Goal: Information Seeking & Learning: Learn about a topic

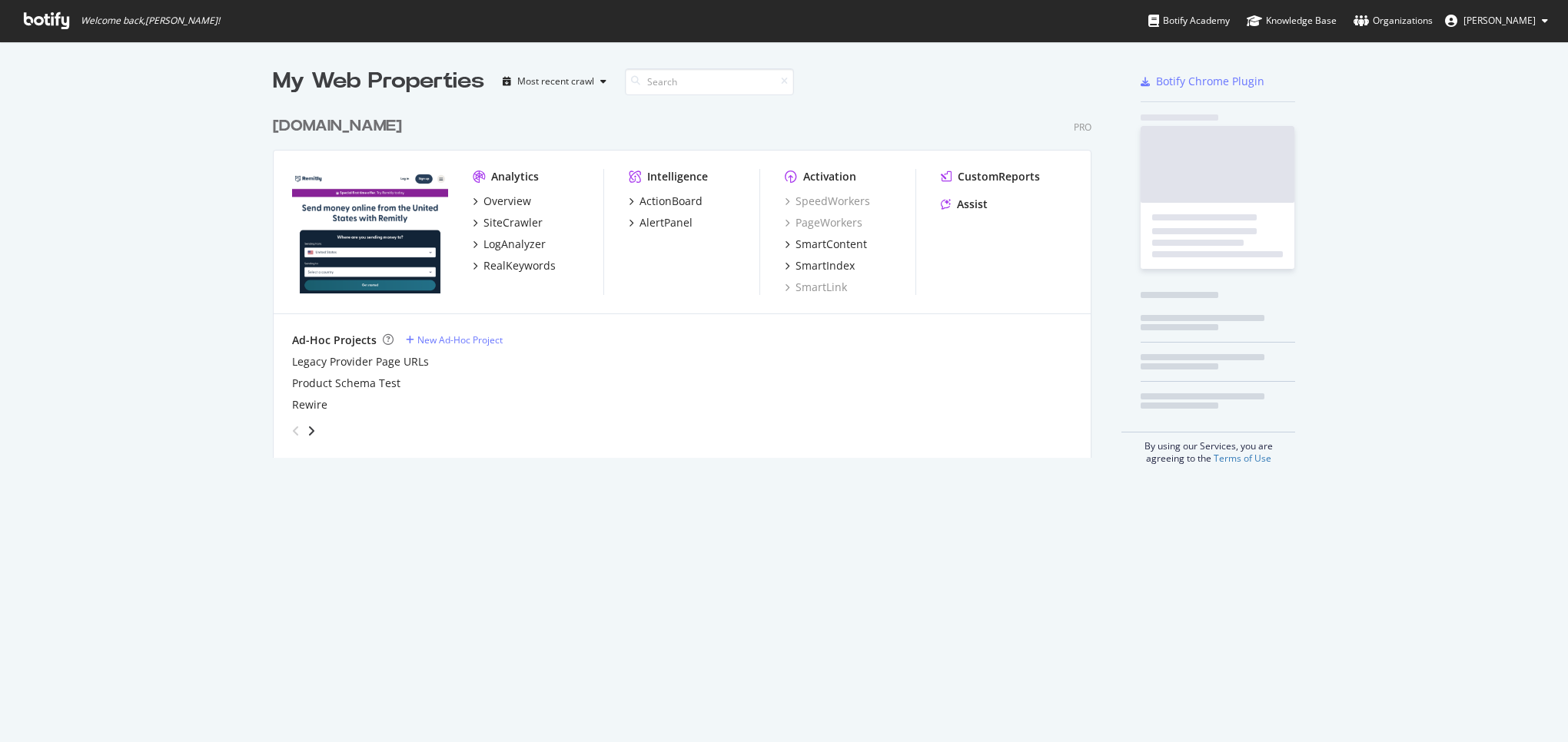
scroll to position [361, 831]
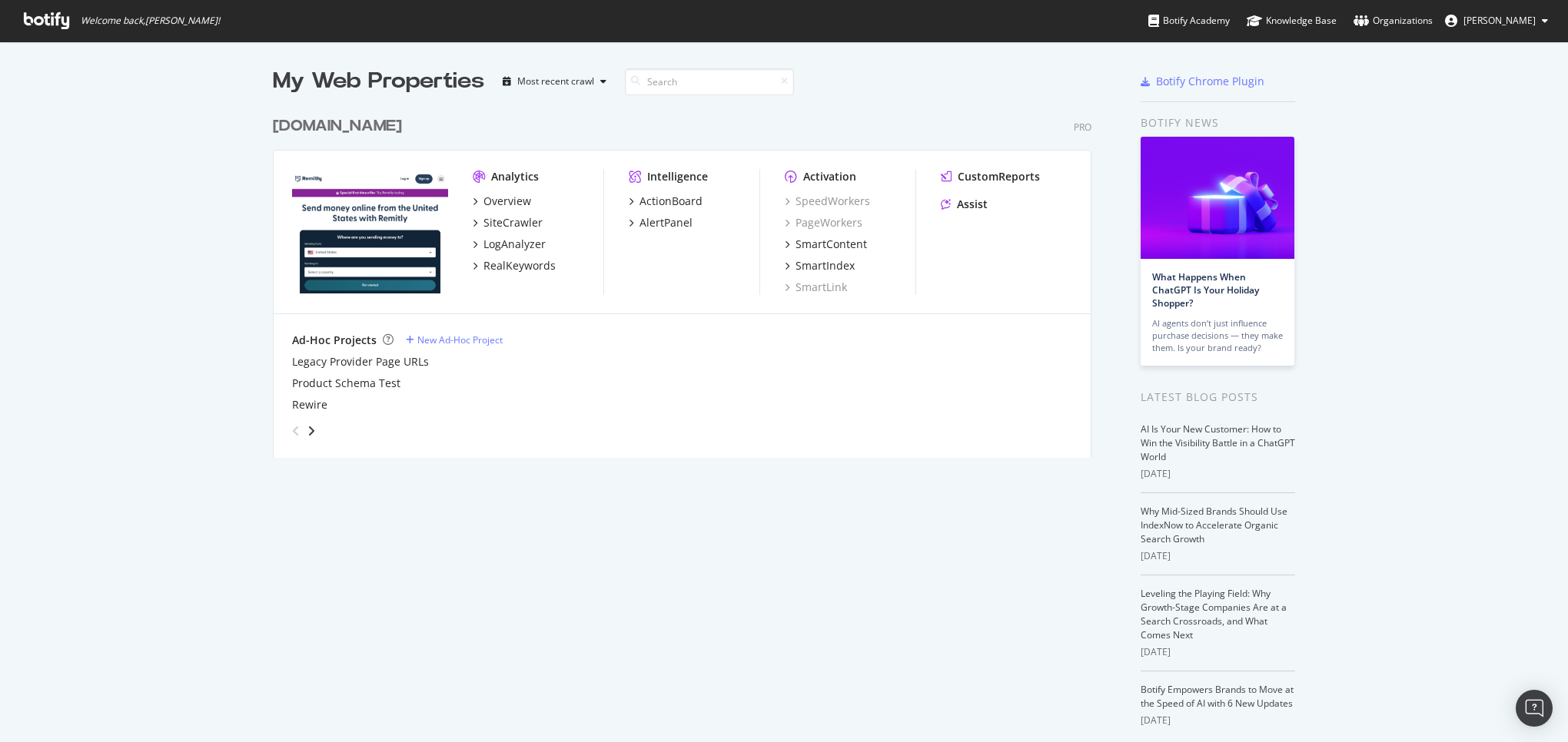
click at [330, 130] on div "[DOMAIN_NAME]" at bounding box center [338, 126] width 129 height 22
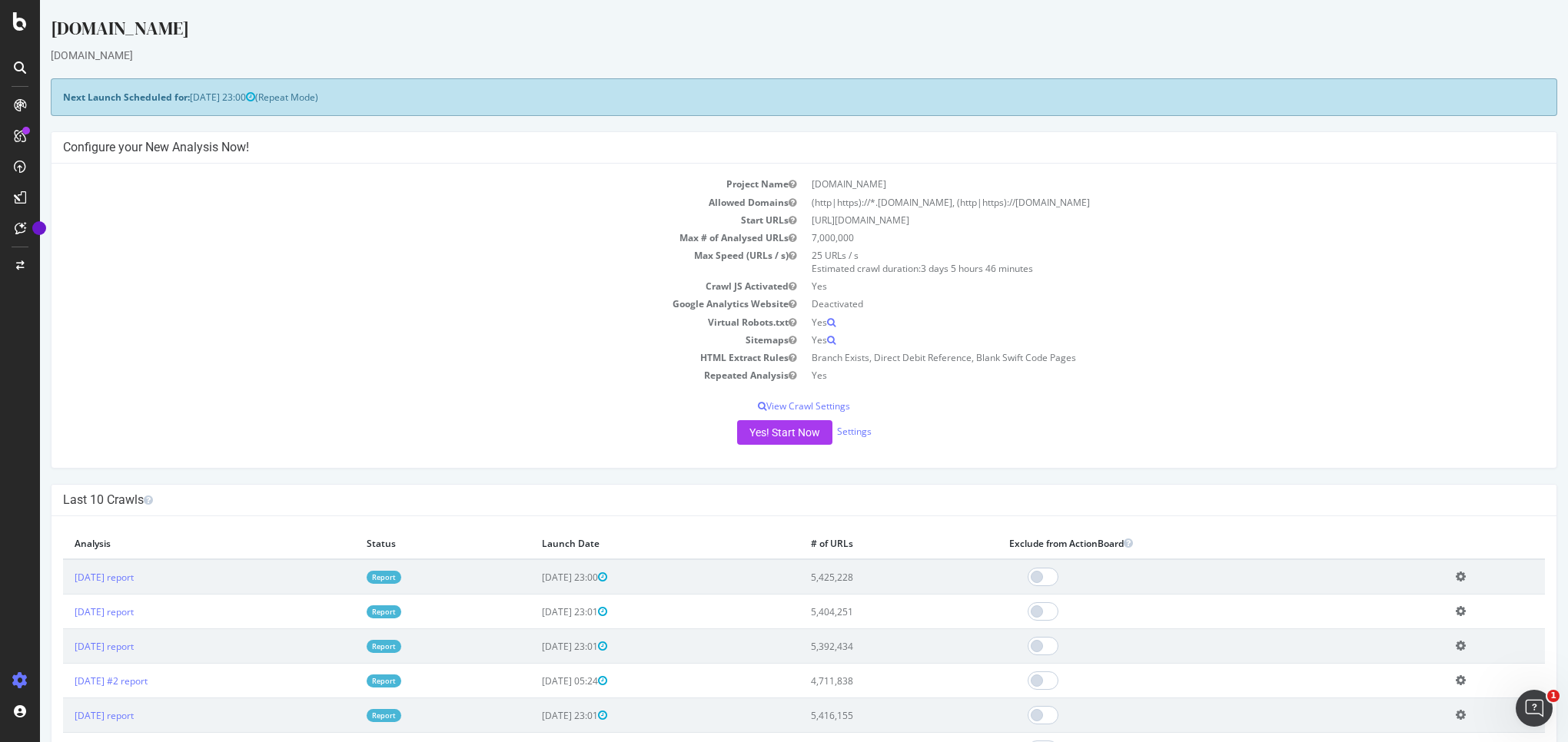
drag, startPoint x: 289, startPoint y: 262, endPoint x: 104, endPoint y: 170, distance: 206.6
click at [283, 258] on td "Max Speed (URLs / s)" at bounding box center [433, 262] width 741 height 31
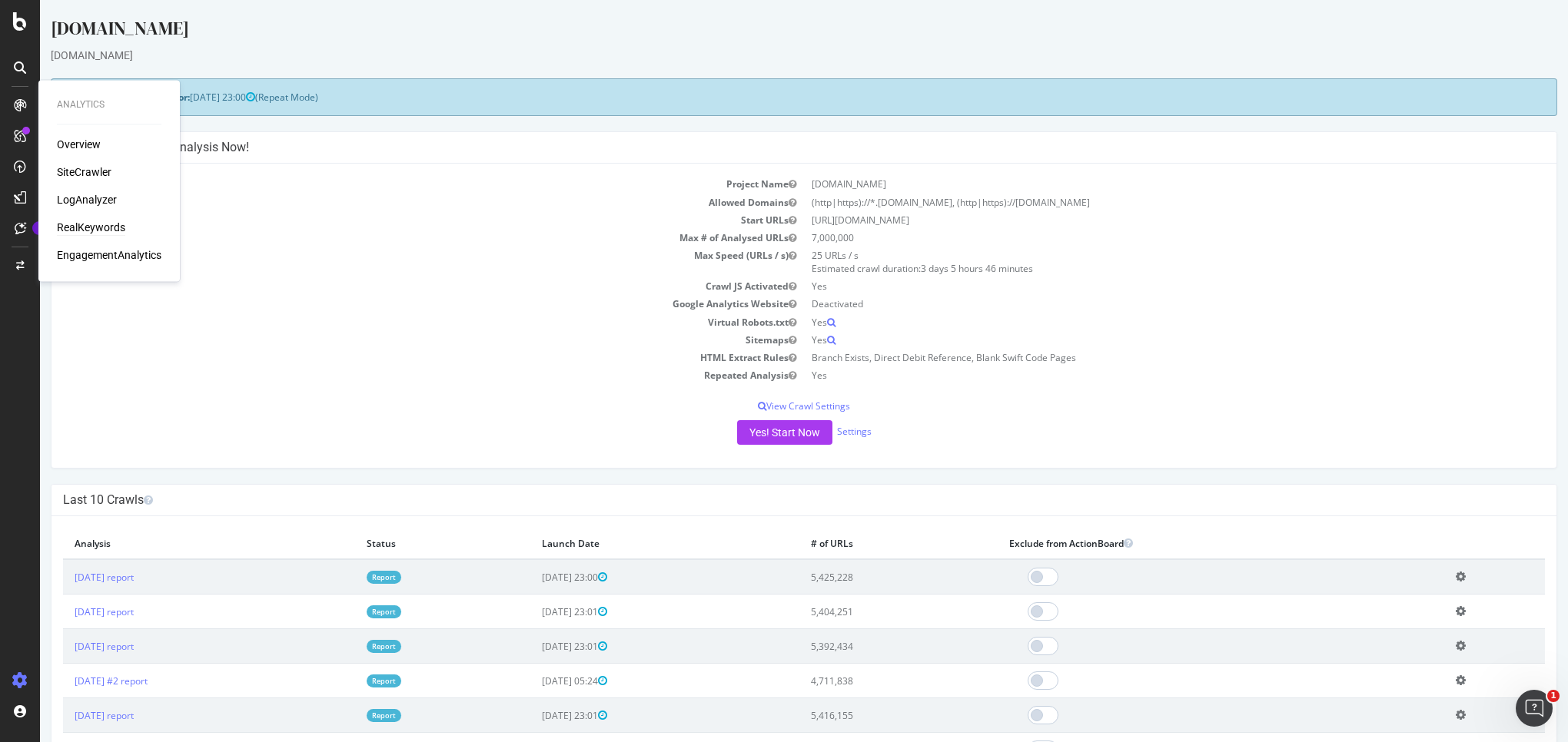
click at [98, 227] on div "RealKeywords" at bounding box center [91, 227] width 69 height 15
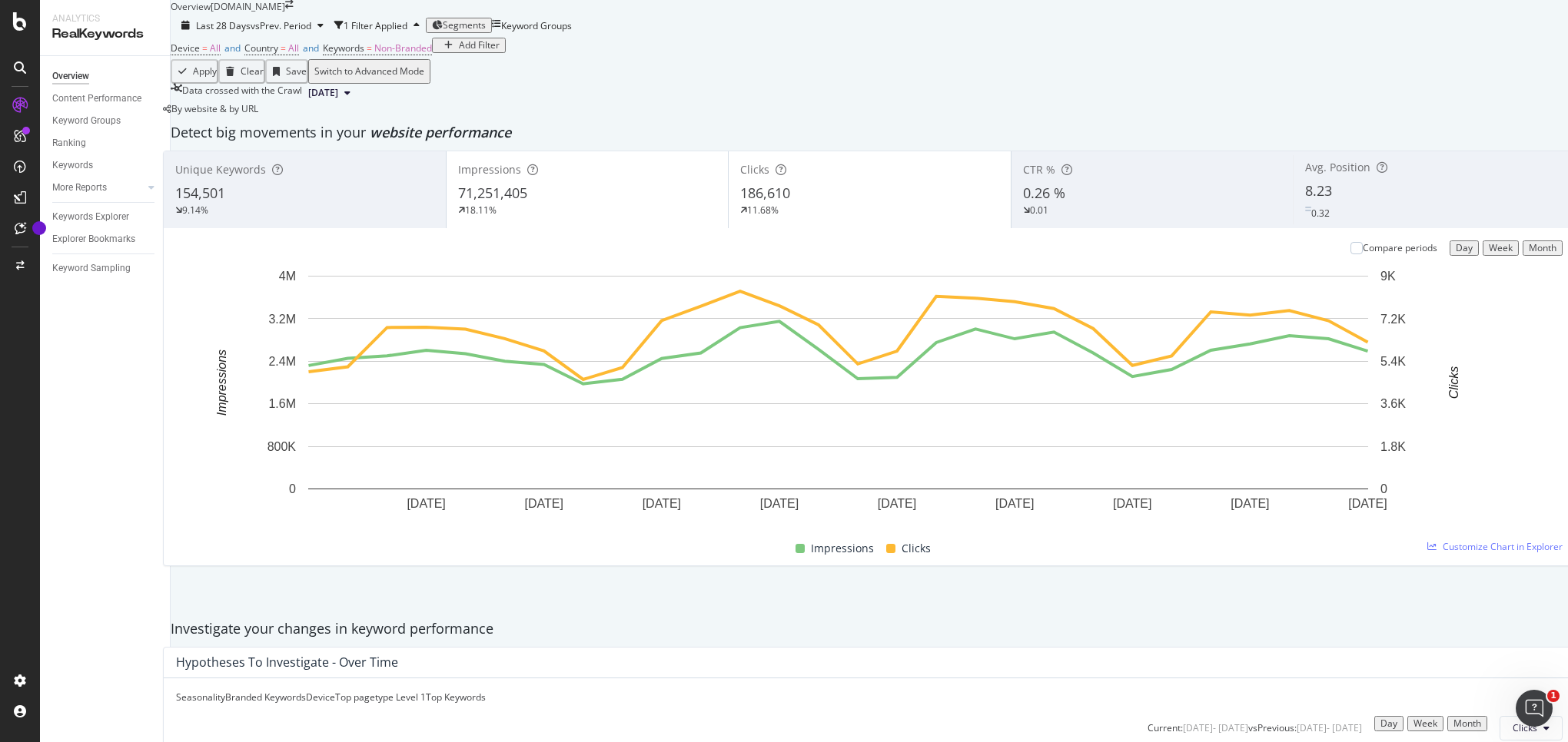
click at [459, 51] on div "Add Filter" at bounding box center [480, 45] width 41 height 11
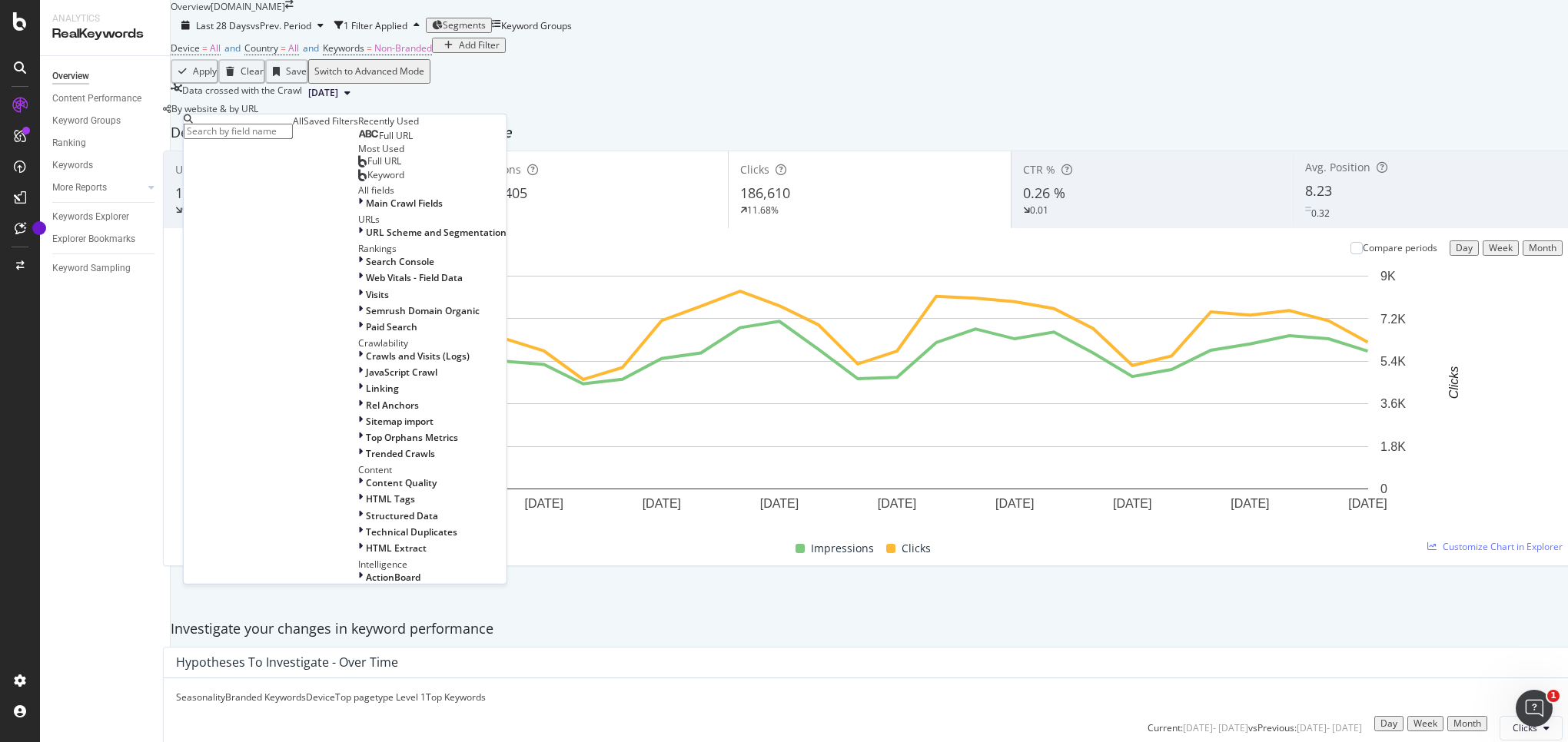
drag, startPoint x: 575, startPoint y: 139, endPoint x: 393, endPoint y: 114, distance: 183.7
click at [574, 60] on div "Device = All and Country = All and Keywords = Non-Branded Add Filter" at bounding box center [869, 48] width 1397 height 21
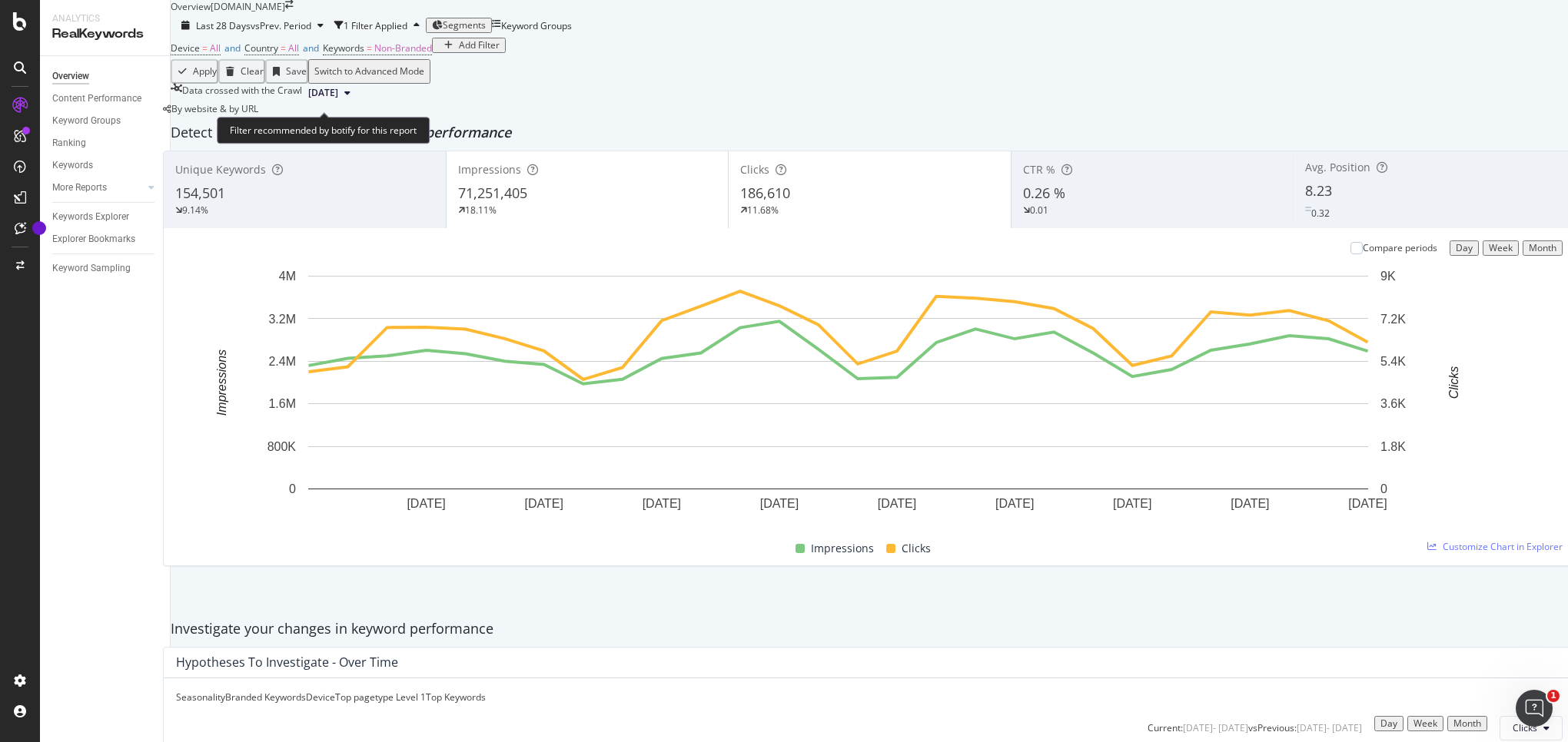
click at [323, 60] on span "Device = All and Country = All and Keywords = Non-Branded" at bounding box center [301, 48] width 261 height 21
click at [299, 55] on span "All" at bounding box center [293, 48] width 11 height 13
drag, startPoint x: 633, startPoint y: 123, endPoint x: 521, endPoint y: 131, distance: 112.3
click at [627, 60] on div "Device = All and Country = All and Keywords = Non-Branded Add Filter" at bounding box center [869, 48] width 1397 height 21
click at [299, 55] on span "All" at bounding box center [293, 48] width 11 height 13
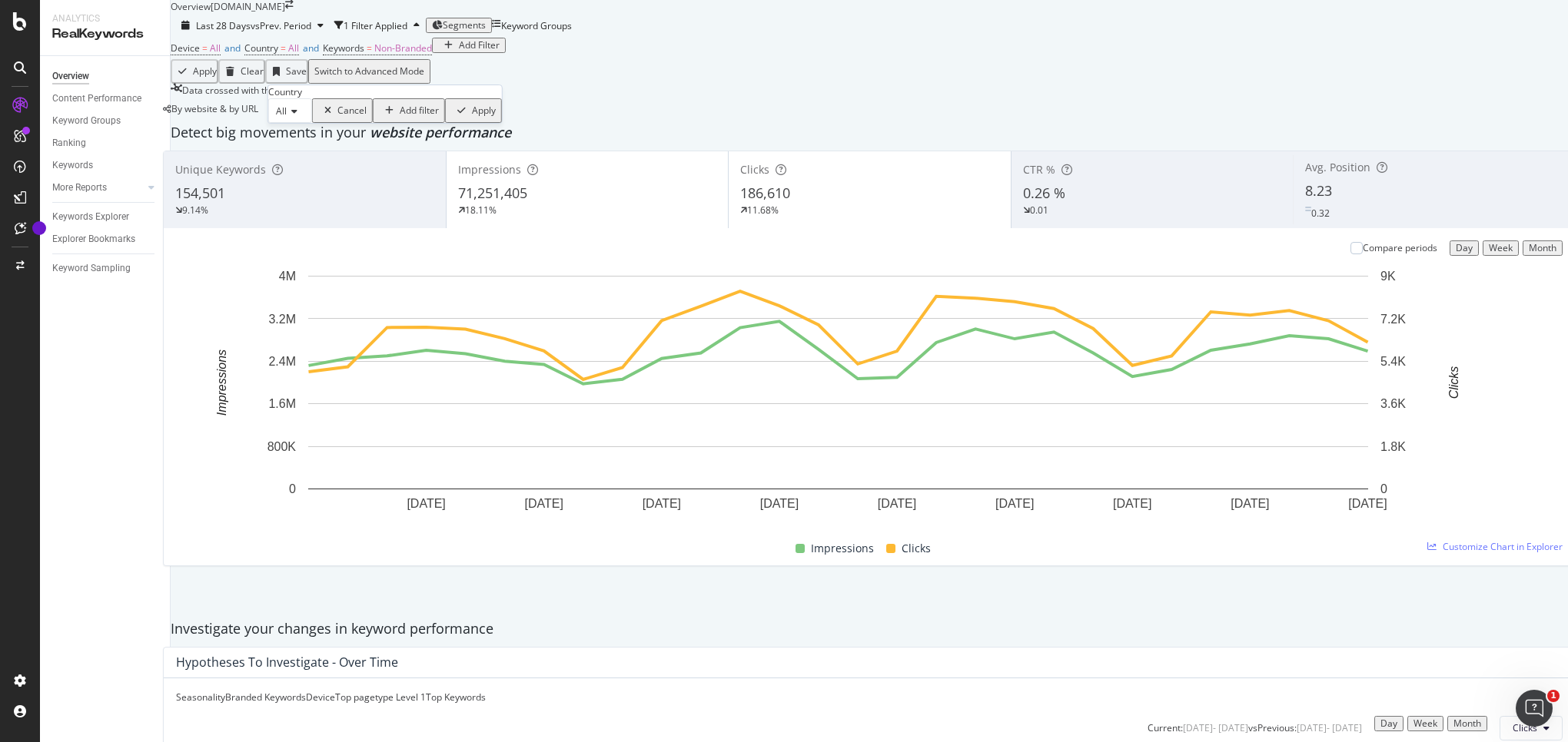
click at [298, 116] on icon at bounding box center [291, 111] width 11 height 9
drag, startPoint x: 709, startPoint y: 65, endPoint x: 606, endPoint y: 113, distance: 113.6
click at [709, 38] on div "Last 28 Days vs Prev. Period 1 Filter Applied Segments Keyword Groups" at bounding box center [869, 25] width 1397 height 24
click at [459, 51] on div "Add Filter" at bounding box center [480, 45] width 41 height 11
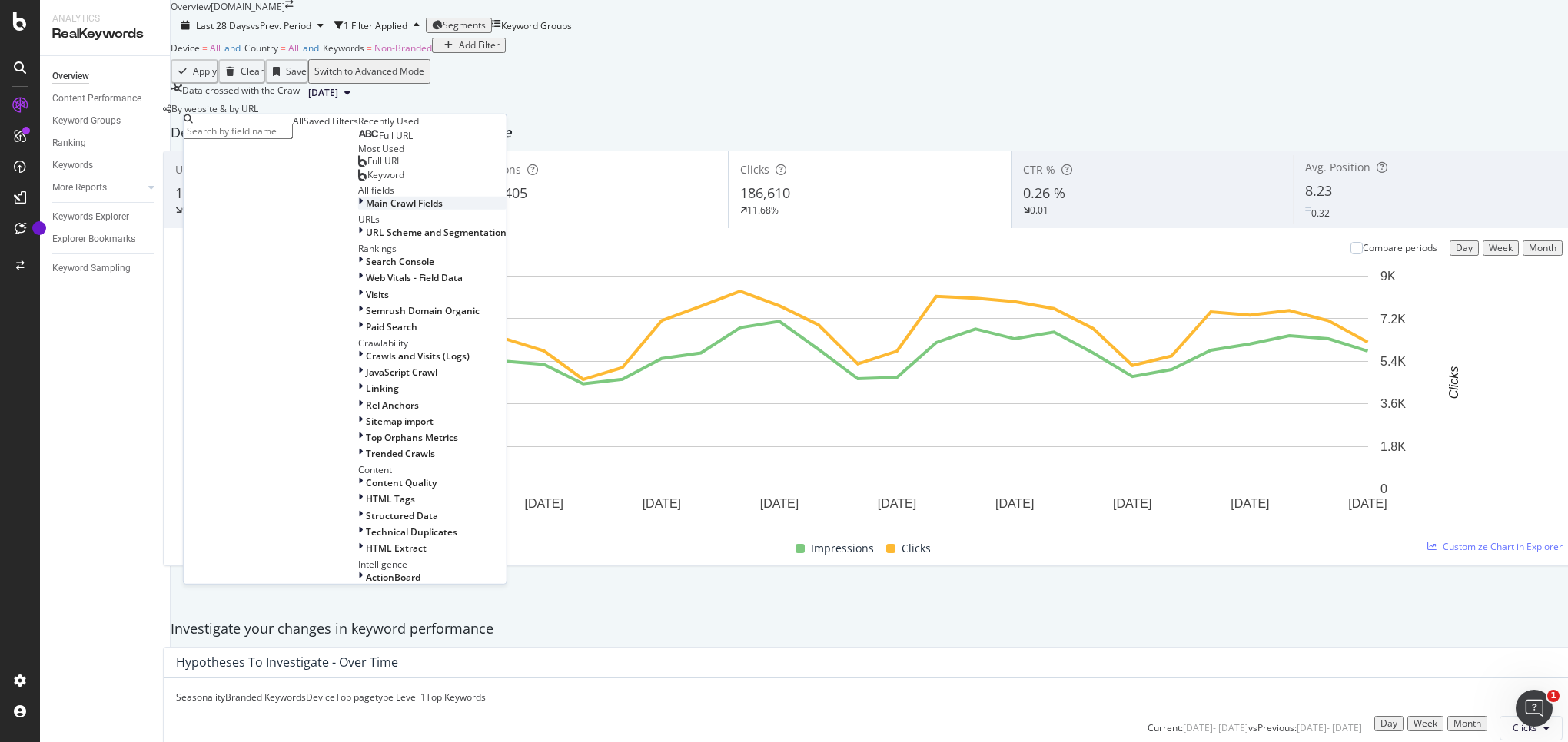
scroll to position [0, 0]
click at [303, 127] on div "Saved Filters" at bounding box center [330, 121] width 55 height 13
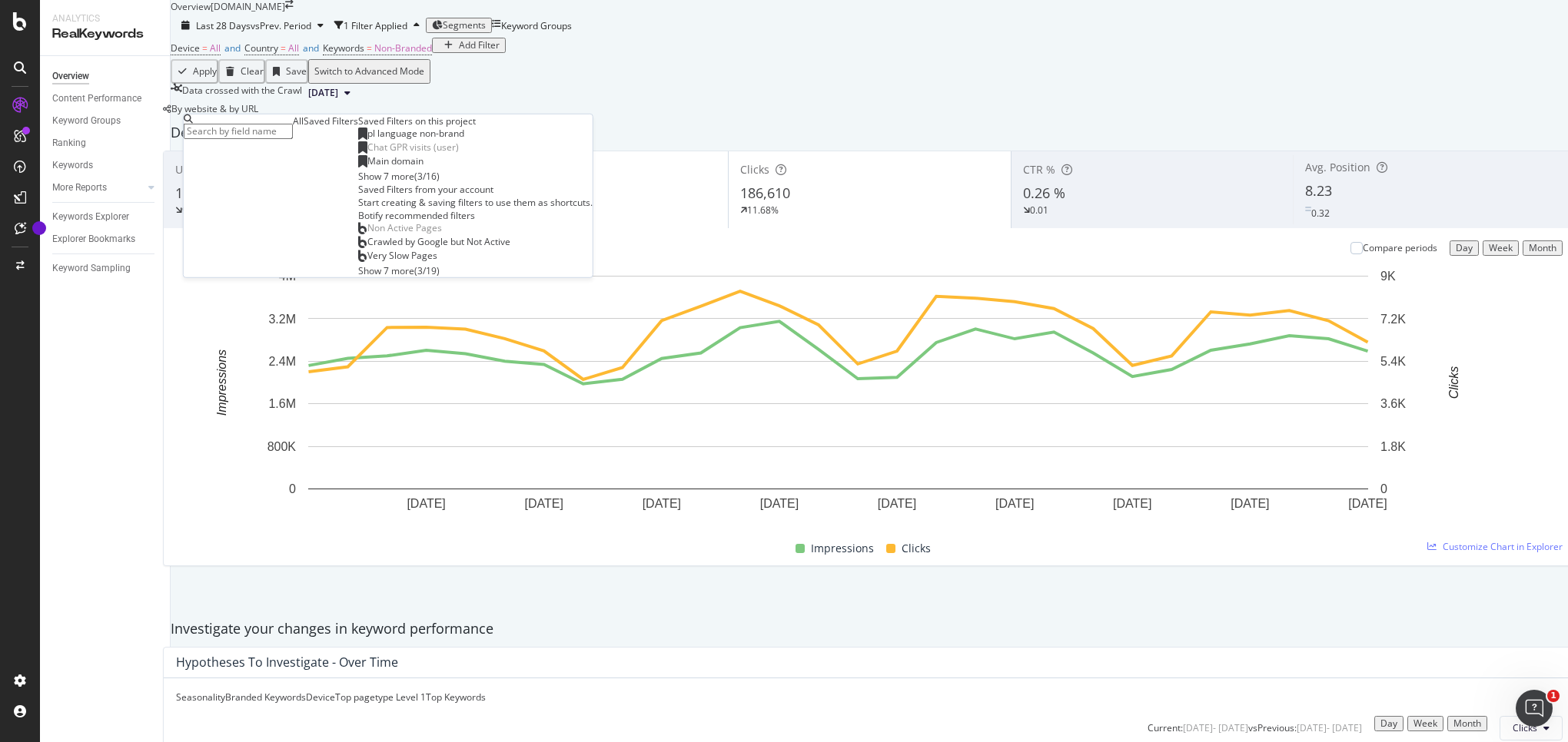
click at [358, 182] on div "Show 7 more" at bounding box center [386, 175] width 56 height 13
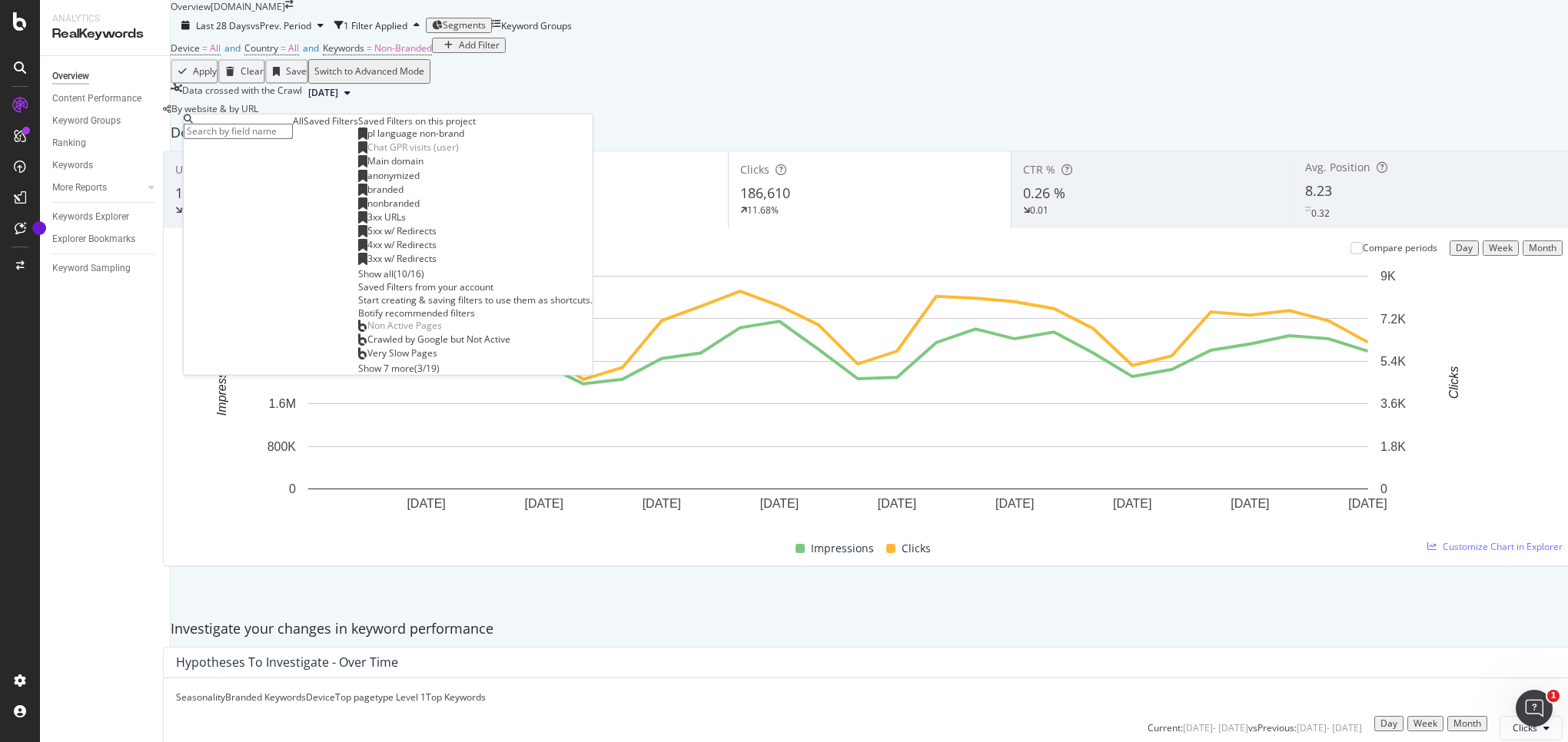
click at [293, 127] on div "All" at bounding box center [298, 121] width 11 height 13
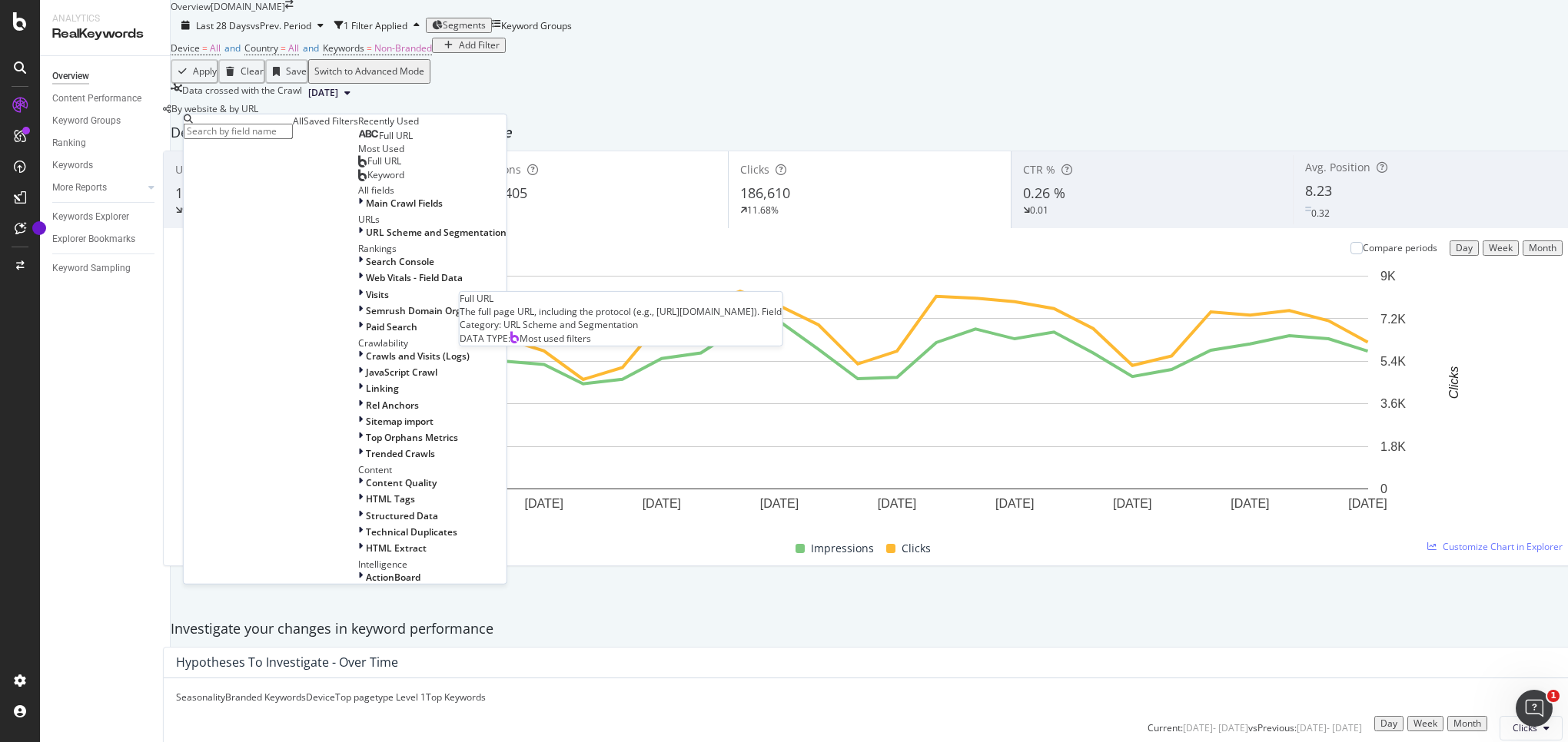
click at [358, 167] on div "Full URL" at bounding box center [379, 161] width 43 height 12
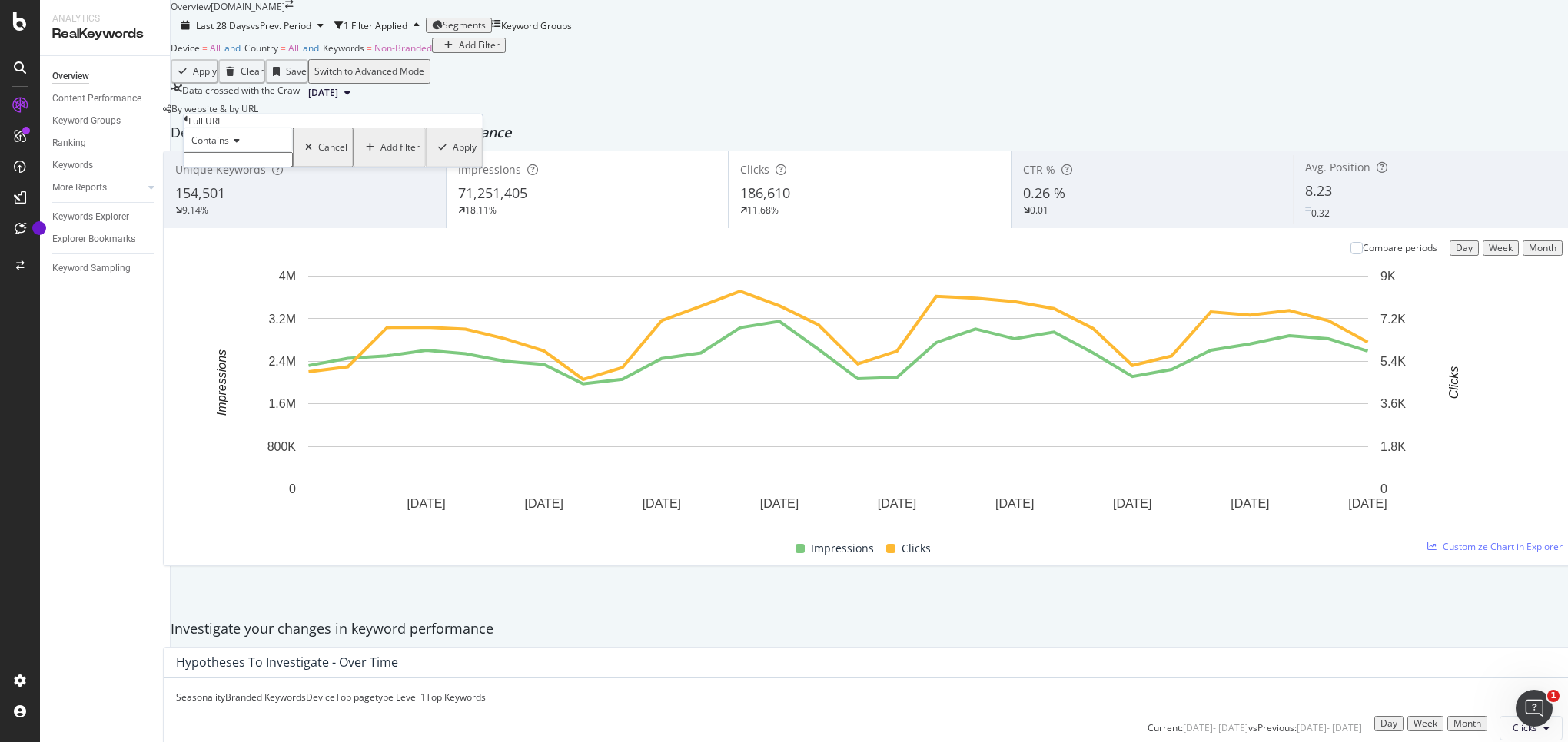
click at [293, 167] on input "text" at bounding box center [238, 160] width 109 height 15
drag, startPoint x: 323, startPoint y: 199, endPoint x: 100, endPoint y: 174, distance: 224.4
click at [100, 174] on body "Analytics RealKeywords Overview Content Performance Keyword Groups Ranking Keyw…" at bounding box center [784, 371] width 1568 height 742
type input "[DOMAIN_NAME][URL]"
click at [432, 157] on div "button" at bounding box center [442, 152] width 20 height 9
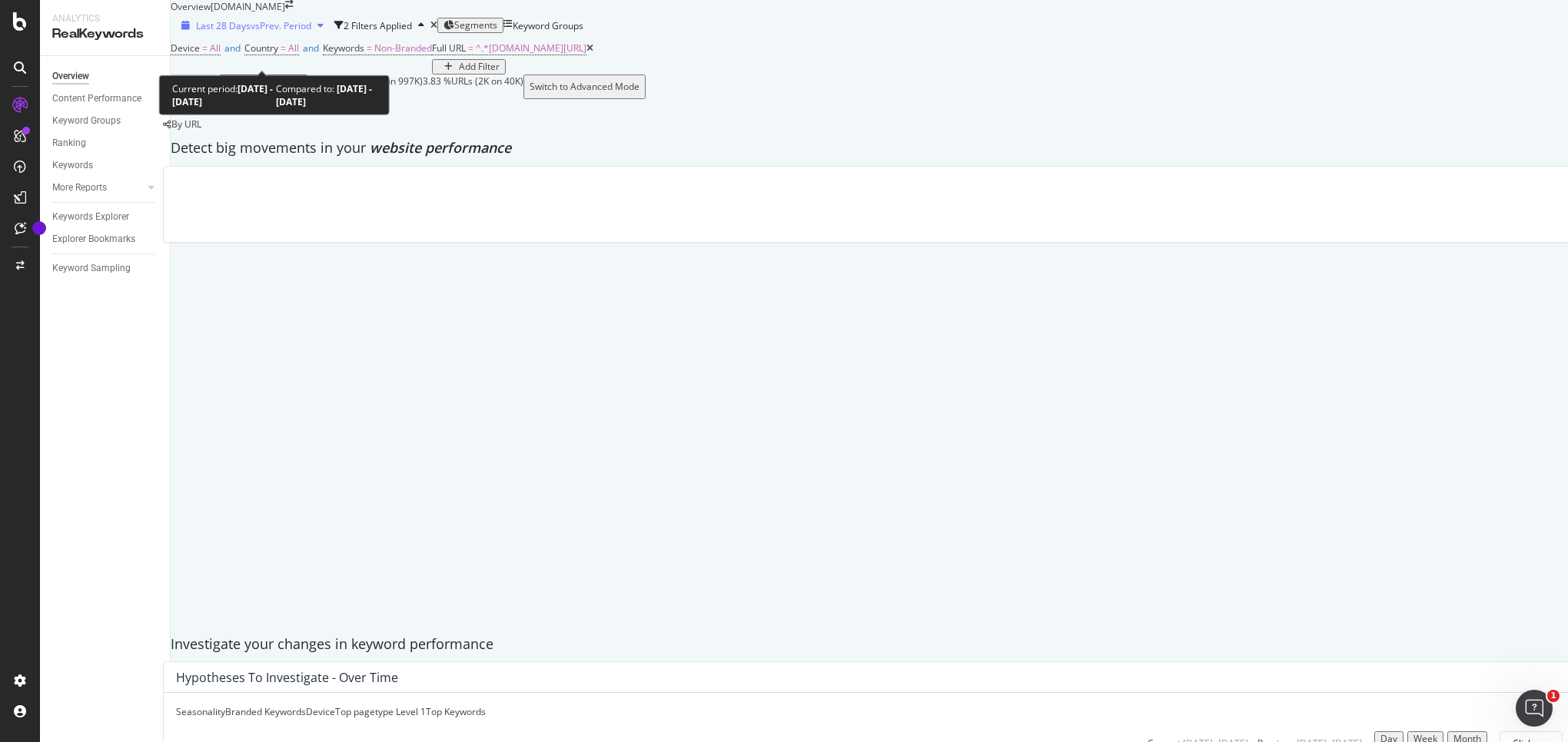
click at [250, 33] on span "Last 28 Days" at bounding box center [223, 26] width 55 height 13
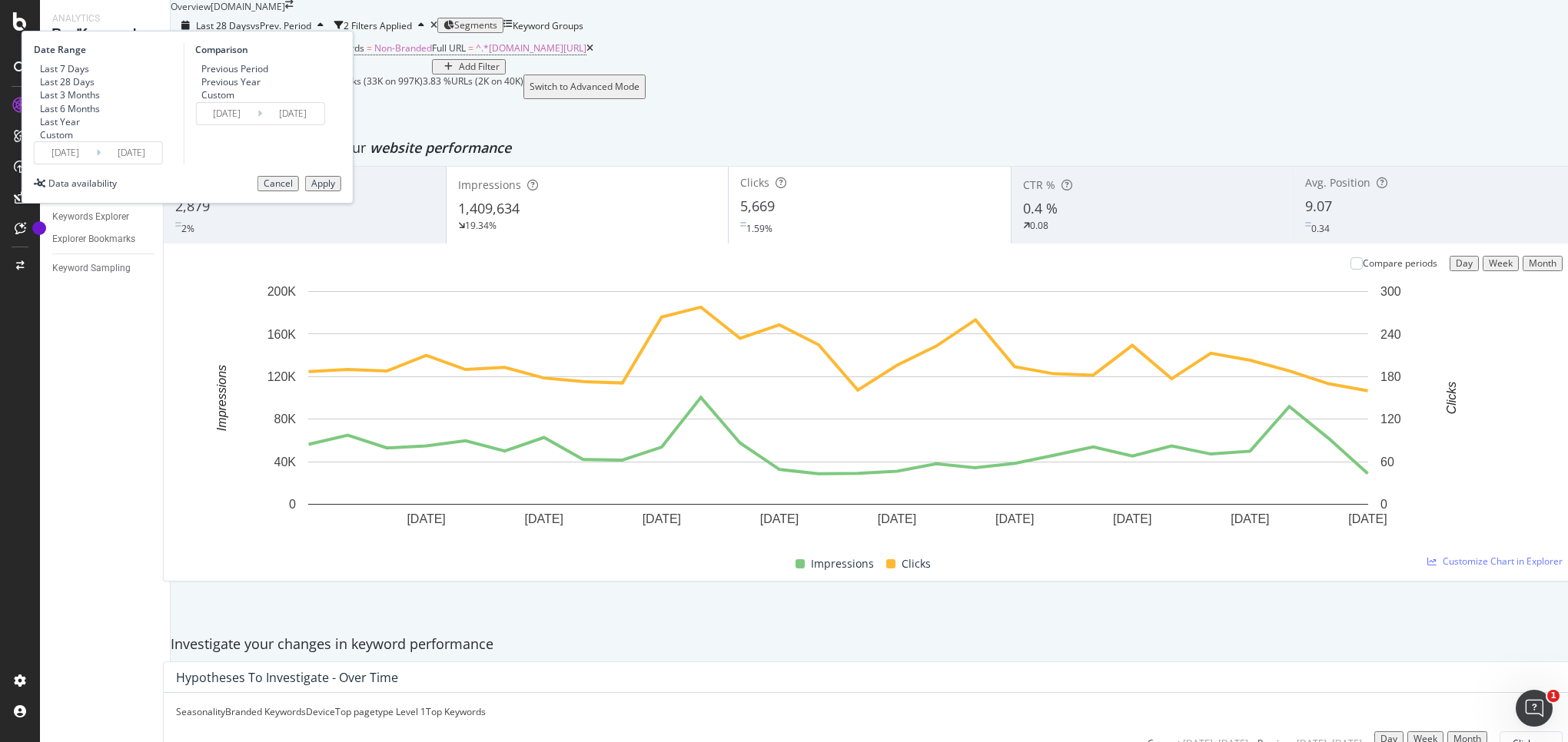
drag, startPoint x: 247, startPoint y: 181, endPoint x: 370, endPoint y: 212, distance: 126.8
click at [80, 128] on div "Last Year" at bounding box center [60, 121] width 40 height 13
type input "2024/08/16"
type input "2023/08/17"
type input "2024/08/15"
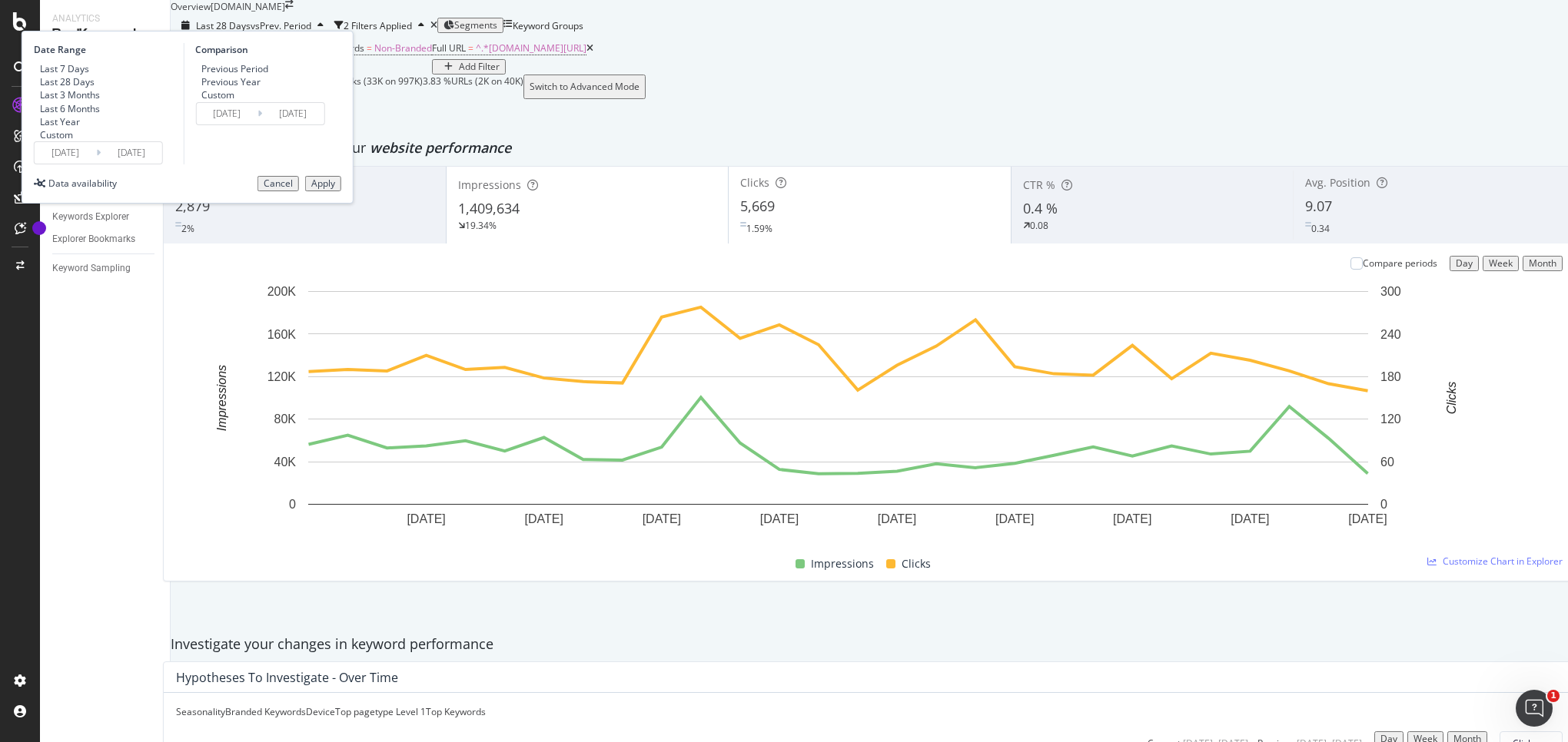
drag, startPoint x: 495, startPoint y: 264, endPoint x: 104, endPoint y: 532, distance: 474.0
click at [335, 189] on div "Apply" at bounding box center [323, 183] width 24 height 11
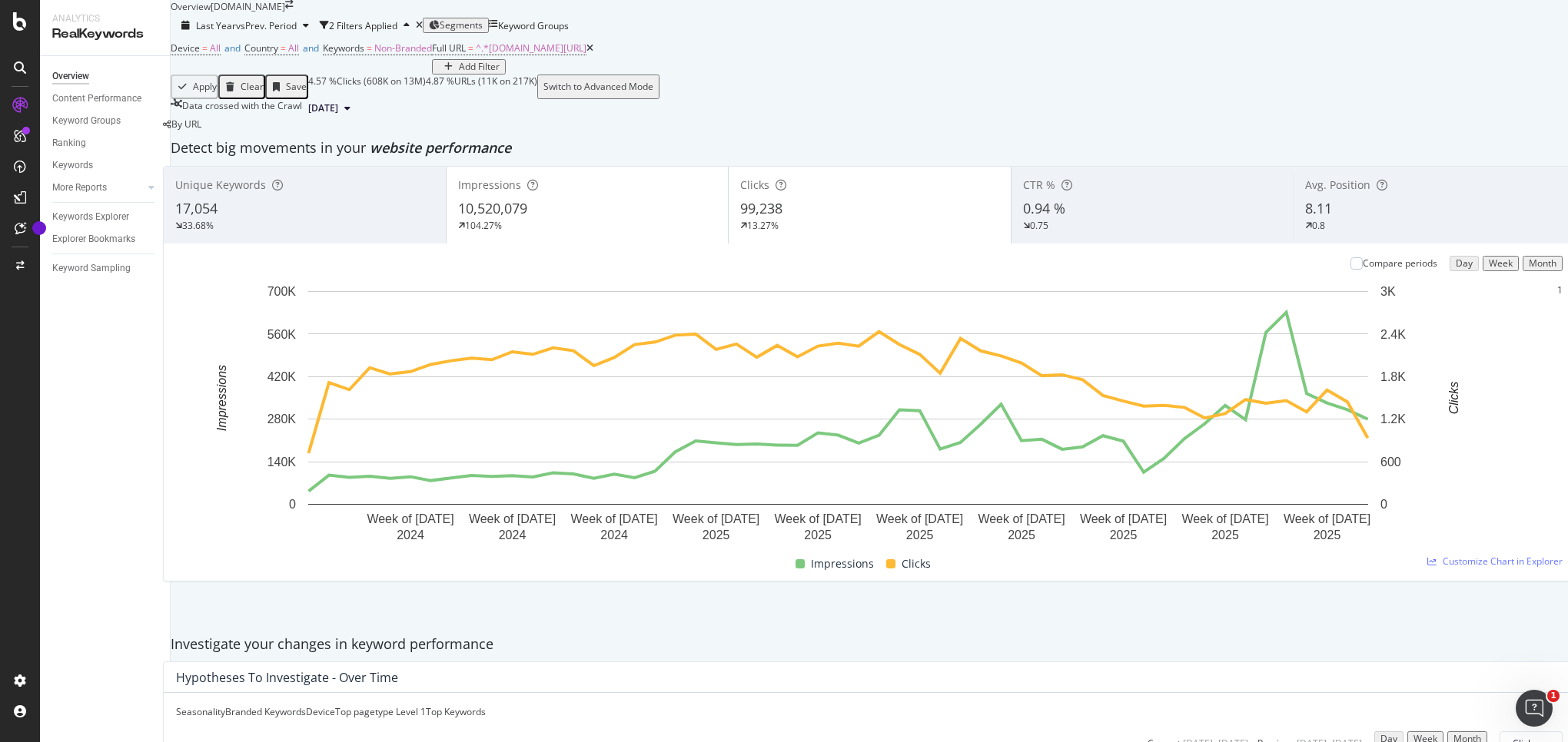
click at [579, 240] on div "Impressions 10,520,079 104.27%" at bounding box center [587, 205] width 282 height 69
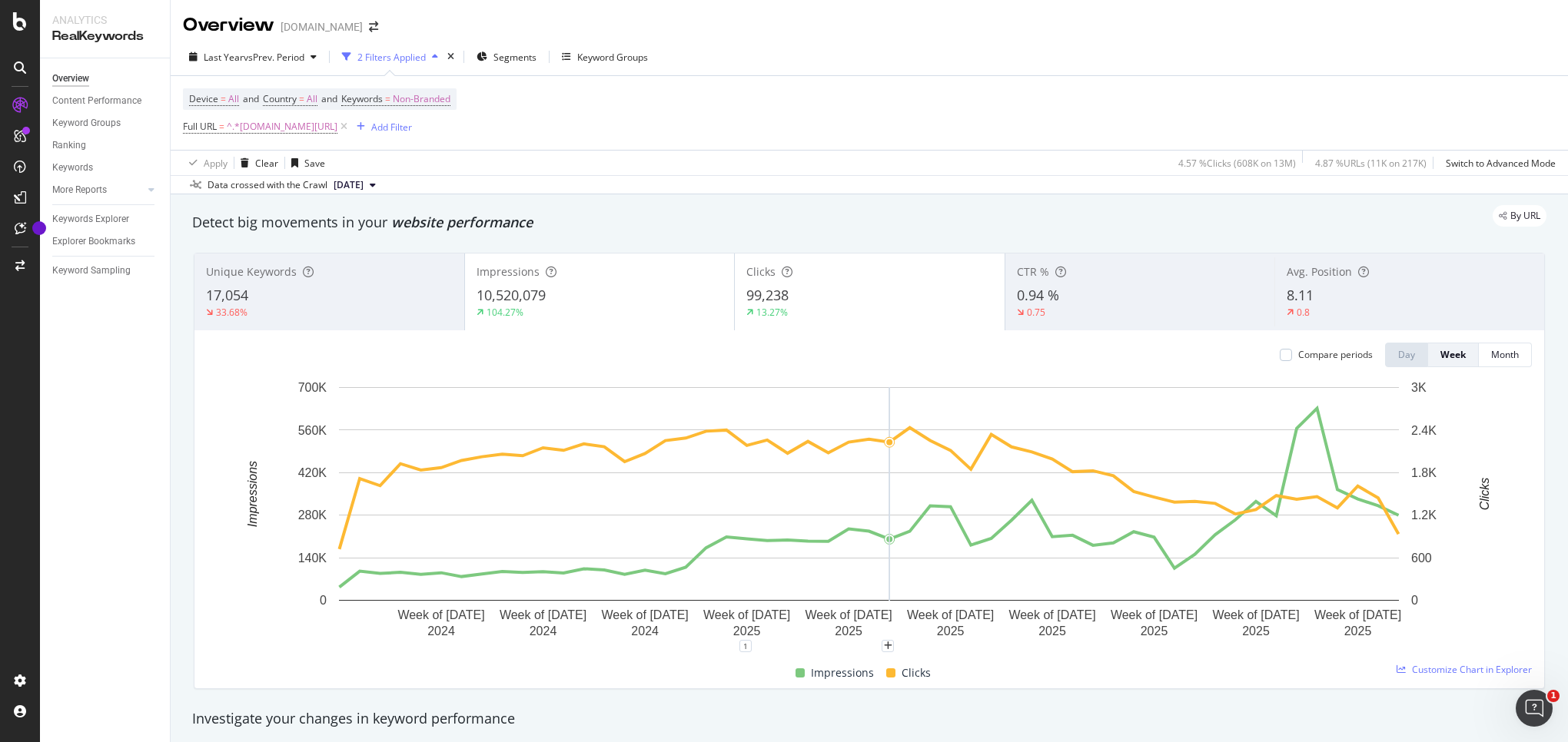
click at [879, 393] on rect "A chart." at bounding box center [869, 494] width 1060 height 214
click at [293, 126] on span "^.*[DOMAIN_NAME][URL]" at bounding box center [282, 126] width 111 height 21
drag, startPoint x: 264, startPoint y: 193, endPoint x: 310, endPoint y: 214, distance: 50.6
click at [264, 193] on input "[DOMAIN_NAME][URL]" at bounding box center [269, 192] width 145 height 24
type input "[DOMAIN_NAME][URL]"
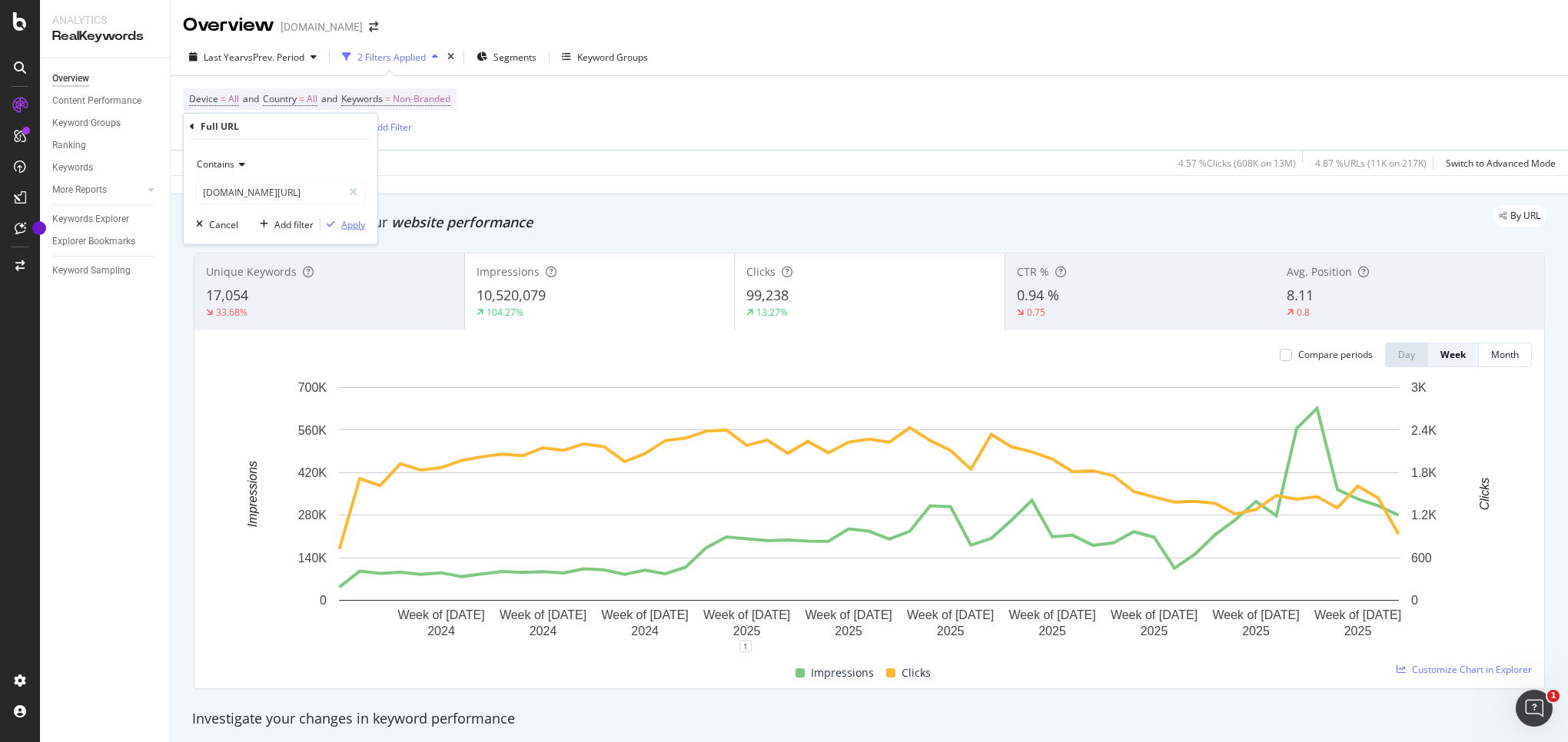
click at [352, 227] on div "Apply" at bounding box center [352, 224] width 24 height 13
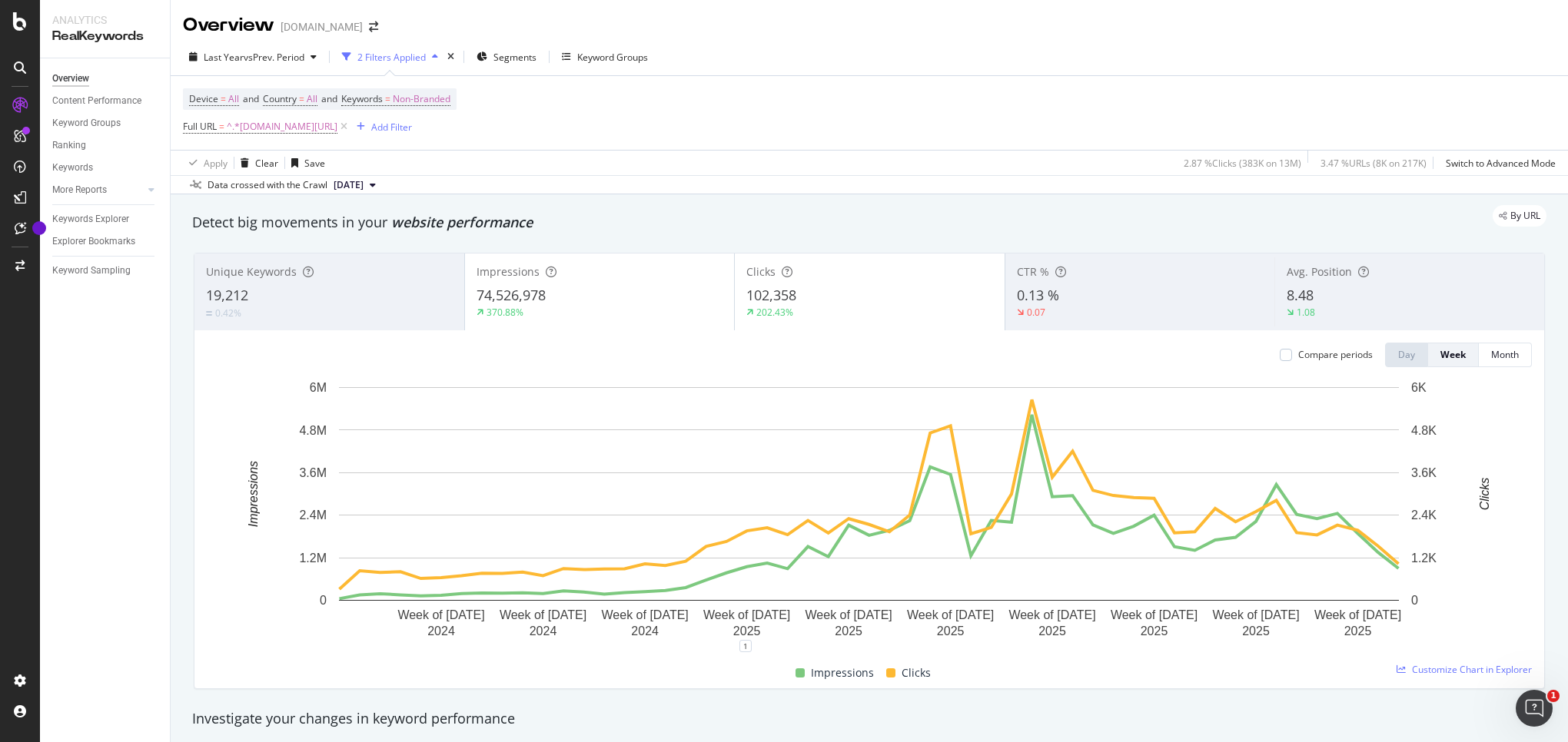
click at [800, 287] on div "102,358" at bounding box center [870, 296] width 246 height 20
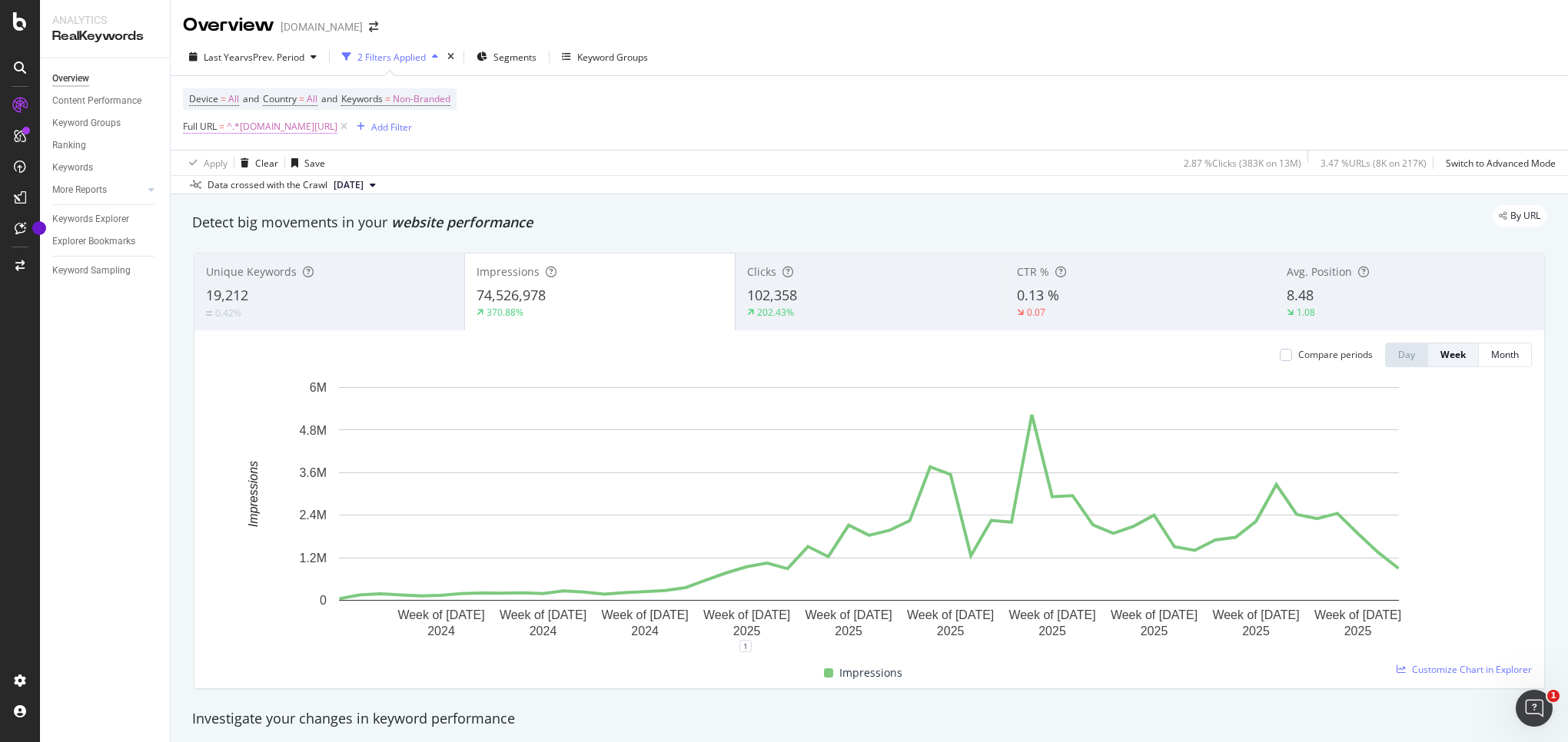
click at [286, 130] on span "^.*[DOMAIN_NAME][URL]" at bounding box center [282, 126] width 111 height 21
drag, startPoint x: 267, startPoint y: 193, endPoint x: 385, endPoint y: 234, distance: 124.9
click at [268, 193] on input "[DOMAIN_NAME][URL]" at bounding box center [269, 192] width 145 height 24
type input "[DOMAIN_NAME][URL]"
click at [351, 227] on div "Apply" at bounding box center [352, 224] width 24 height 13
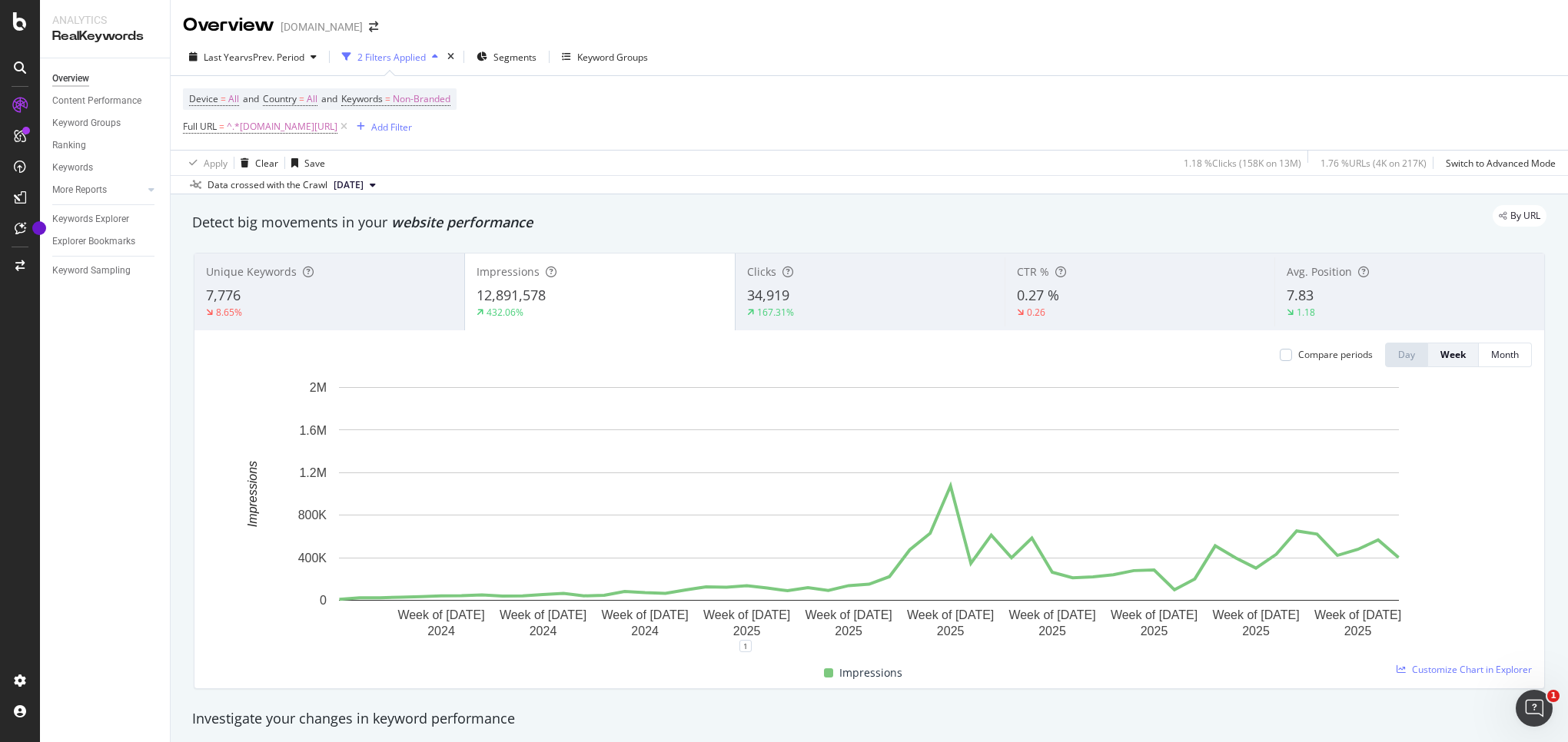
click at [810, 295] on div "34,919" at bounding box center [870, 296] width 246 height 20
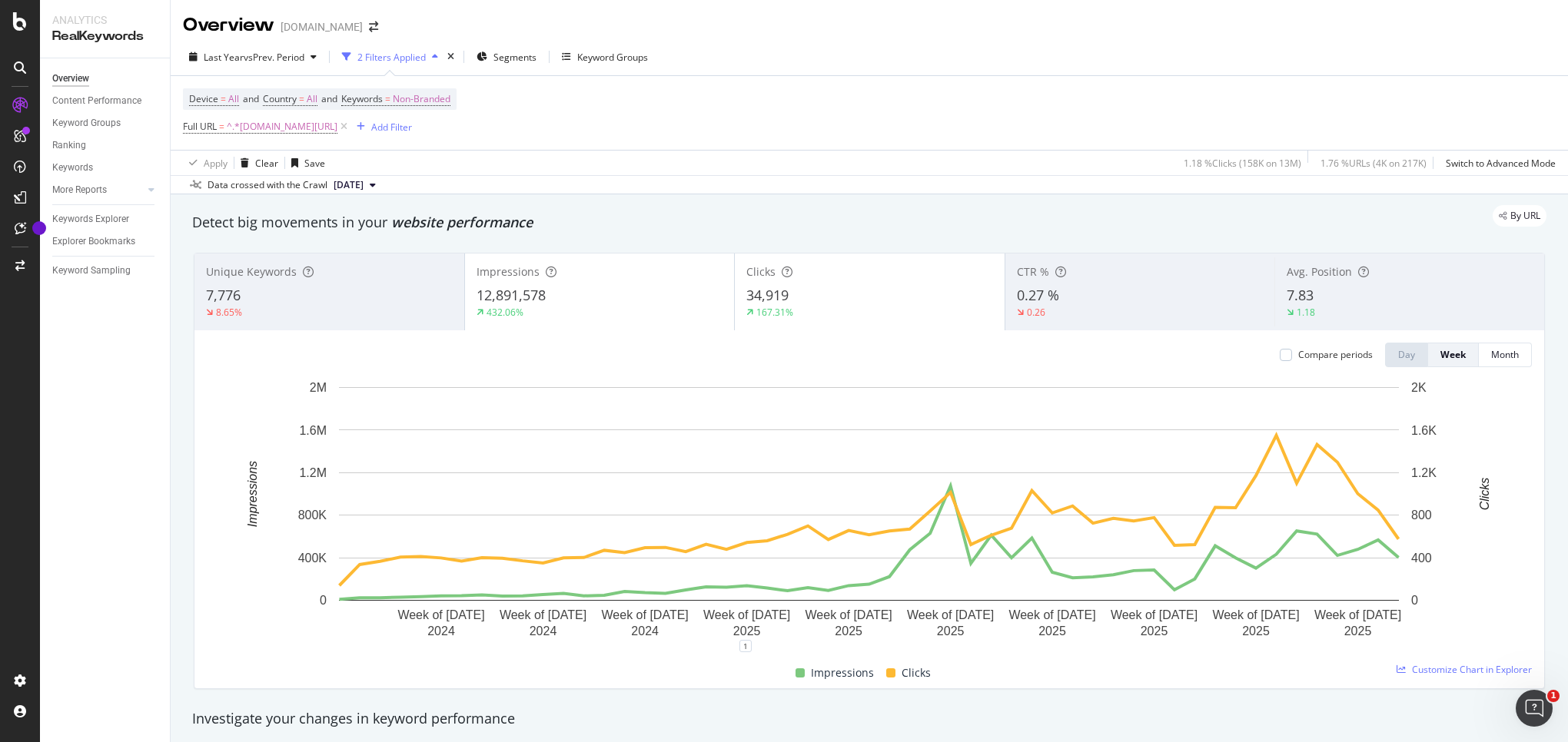
click at [611, 294] on div "12,891,578" at bounding box center [600, 296] width 246 height 20
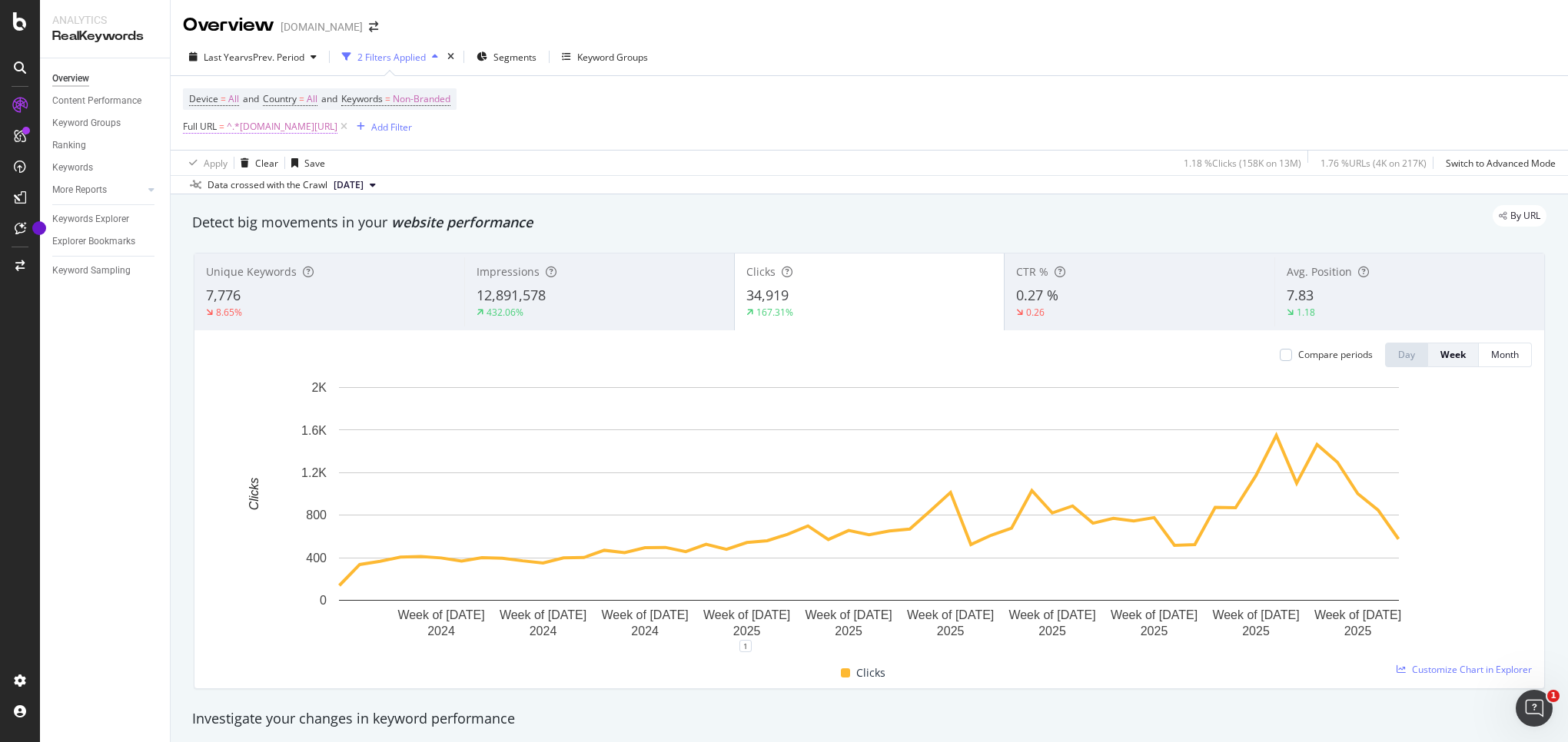
click at [299, 125] on span "^.*[DOMAIN_NAME][URL]" at bounding box center [282, 126] width 111 height 21
drag, startPoint x: 262, startPoint y: 189, endPoint x: 288, endPoint y: 202, distance: 29.1
click at [262, 189] on input "[DOMAIN_NAME][URL]" at bounding box center [269, 192] width 145 height 24
type input "[DOMAIN_NAME][URL]"
click at [347, 221] on div "Apply" at bounding box center [352, 224] width 24 height 13
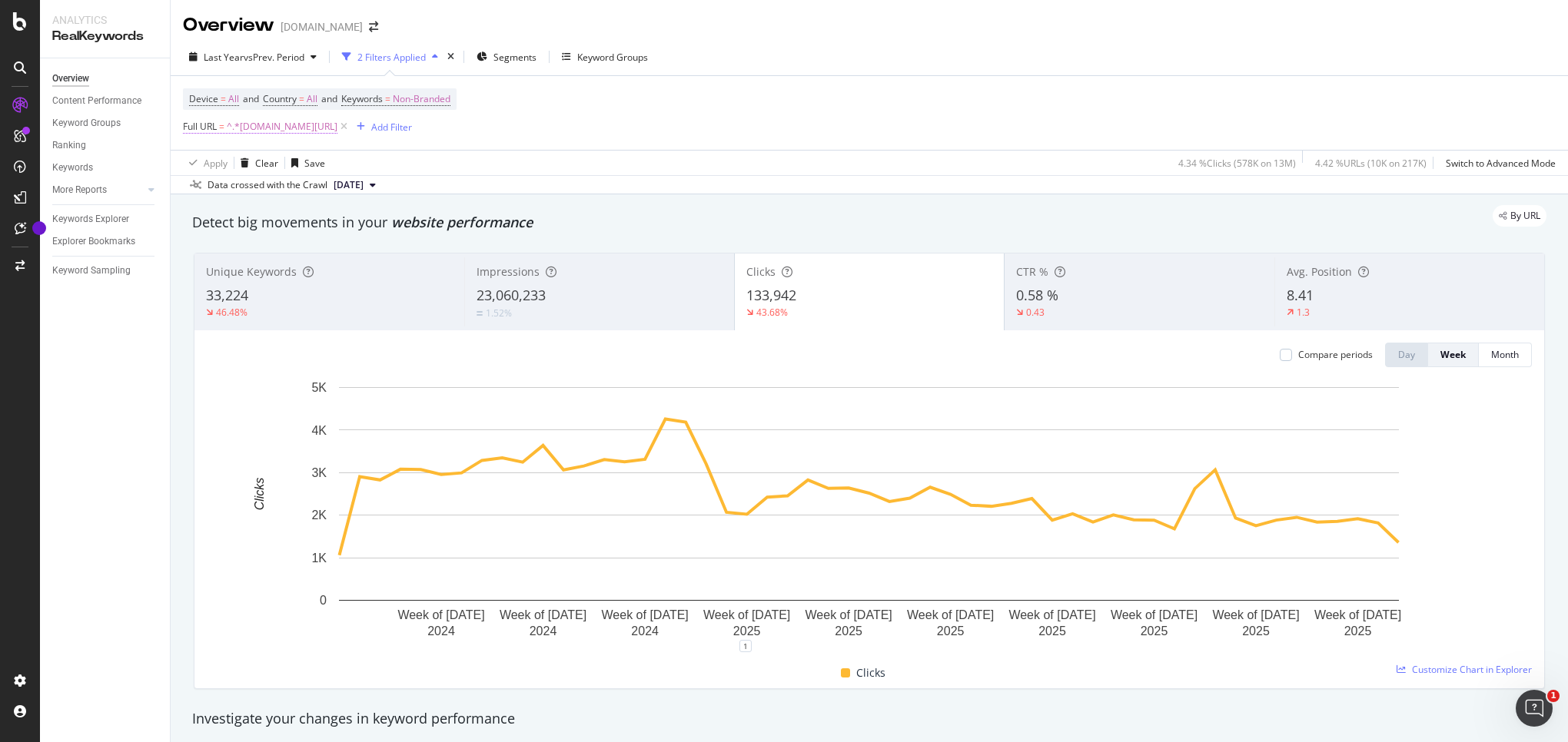
click at [293, 130] on span "^.*[DOMAIN_NAME][URL]" at bounding box center [282, 126] width 111 height 21
click at [261, 193] on input "[DOMAIN_NAME][URL]" at bounding box center [269, 192] width 145 height 24
type input "[DOMAIN_NAME][URL]"
drag, startPoint x: 353, startPoint y: 225, endPoint x: 391, endPoint y: 8, distance: 220.3
click at [353, 225] on div "Apply" at bounding box center [352, 224] width 24 height 13
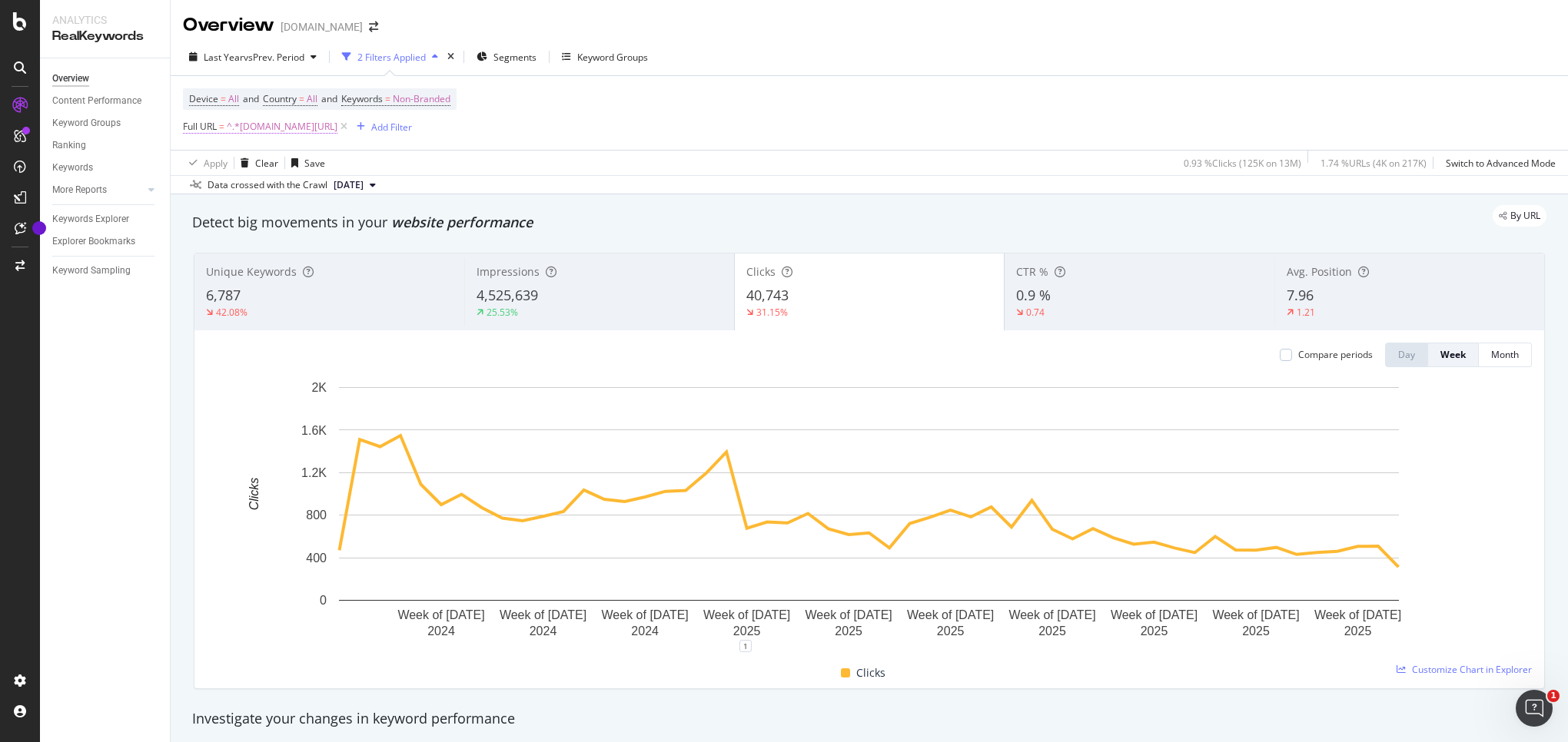
click at [299, 135] on span "^.*[DOMAIN_NAME][URL]" at bounding box center [282, 126] width 111 height 21
drag, startPoint x: 254, startPoint y: 190, endPoint x: 272, endPoint y: 192, distance: 18.1
click at [258, 190] on input "[DOMAIN_NAME][URL]" at bounding box center [269, 192] width 145 height 24
click at [272, 192] on input "[DOMAIN_NAME][URL]" at bounding box center [269, 192] width 145 height 24
type input "[DOMAIN_NAME][URL]"
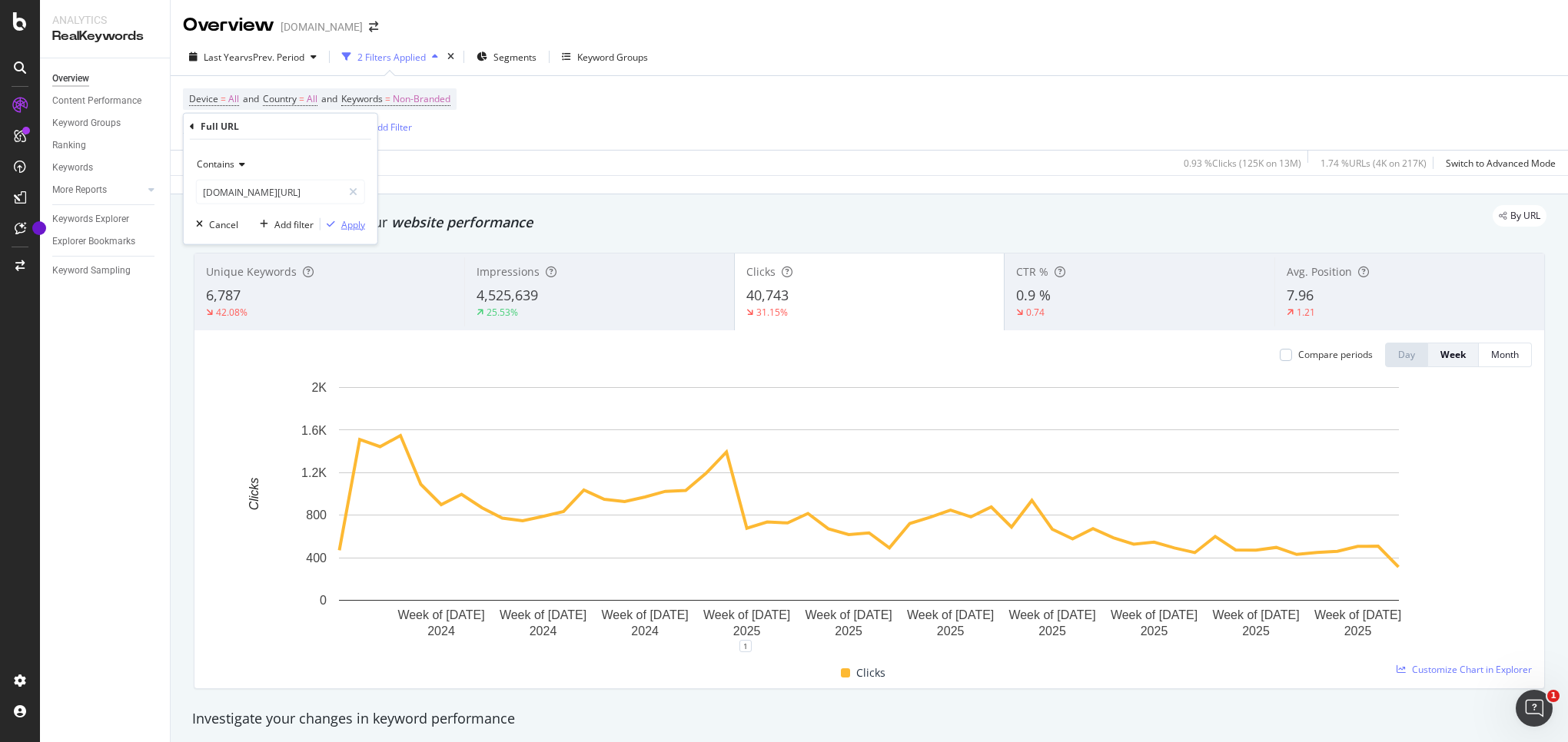
drag, startPoint x: 351, startPoint y: 218, endPoint x: 17, endPoint y: 413, distance: 386.8
click at [351, 218] on div "Apply" at bounding box center [352, 224] width 24 height 13
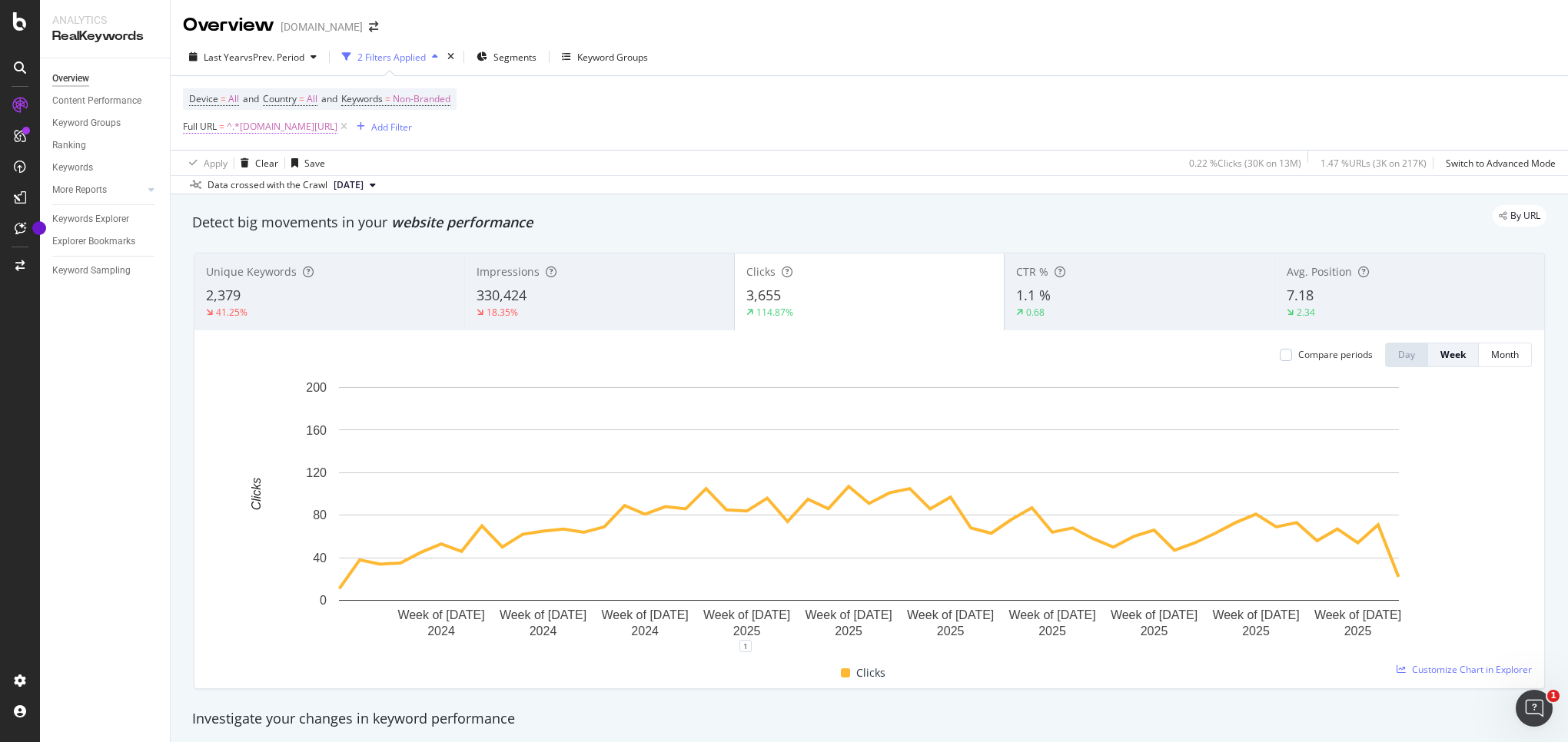
click at [286, 130] on span "^.*[DOMAIN_NAME][URL]" at bounding box center [282, 126] width 111 height 21
click at [268, 191] on input "[DOMAIN_NAME][URL]" at bounding box center [269, 192] width 145 height 24
type input "[DOMAIN_NAME][URL]"
drag, startPoint x: 361, startPoint y: 227, endPoint x: 250, endPoint y: 126, distance: 150.1
click at [361, 227] on div "Apply" at bounding box center [352, 224] width 24 height 13
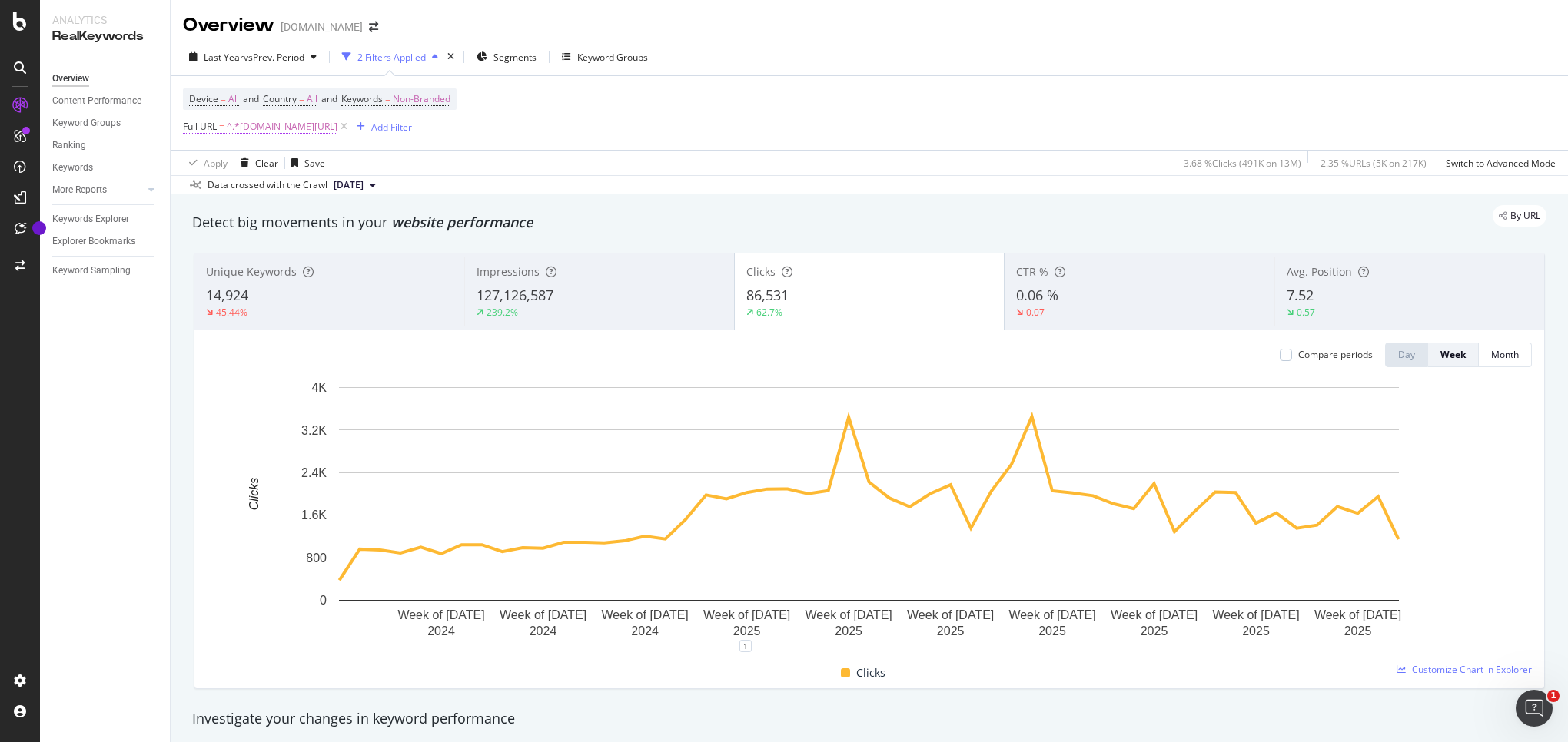
click at [308, 129] on span "^.*[DOMAIN_NAME][URL]" at bounding box center [282, 126] width 111 height 21
drag, startPoint x: 263, startPoint y: 191, endPoint x: 352, endPoint y: 227, distance: 96.0
click at [263, 191] on input "[DOMAIN_NAME][URL]" at bounding box center [269, 192] width 145 height 24
type input "[DOMAIN_NAME][URL]"
drag, startPoint x: 356, startPoint y: 230, endPoint x: 383, endPoint y: 20, distance: 211.7
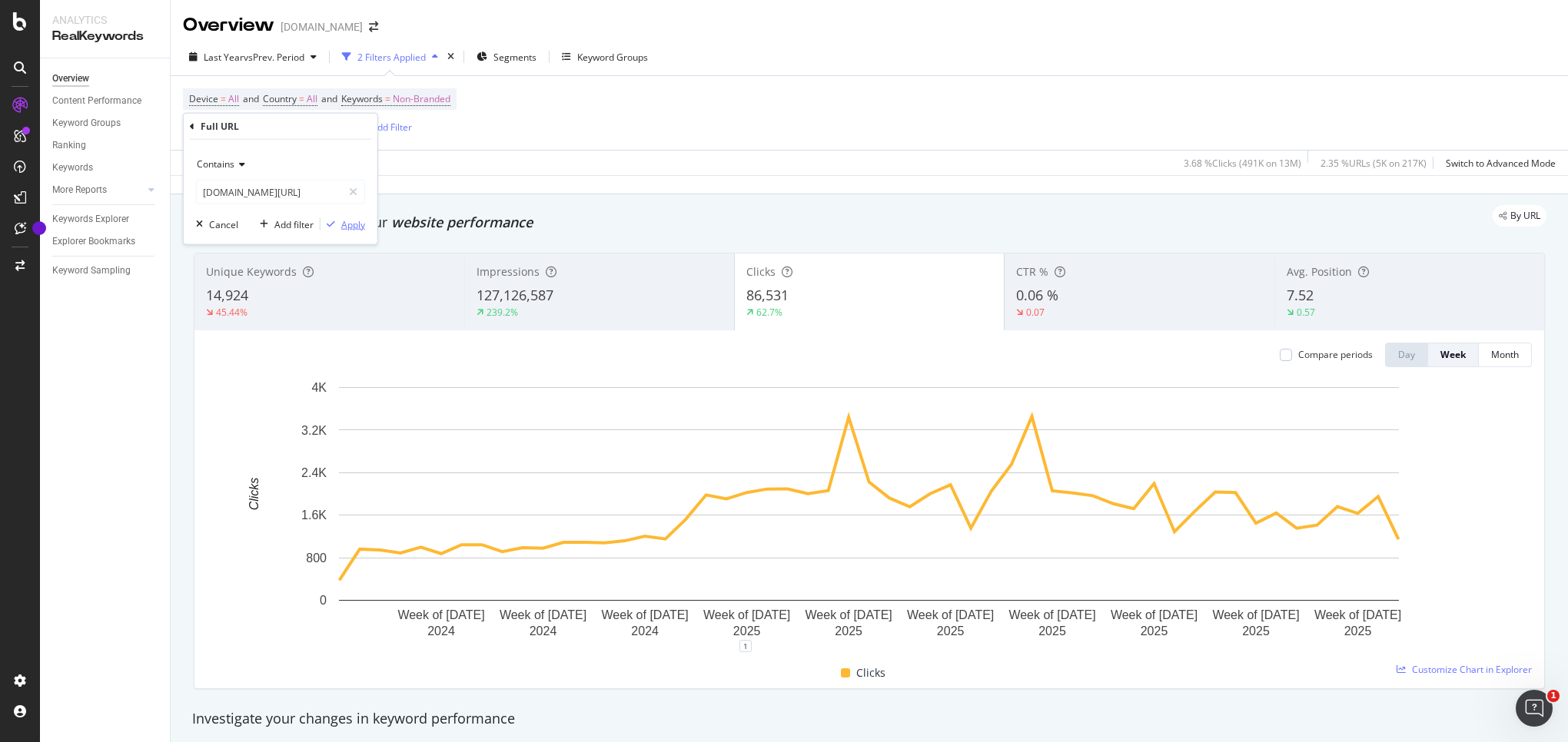
click at [356, 230] on div "Apply" at bounding box center [352, 224] width 24 height 13
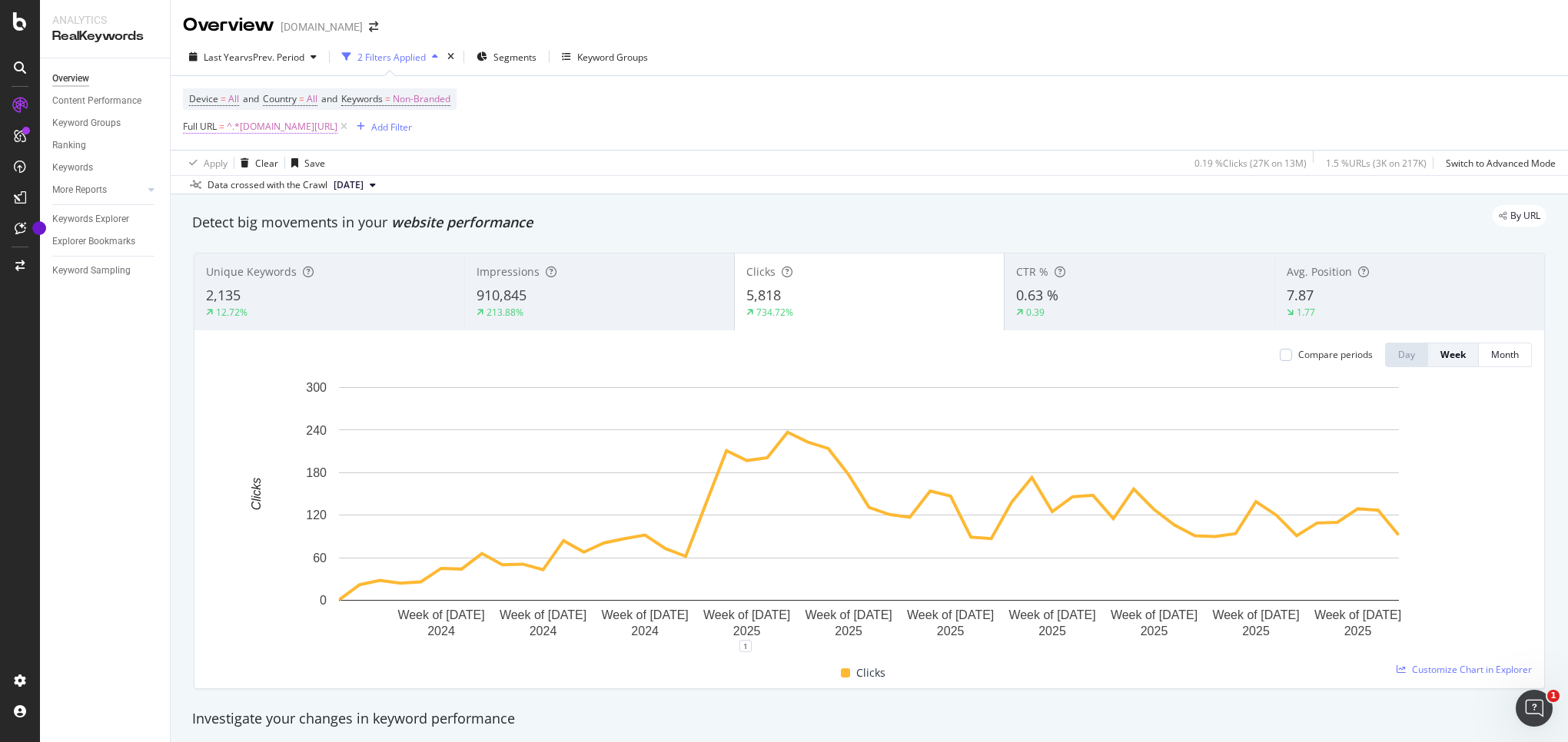
click at [288, 129] on span "^.*[DOMAIN_NAME][URL]" at bounding box center [282, 126] width 111 height 21
drag, startPoint x: 277, startPoint y: 197, endPoint x: 296, endPoint y: 201, distance: 19.4
click at [277, 197] on input "[DOMAIN_NAME][URL]" at bounding box center [269, 192] width 145 height 24
type input "[DOMAIN_NAME][URL]"
drag, startPoint x: 1210, startPoint y: 7, endPoint x: 1207, endPoint y: -18, distance: 25.2
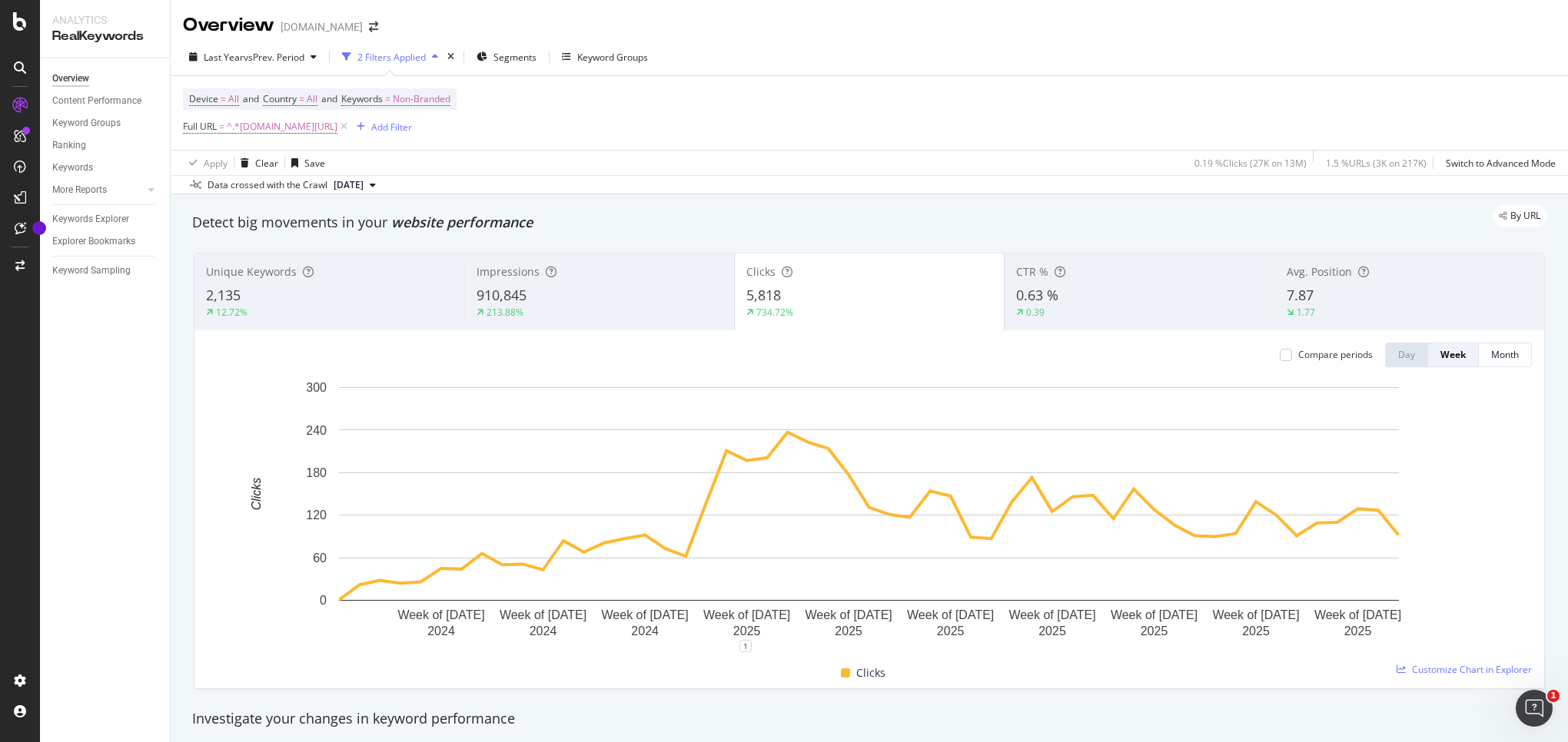
click at [1207, 0] on html "Analytics RealKeywords Overview Content Performance Keyword Groups Ranking Keyw…" at bounding box center [784, 371] width 1568 height 742
click at [304, 133] on span "^.*[DOMAIN_NAME][URL]" at bounding box center [282, 126] width 111 height 21
drag, startPoint x: 270, startPoint y: 192, endPoint x: 408, endPoint y: 236, distance: 144.8
click at [270, 192] on input "[DOMAIN_NAME][URL]" at bounding box center [269, 192] width 145 height 24
type input "[DOMAIN_NAME][URL]"
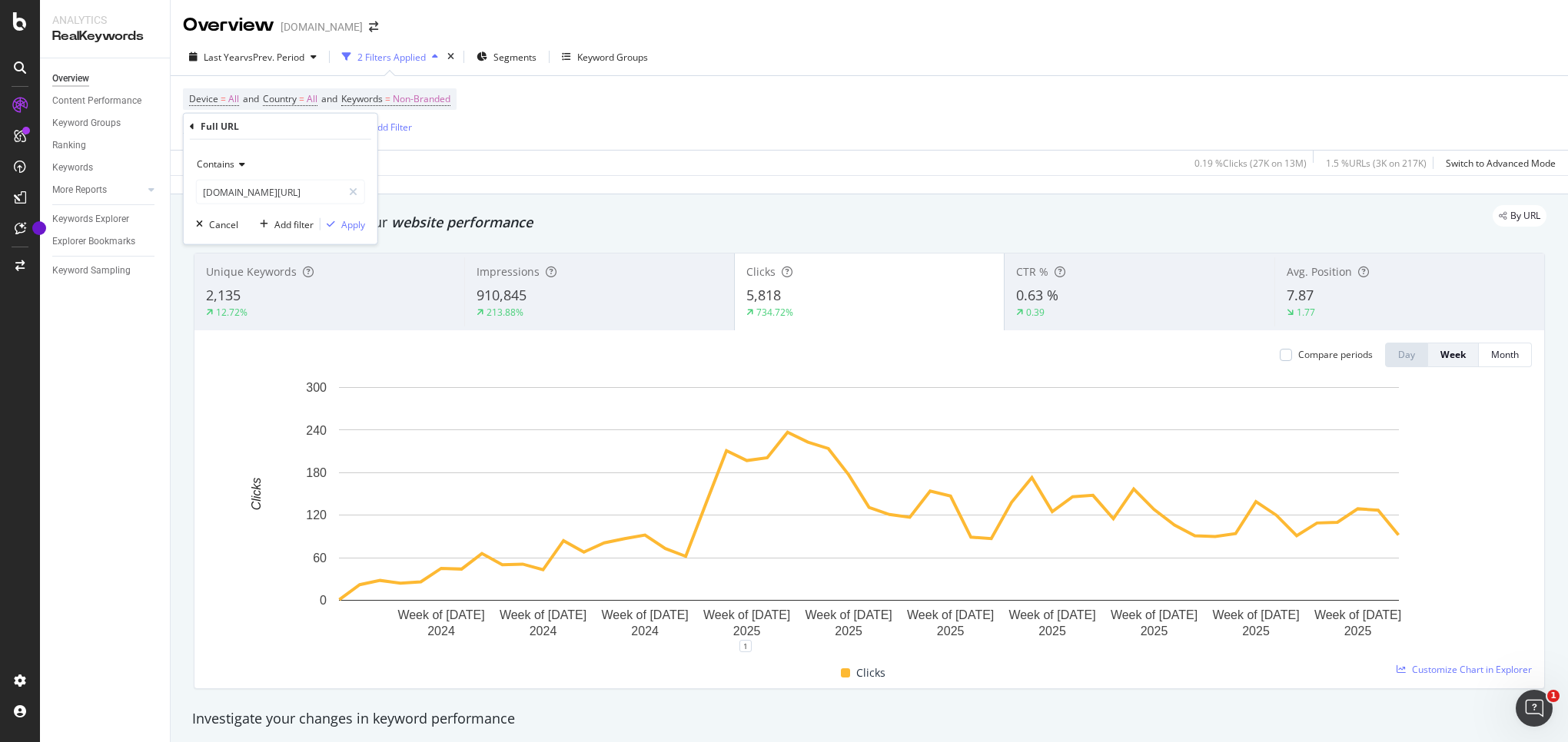
click at [367, 219] on div "Contains [DOMAIN_NAME][URL] Cancel Add filter Apply" at bounding box center [280, 192] width 193 height 104
click at [335, 231] on div "Apply" at bounding box center [343, 224] width 45 height 14
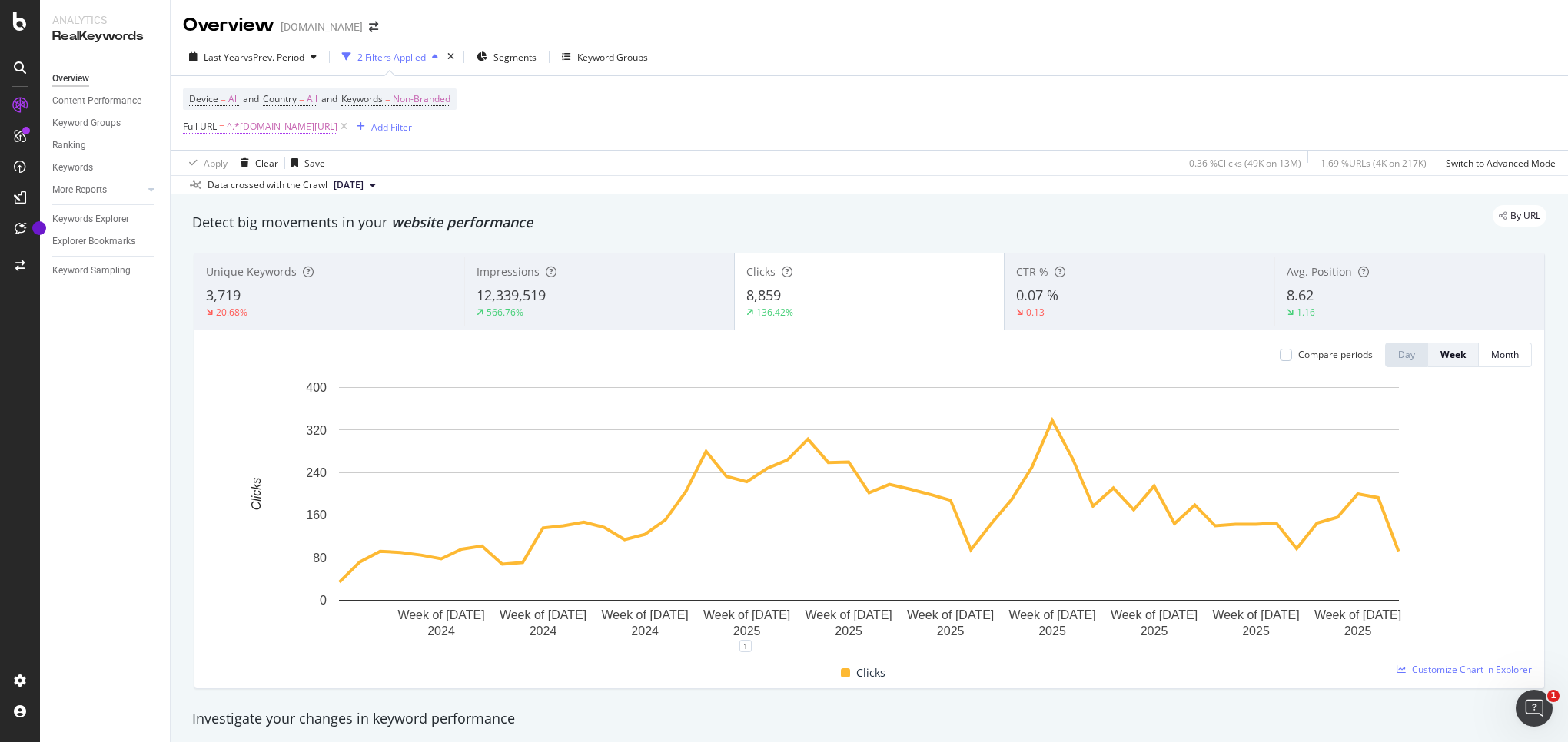
click at [296, 129] on span "^.*[DOMAIN_NAME][URL]" at bounding box center [282, 126] width 111 height 21
drag, startPoint x: 271, startPoint y: 184, endPoint x: 305, endPoint y: 198, distance: 36.8
click at [271, 184] on input "[DOMAIN_NAME][URL]" at bounding box center [269, 192] width 145 height 24
click at [253, 193] on input "[DOMAIN_NAME][URL]" at bounding box center [269, 192] width 145 height 24
click at [260, 193] on input "[DOMAIN_NAME][URL]" at bounding box center [269, 192] width 145 height 24
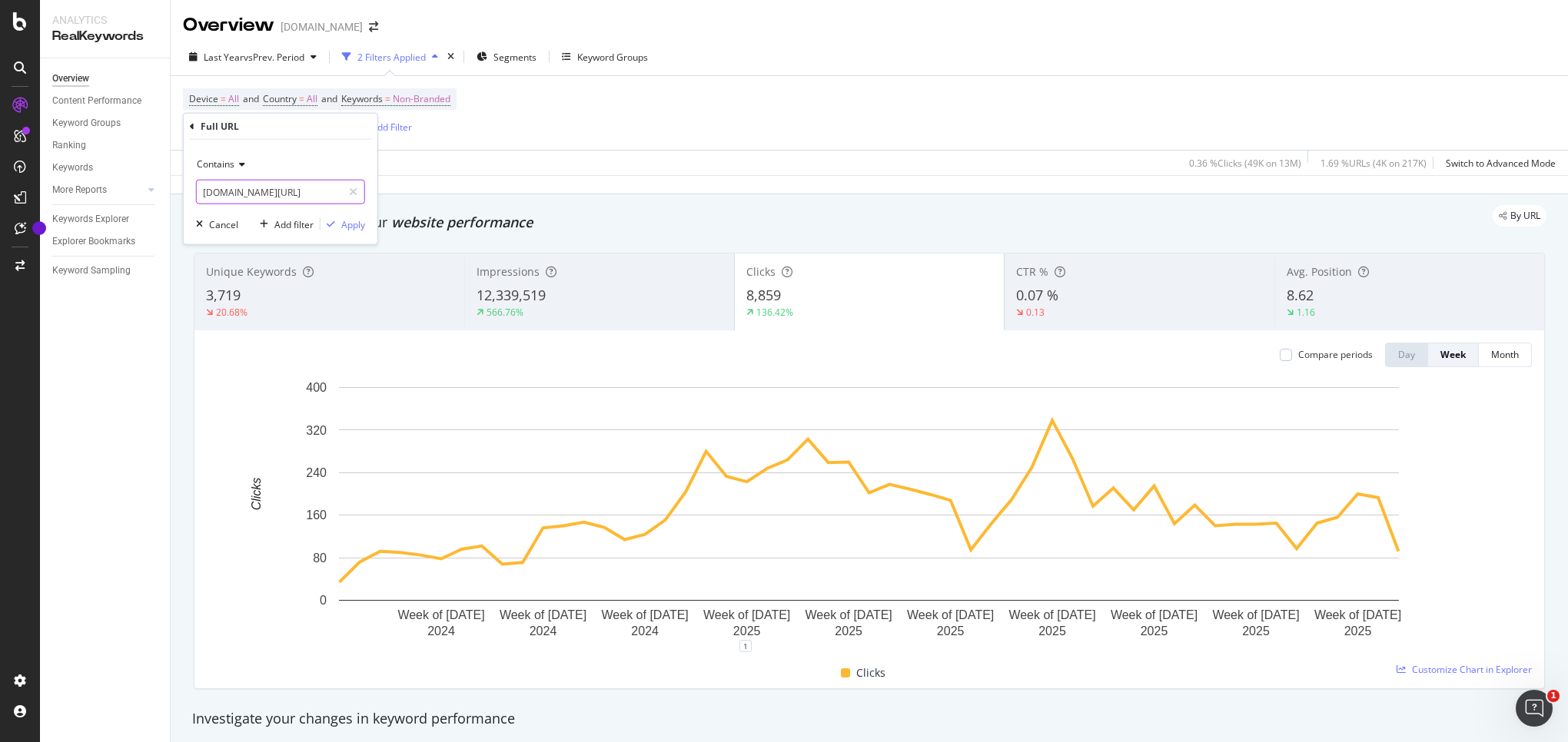
drag, startPoint x: 260, startPoint y: 193, endPoint x: 307, endPoint y: 203, distance: 48.1
click at [266, 193] on input "[DOMAIN_NAME][URL]" at bounding box center [269, 192] width 145 height 24
type input "[DOMAIN_NAME][URL]"
drag, startPoint x: 349, startPoint y: 223, endPoint x: 913, endPoint y: 31, distance: 595.8
click at [349, 223] on div "Apply" at bounding box center [352, 224] width 24 height 13
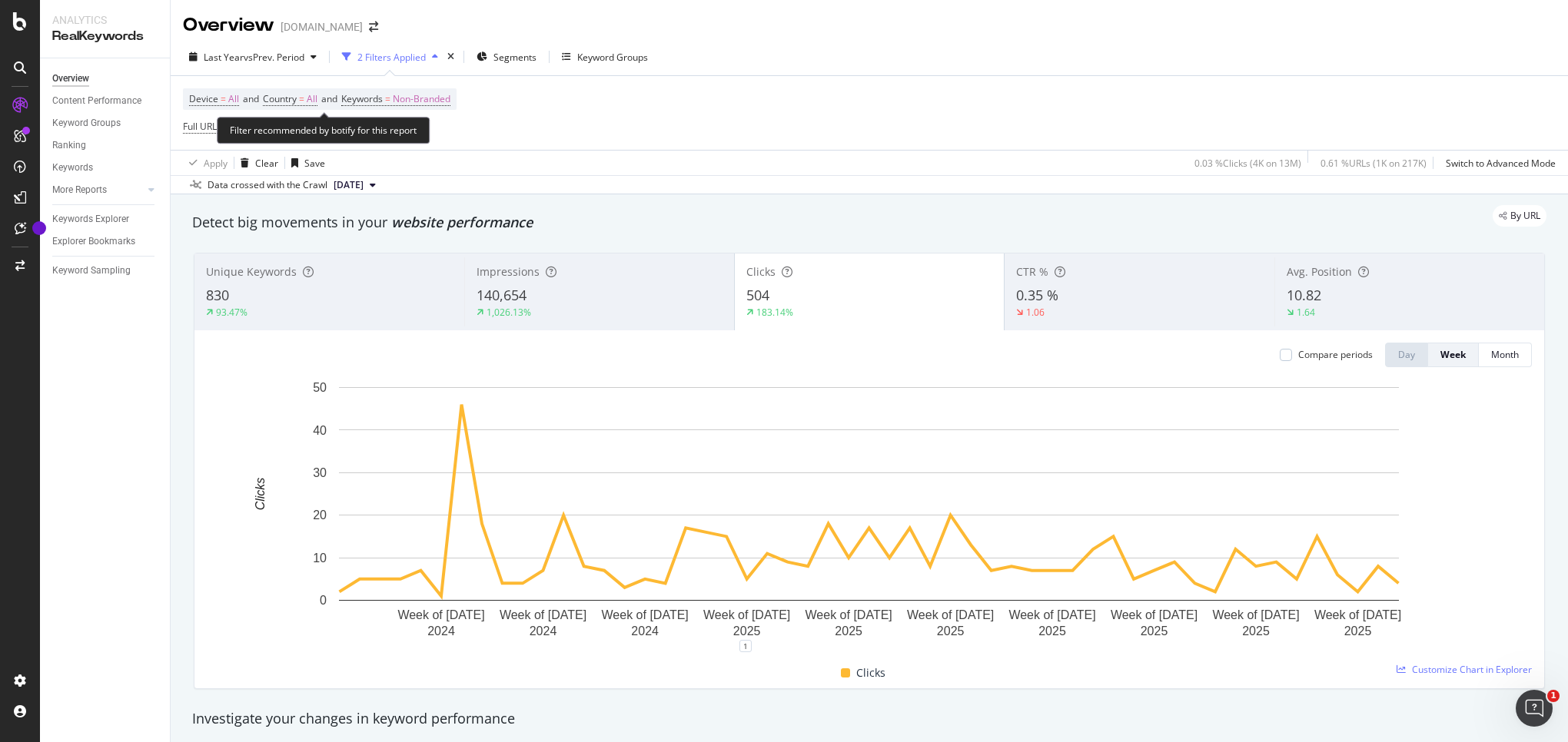
click at [271, 132] on div "Filter recommended by botify for this report" at bounding box center [323, 130] width 213 height 27
click at [289, 126] on span "^.*[DOMAIN_NAME][URL]" at bounding box center [282, 126] width 111 height 21
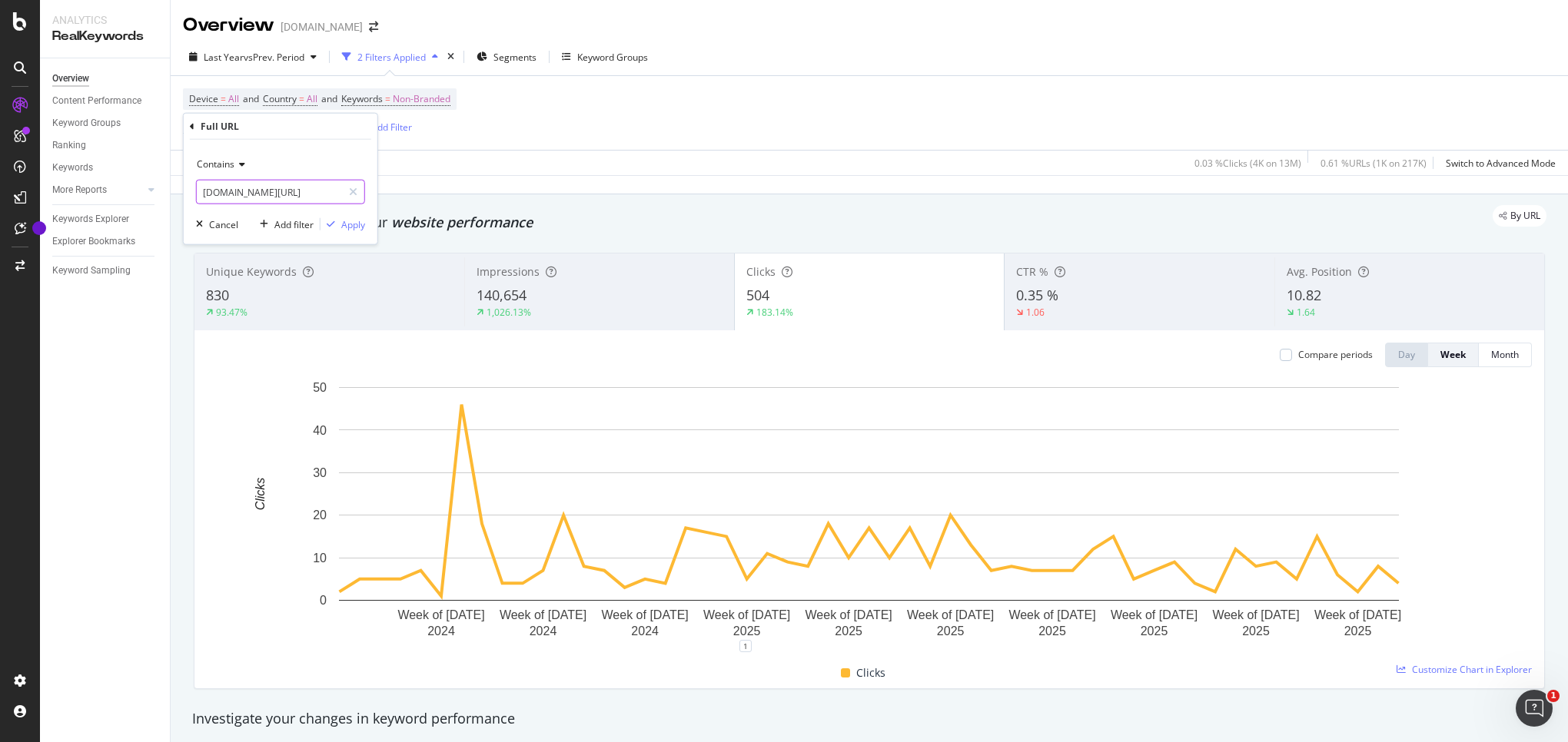
click at [275, 192] on input "[DOMAIN_NAME][URL]" at bounding box center [269, 192] width 145 height 24
click at [265, 192] on input "[DOMAIN_NAME][URL]" at bounding box center [269, 192] width 145 height 24
type input "[DOMAIN_NAME][URL]"
click at [353, 223] on div "Apply" at bounding box center [352, 224] width 24 height 13
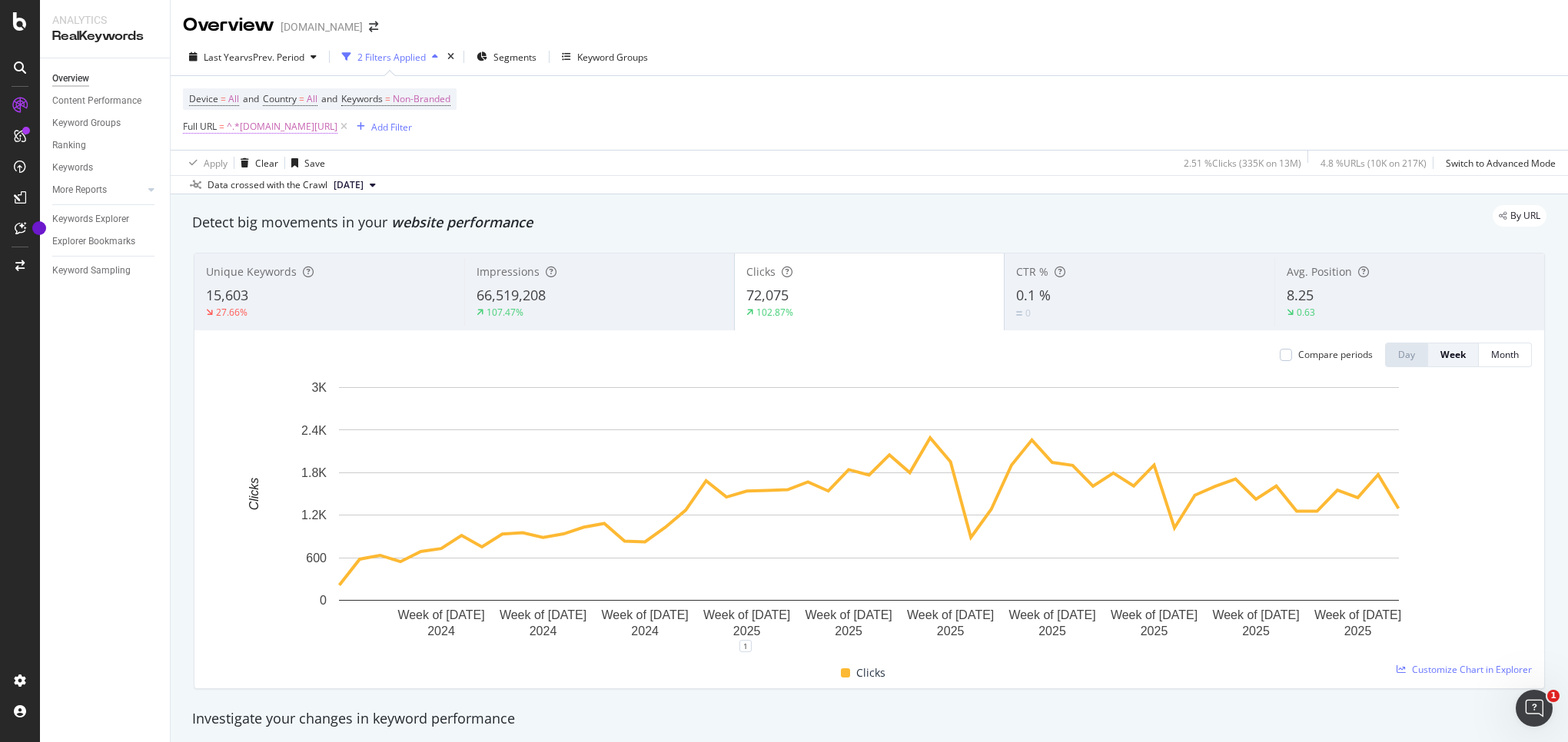
click at [290, 135] on span "^.*[DOMAIN_NAME][URL]" at bounding box center [282, 126] width 111 height 21
drag, startPoint x: 259, startPoint y: 188, endPoint x: 296, endPoint y: 200, distance: 38.9
click at [260, 189] on input "[DOMAIN_NAME][URL]" at bounding box center [269, 192] width 145 height 24
click at [269, 187] on input "[DOMAIN_NAME][URL]" at bounding box center [269, 192] width 145 height 24
type input "[DOMAIN_NAME][URL]"
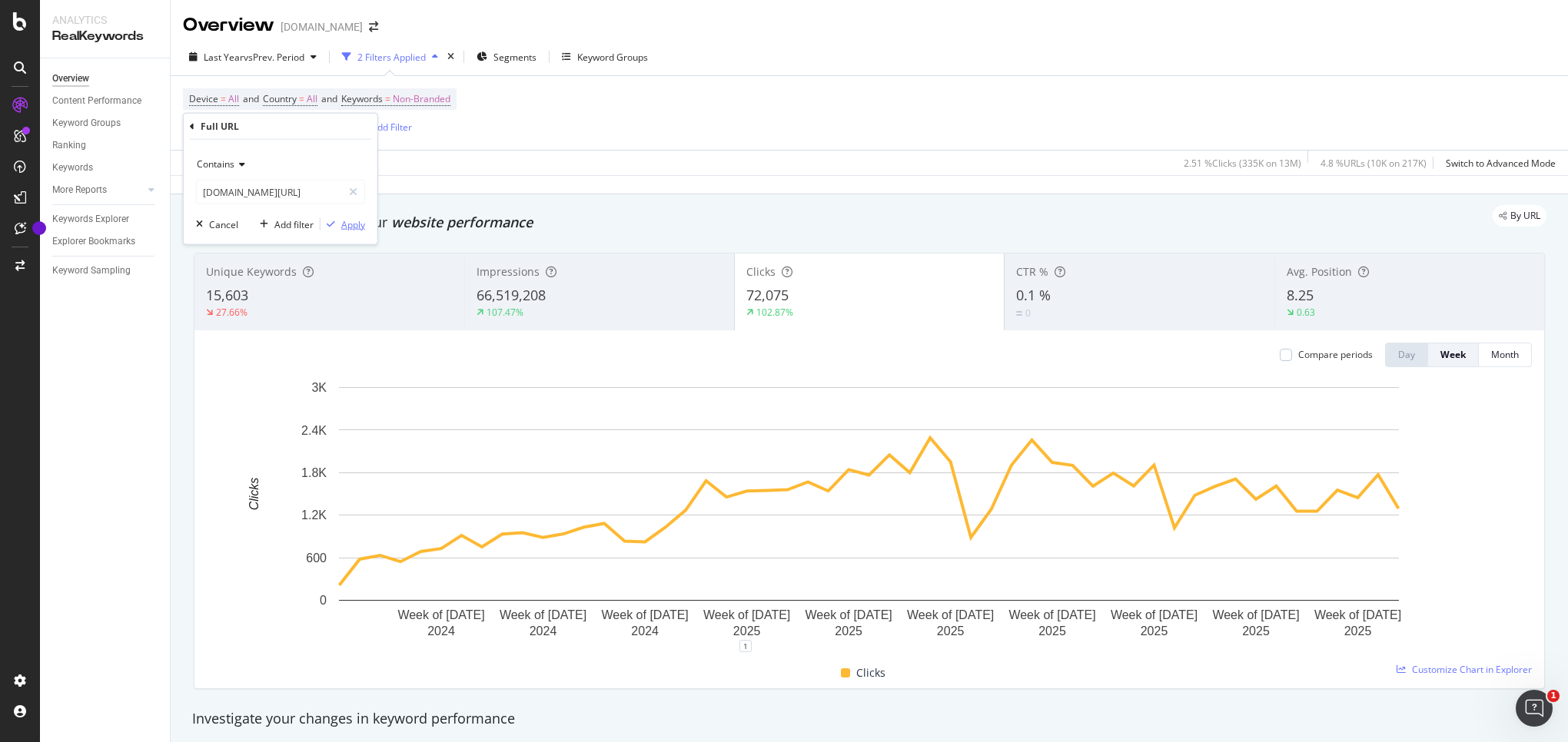
click at [353, 219] on div "Apply" at bounding box center [352, 224] width 24 height 13
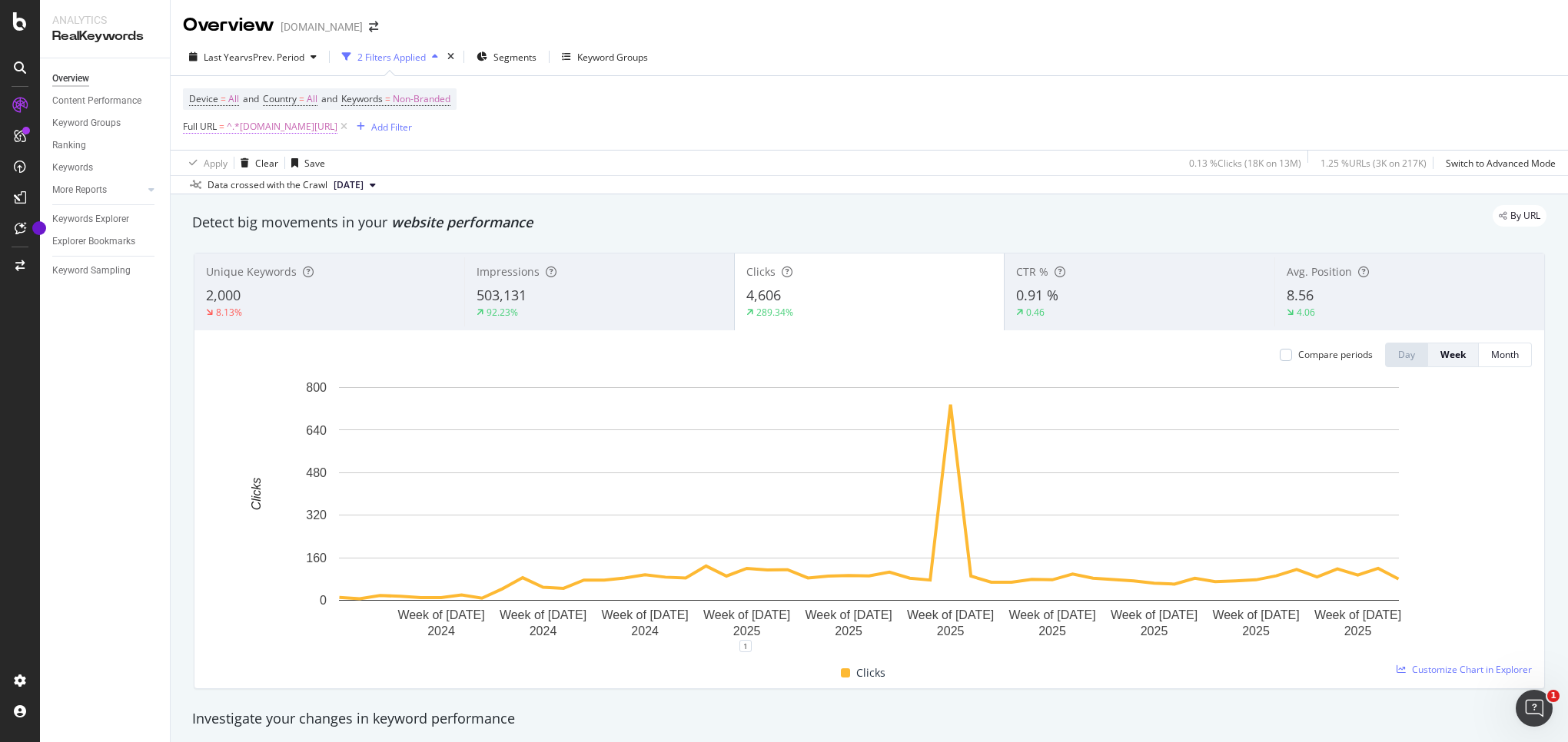
click at [269, 127] on span "^.*[DOMAIN_NAME][URL]" at bounding box center [282, 126] width 111 height 21
click at [265, 189] on input "[DOMAIN_NAME][URL]" at bounding box center [269, 192] width 145 height 24
type input "[DOMAIN_NAME][URL]"
click at [334, 219] on icon "button" at bounding box center [330, 223] width 8 height 9
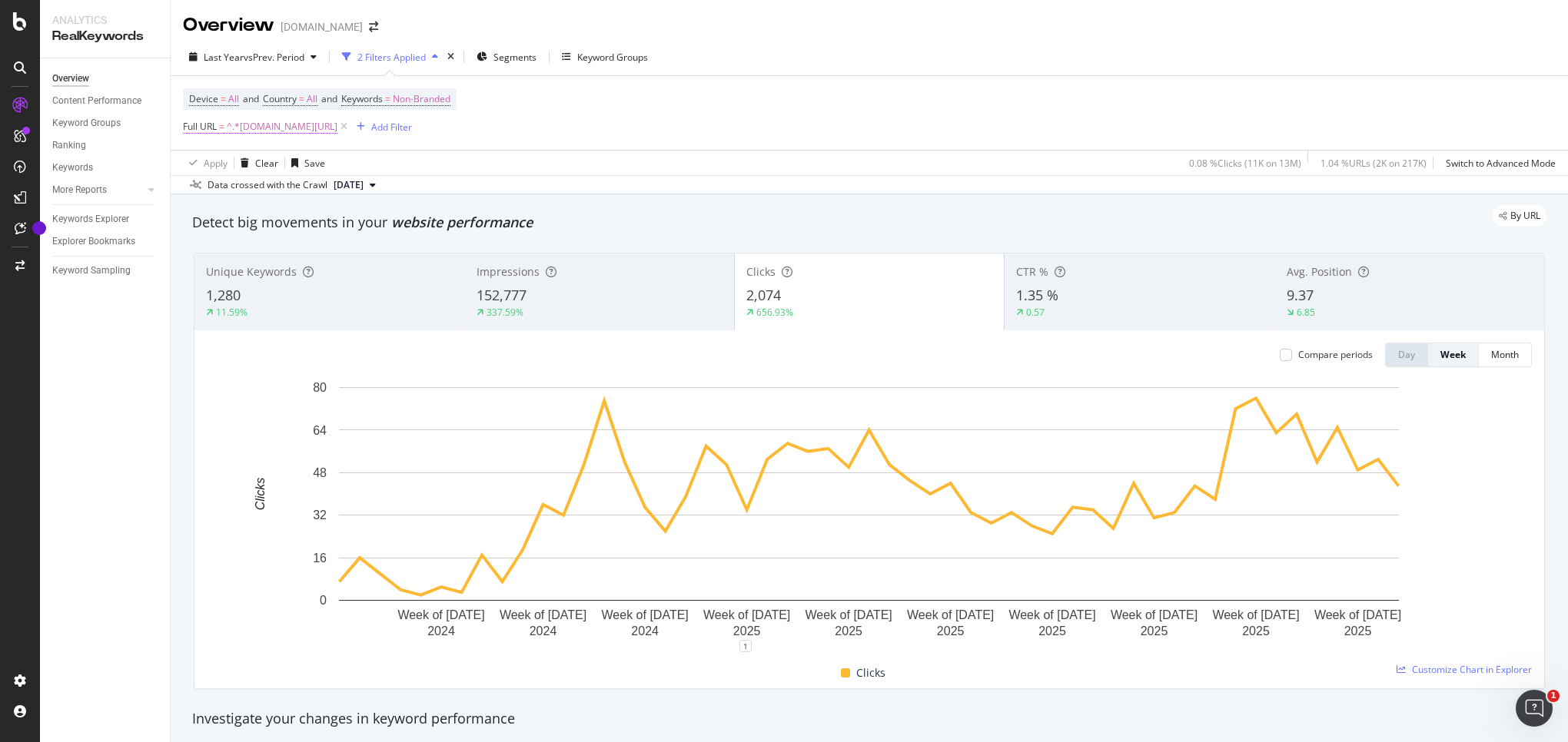
click at [291, 133] on span "^.*[DOMAIN_NAME][URL]" at bounding box center [282, 126] width 111 height 21
drag, startPoint x: 260, startPoint y: 191, endPoint x: 361, endPoint y: 251, distance: 117.5
click at [259, 191] on input "[DOMAIN_NAME][URL]" at bounding box center [269, 192] width 145 height 24
type input "[DOMAIN_NAME][URL]"
drag, startPoint x: 353, startPoint y: 219, endPoint x: 370, endPoint y: 33, distance: 186.8
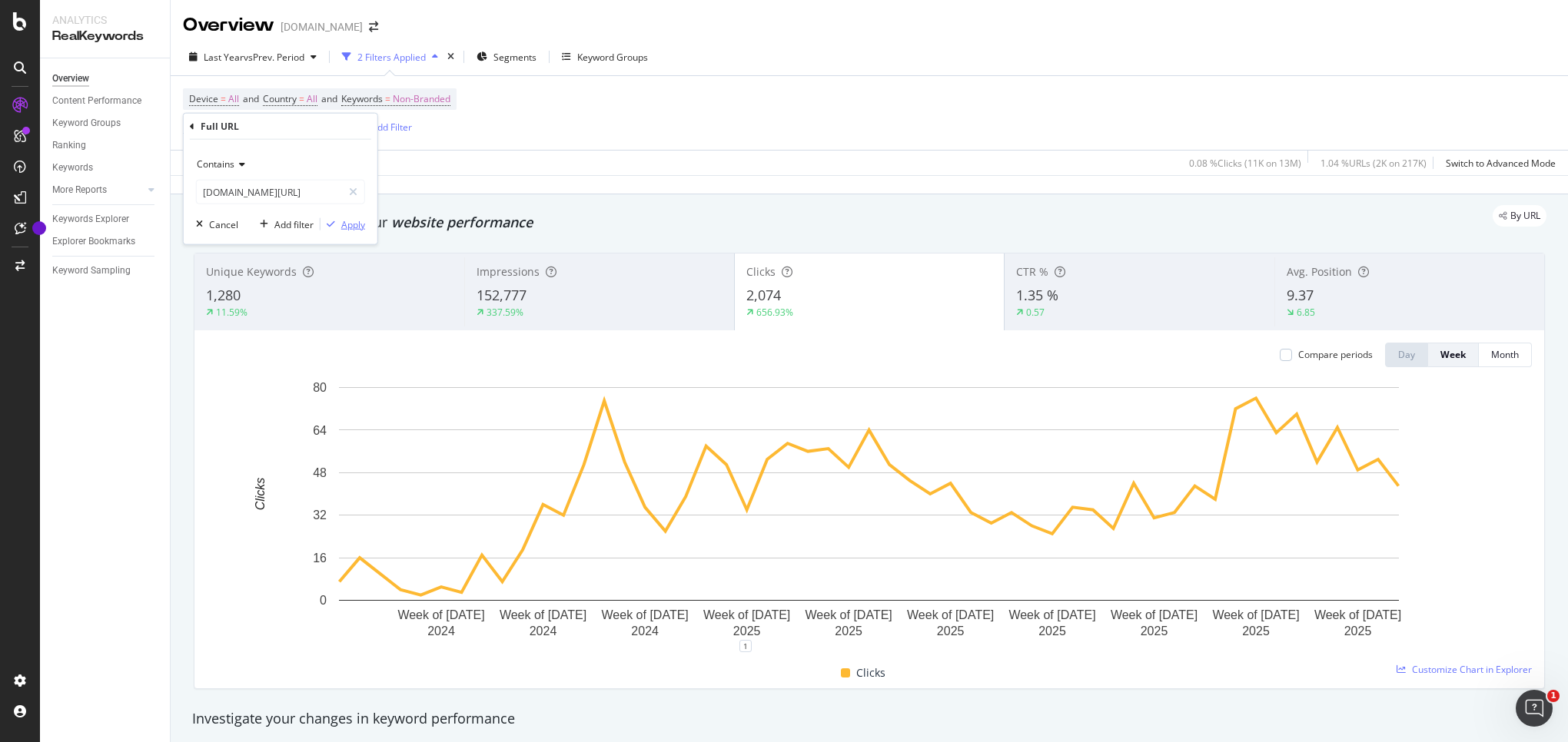
click at [355, 218] on div "Apply" at bounding box center [352, 224] width 24 height 13
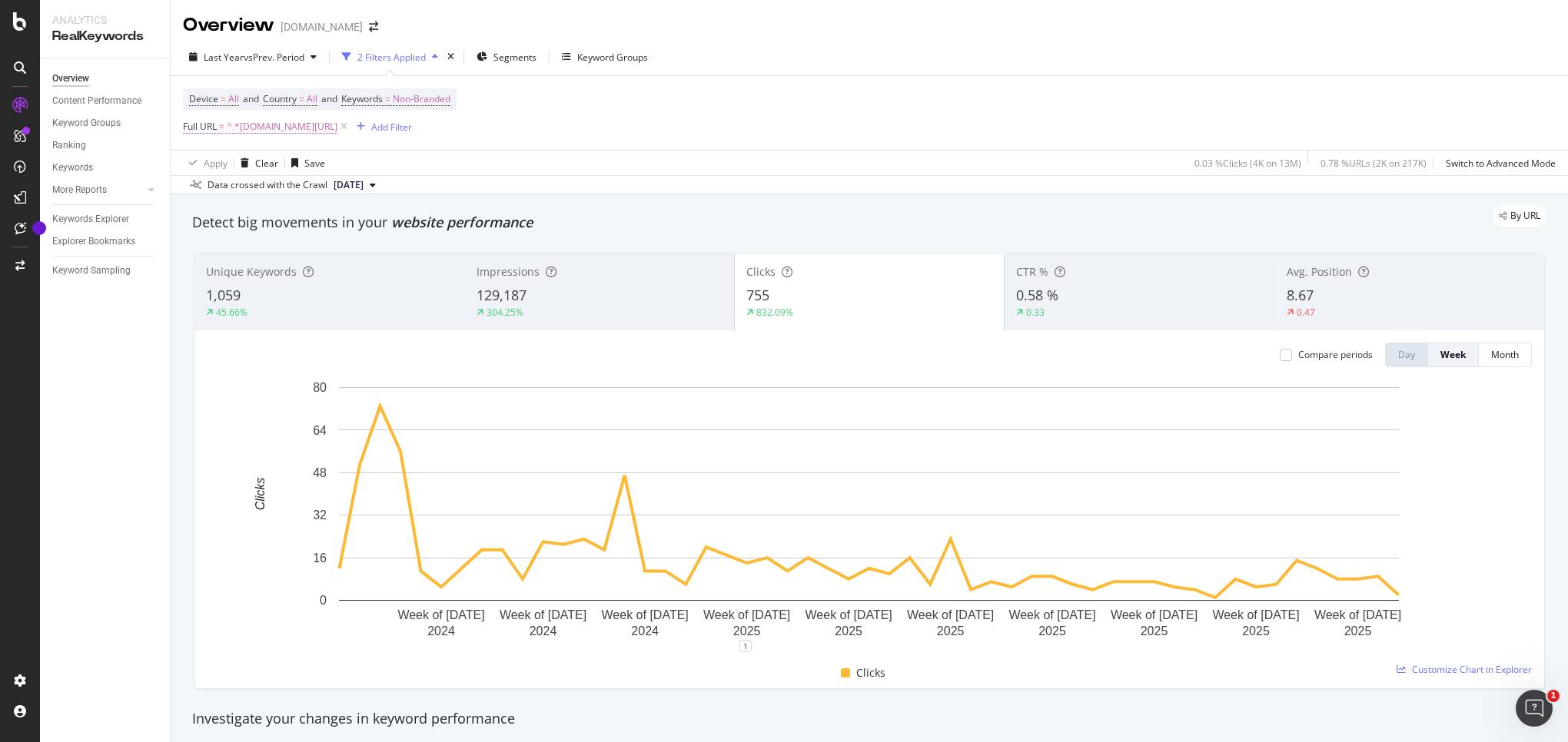
click at [312, 118] on span "^.*[DOMAIN_NAME][URL]" at bounding box center [282, 126] width 111 height 21
click at [518, 128] on div "Device = All and Country = All and Keywords = Non-Branded Full URL = ^.*[DOMAIN…" at bounding box center [869, 113] width 1373 height 73
click at [292, 133] on span "^.*[DOMAIN_NAME][URL]" at bounding box center [282, 126] width 111 height 21
drag, startPoint x: 471, startPoint y: 129, endPoint x: 321, endPoint y: 198, distance: 165.1
click at [471, 129] on div "Device = All and Country = All and Keywords = Non-Branded Full URL = ^.*[DOMAIN…" at bounding box center [869, 113] width 1373 height 73
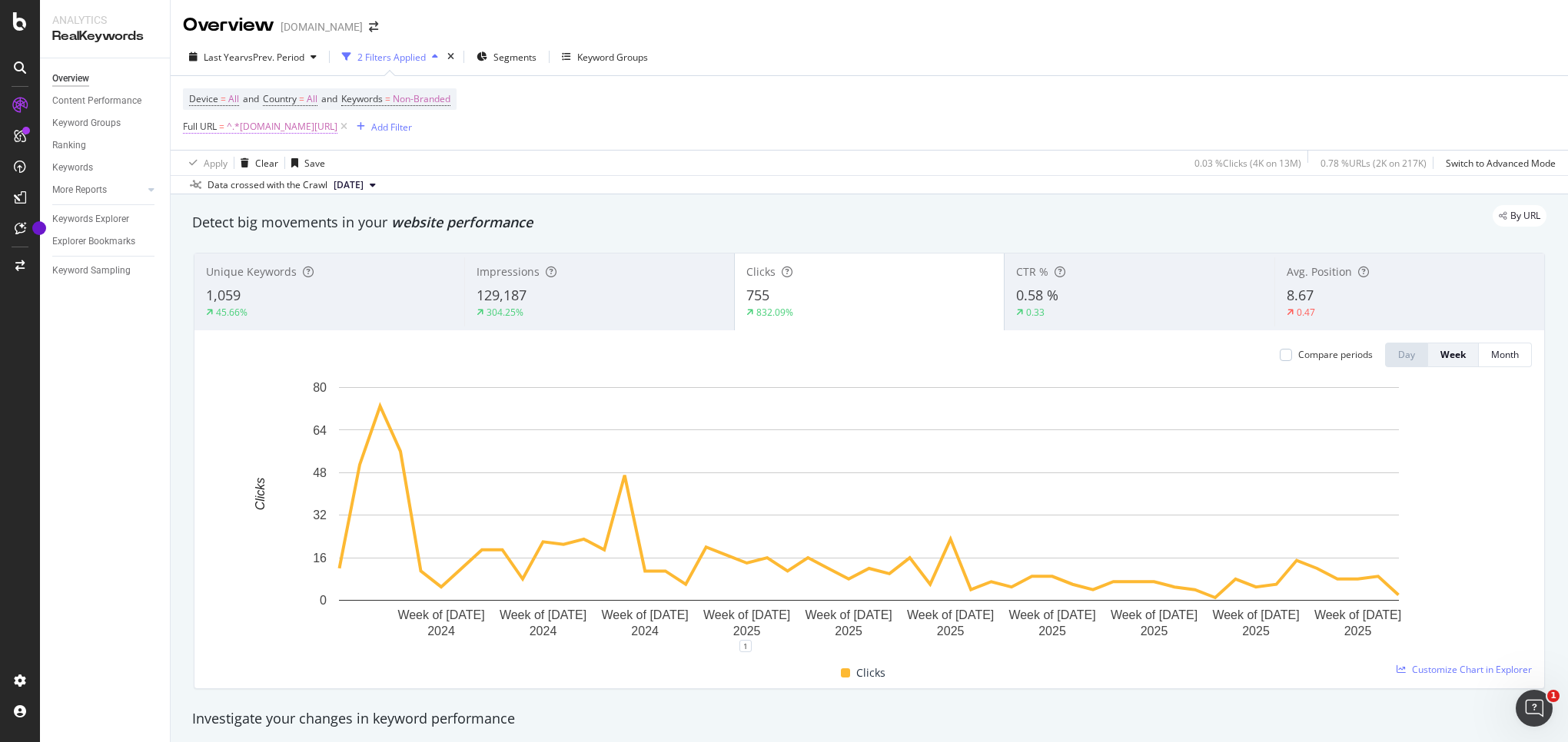
click at [275, 136] on span "^.*[DOMAIN_NAME][URL]" at bounding box center [282, 126] width 111 height 21
click at [264, 192] on input "[DOMAIN_NAME][URL]" at bounding box center [269, 192] width 145 height 24
type input "[DOMAIN_NAME][URL]"
click at [349, 223] on div "Apply" at bounding box center [352, 224] width 24 height 13
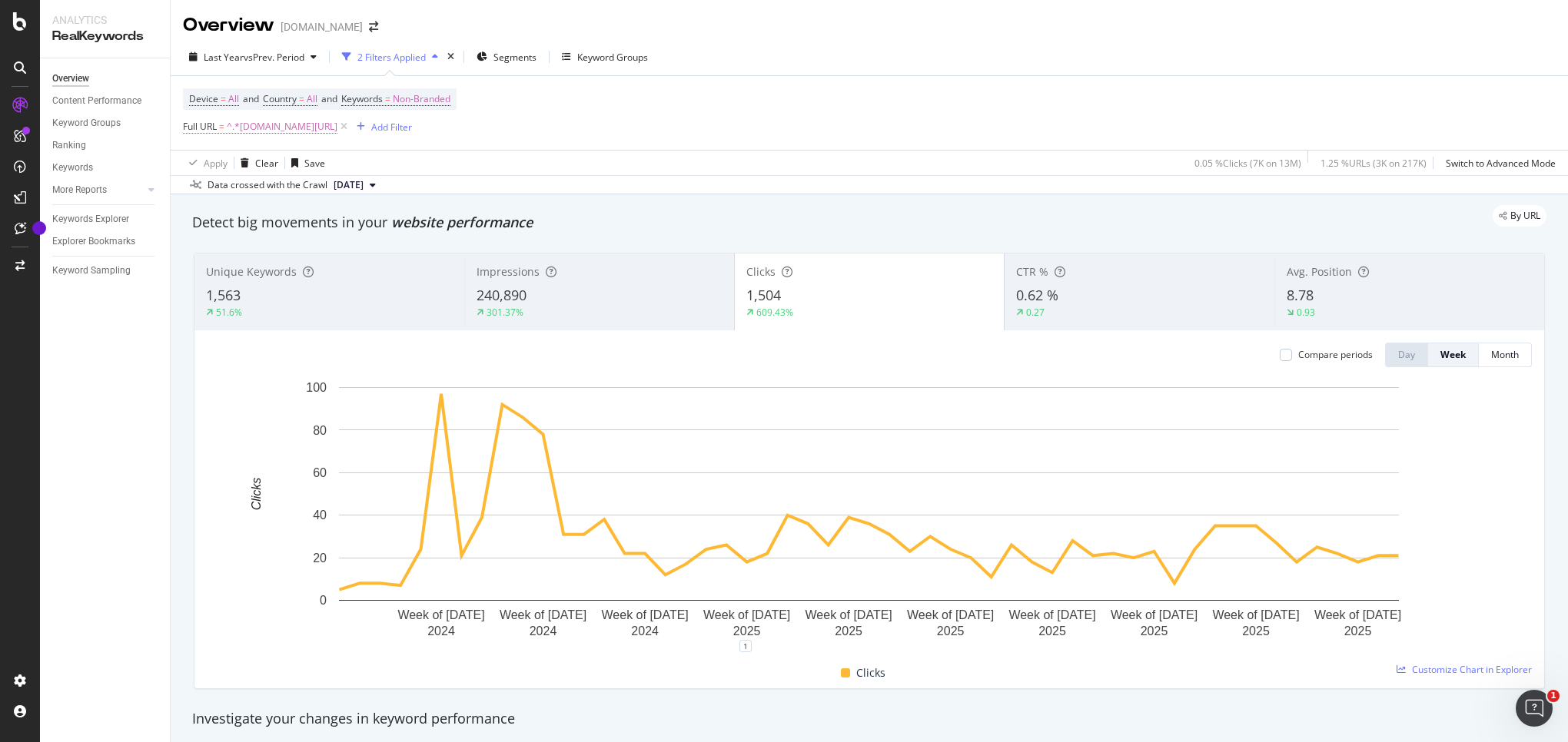
click at [293, 133] on span "^.*[DOMAIN_NAME][URL]" at bounding box center [282, 126] width 111 height 21
click at [286, 188] on input "[DOMAIN_NAME][URL]" at bounding box center [269, 192] width 145 height 24
drag, startPoint x: 267, startPoint y: 191, endPoint x: 361, endPoint y: 223, distance: 99.3
click at [267, 191] on input "[DOMAIN_NAME][URL]" at bounding box center [269, 192] width 145 height 24
type input "[DOMAIN_NAME][URL]"
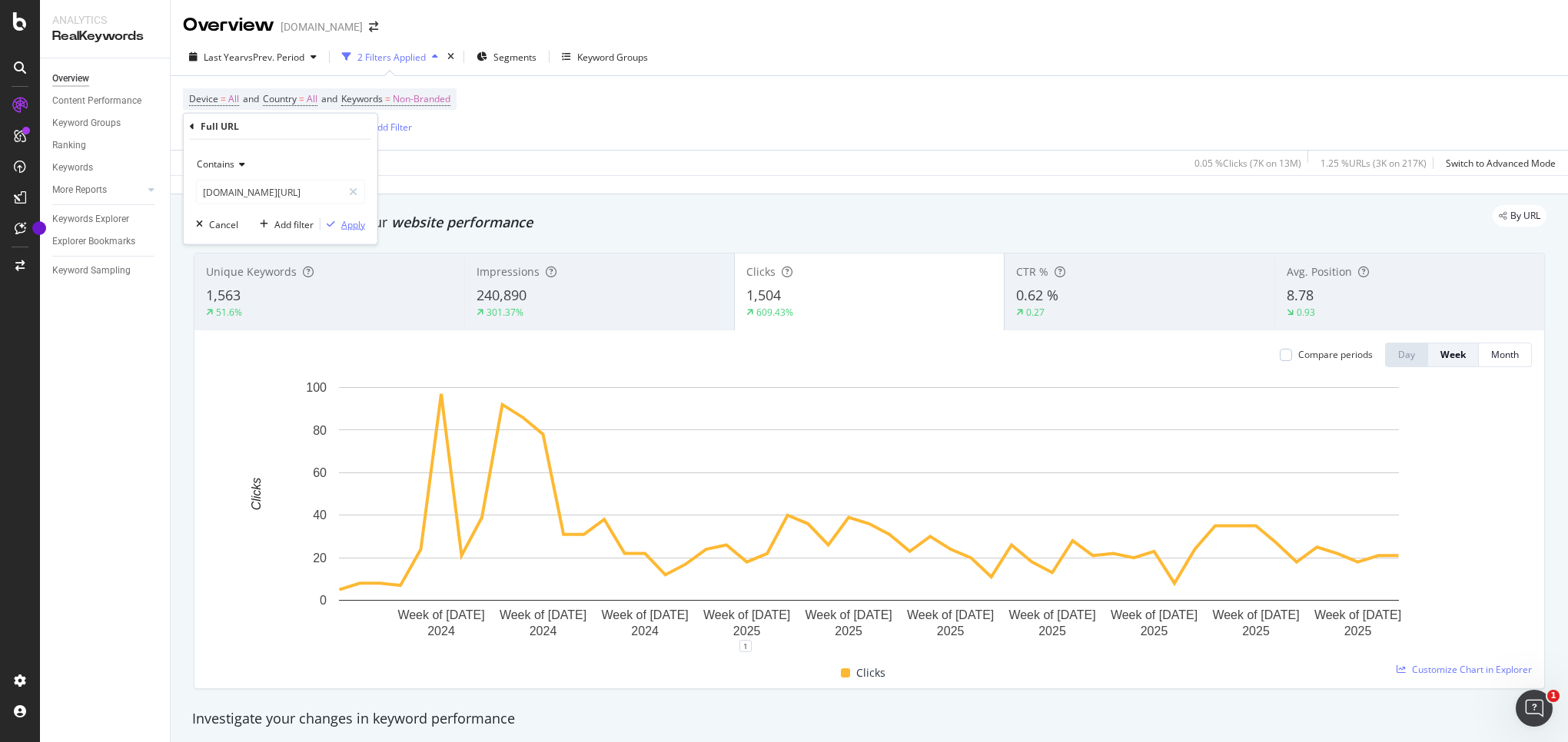
click at [342, 222] on div "Apply" at bounding box center [352, 224] width 24 height 13
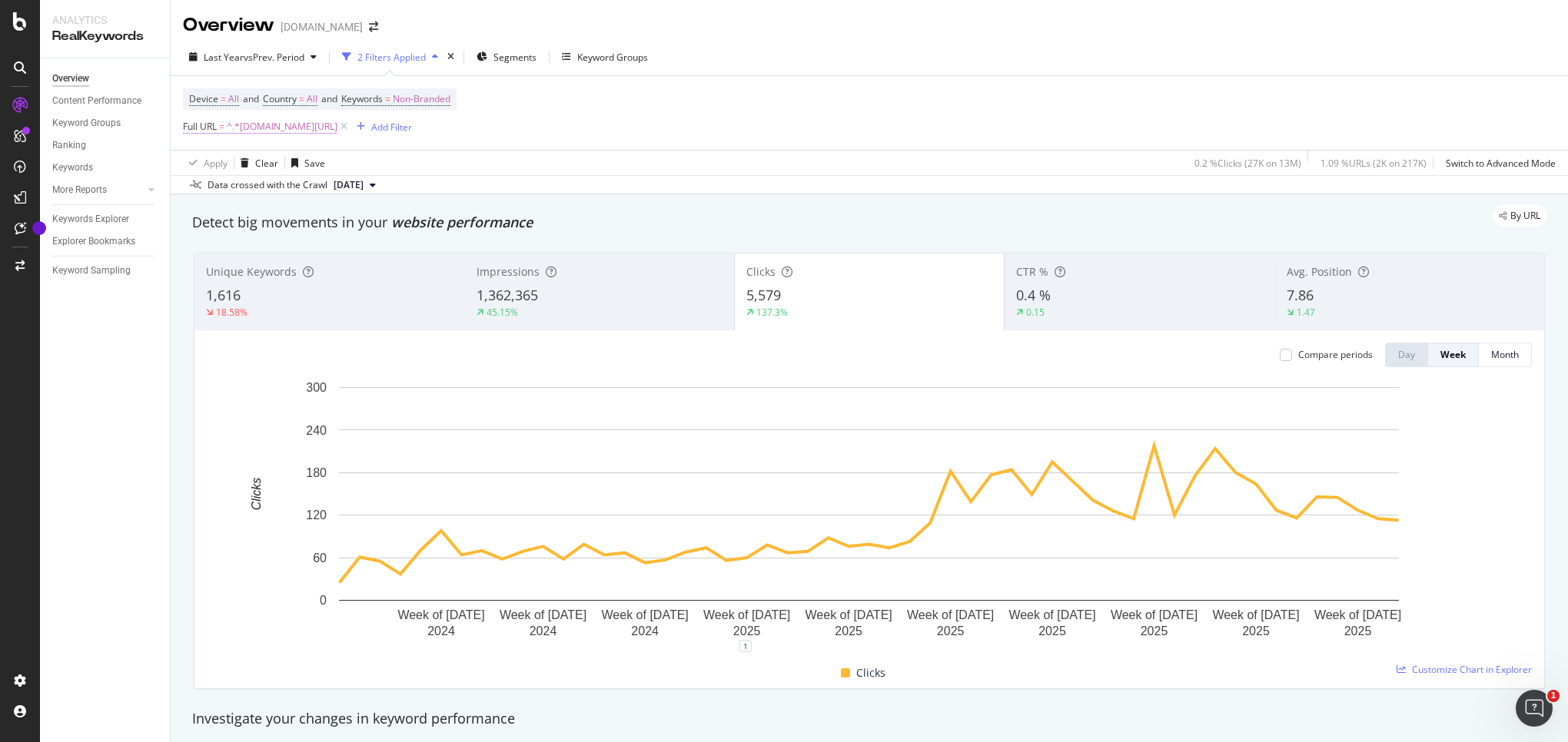
click at [273, 125] on span "^.*[DOMAIN_NAME][URL]" at bounding box center [282, 126] width 111 height 21
click at [277, 189] on input "[DOMAIN_NAME][URL]" at bounding box center [269, 192] width 145 height 24
type input "[DOMAIN_NAME][URL]"
click at [338, 219] on div "button" at bounding box center [330, 223] width 20 height 9
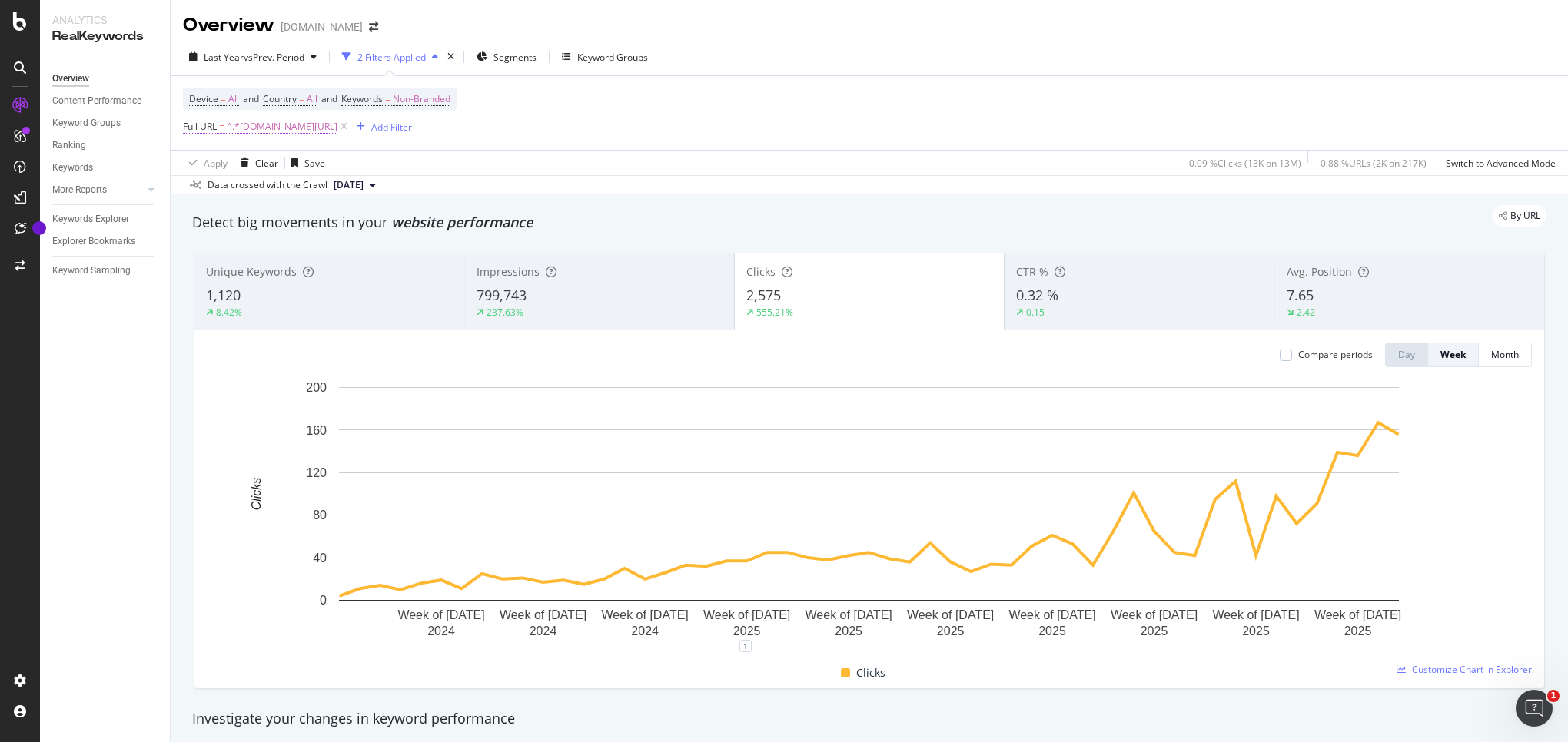
click at [299, 124] on span "^.*[DOMAIN_NAME][URL]" at bounding box center [282, 126] width 111 height 21
click at [269, 192] on input "[DOMAIN_NAME][URL]" at bounding box center [269, 192] width 145 height 24
type input "[DOMAIN_NAME][URL]"
click at [350, 233] on div "Contains [DOMAIN_NAME][URL] Cancel Add filter Apply" at bounding box center [280, 192] width 193 height 104
drag, startPoint x: 353, startPoint y: 228, endPoint x: 361, endPoint y: 3, distance: 225.1
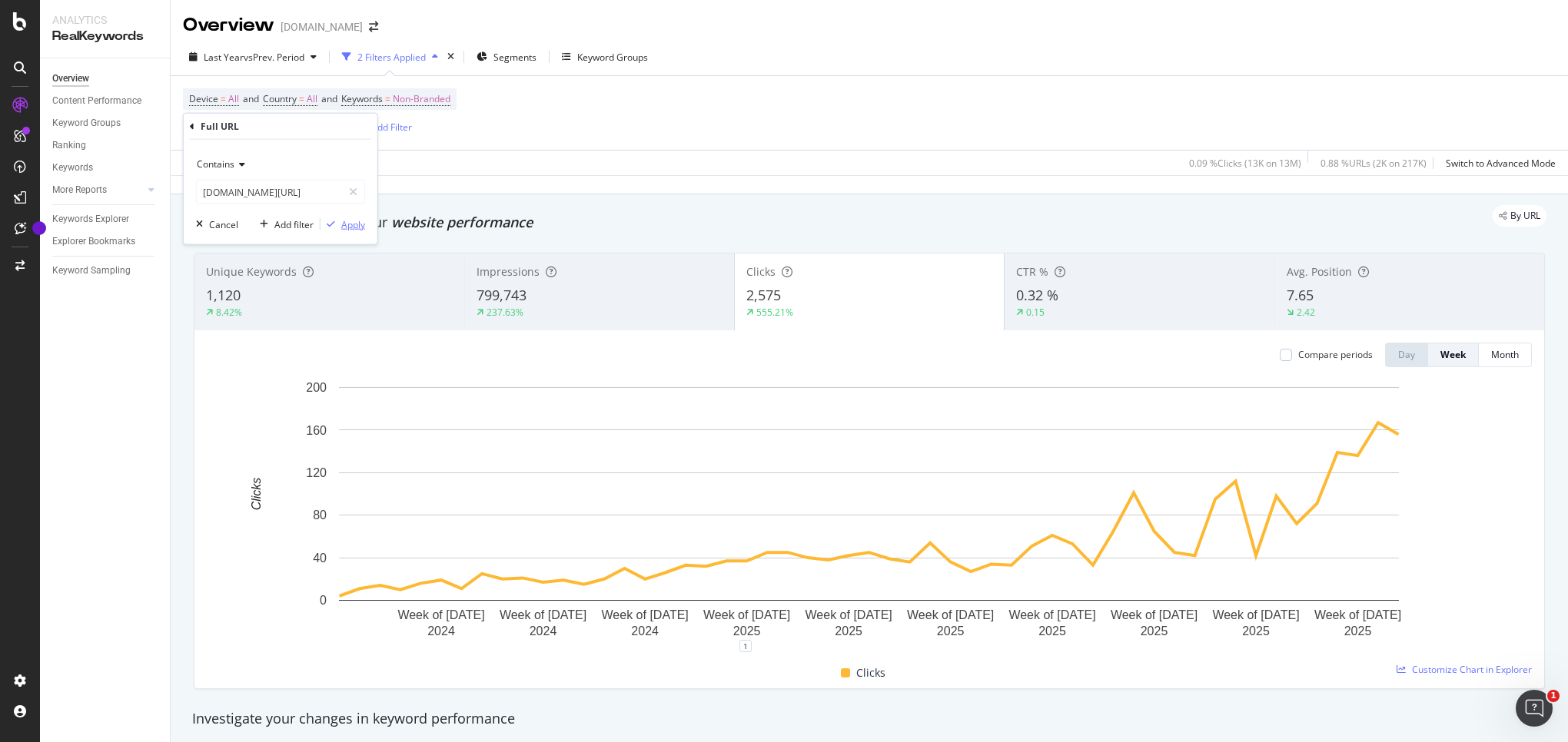
click at [353, 228] on div "Apply" at bounding box center [352, 224] width 24 height 13
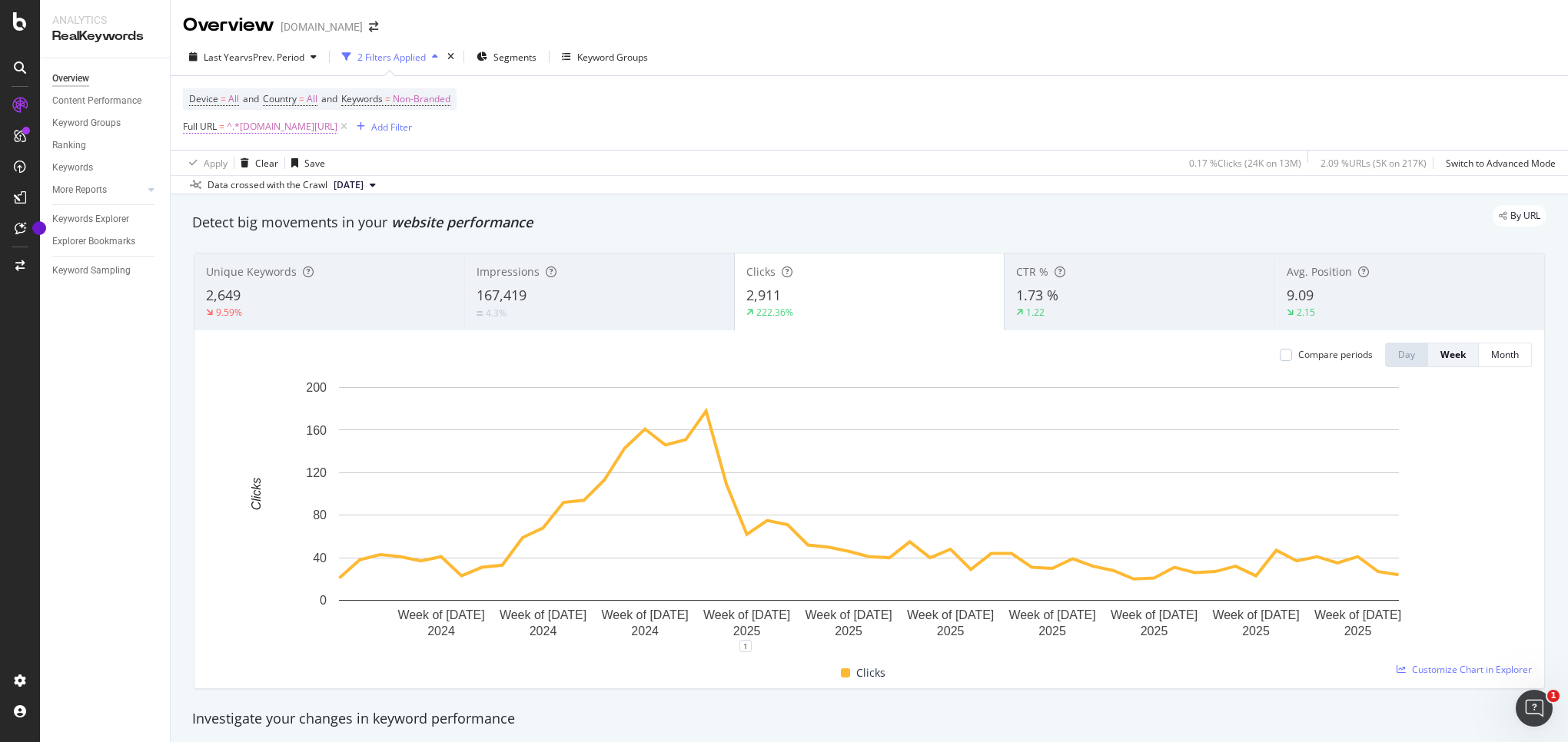
click at [275, 124] on span "^.*[DOMAIN_NAME][URL]" at bounding box center [282, 126] width 111 height 21
drag, startPoint x: 282, startPoint y: 190, endPoint x: 290, endPoint y: 194, distance: 8.9
click at [282, 190] on input "[DOMAIN_NAME][URL]" at bounding box center [269, 192] width 145 height 24
click at [290, 194] on input "[DOMAIN_NAME][URL]" at bounding box center [269, 192] width 145 height 24
type input "[DOMAIN_NAME][URL]"
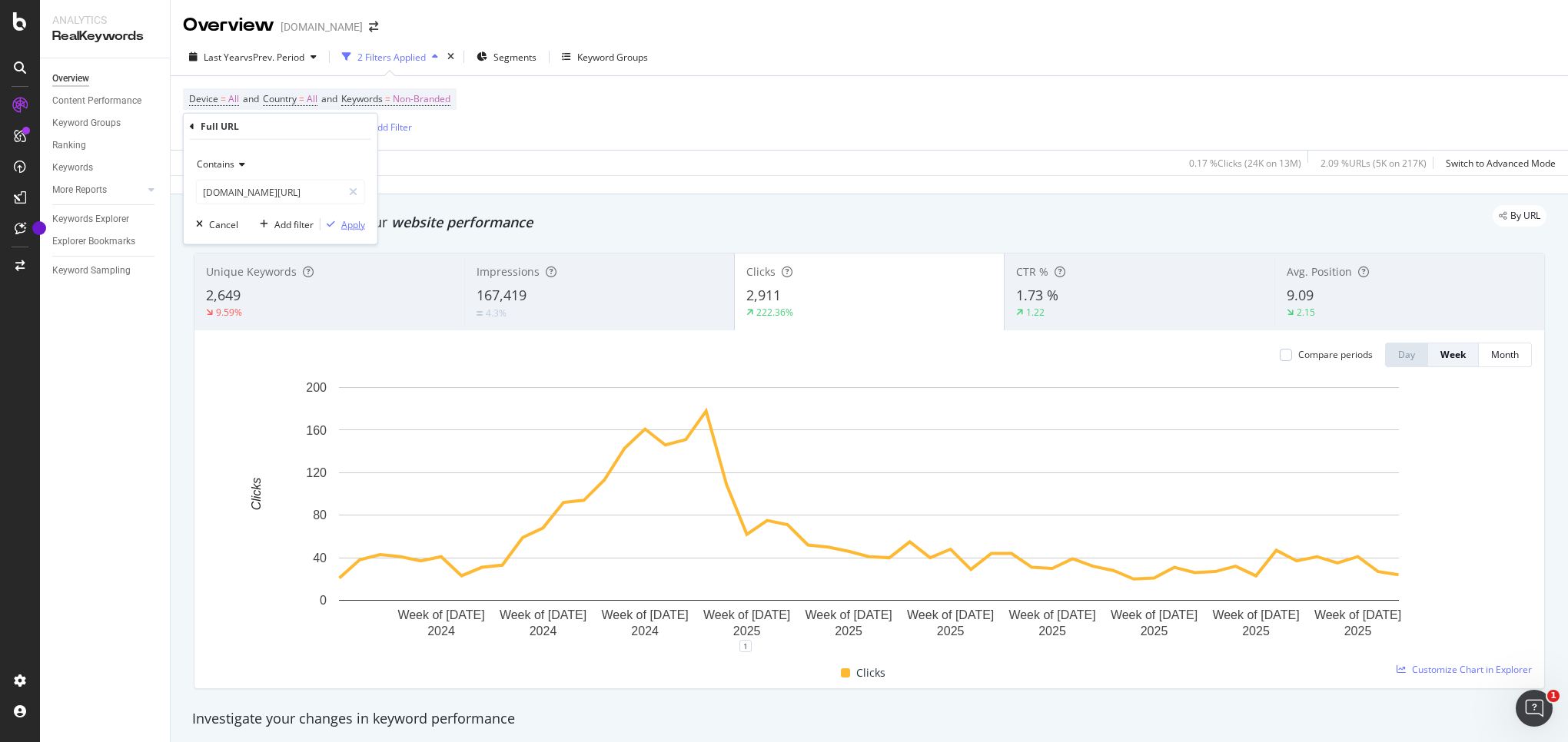
click at [339, 223] on div "button" at bounding box center [330, 223] width 20 height 9
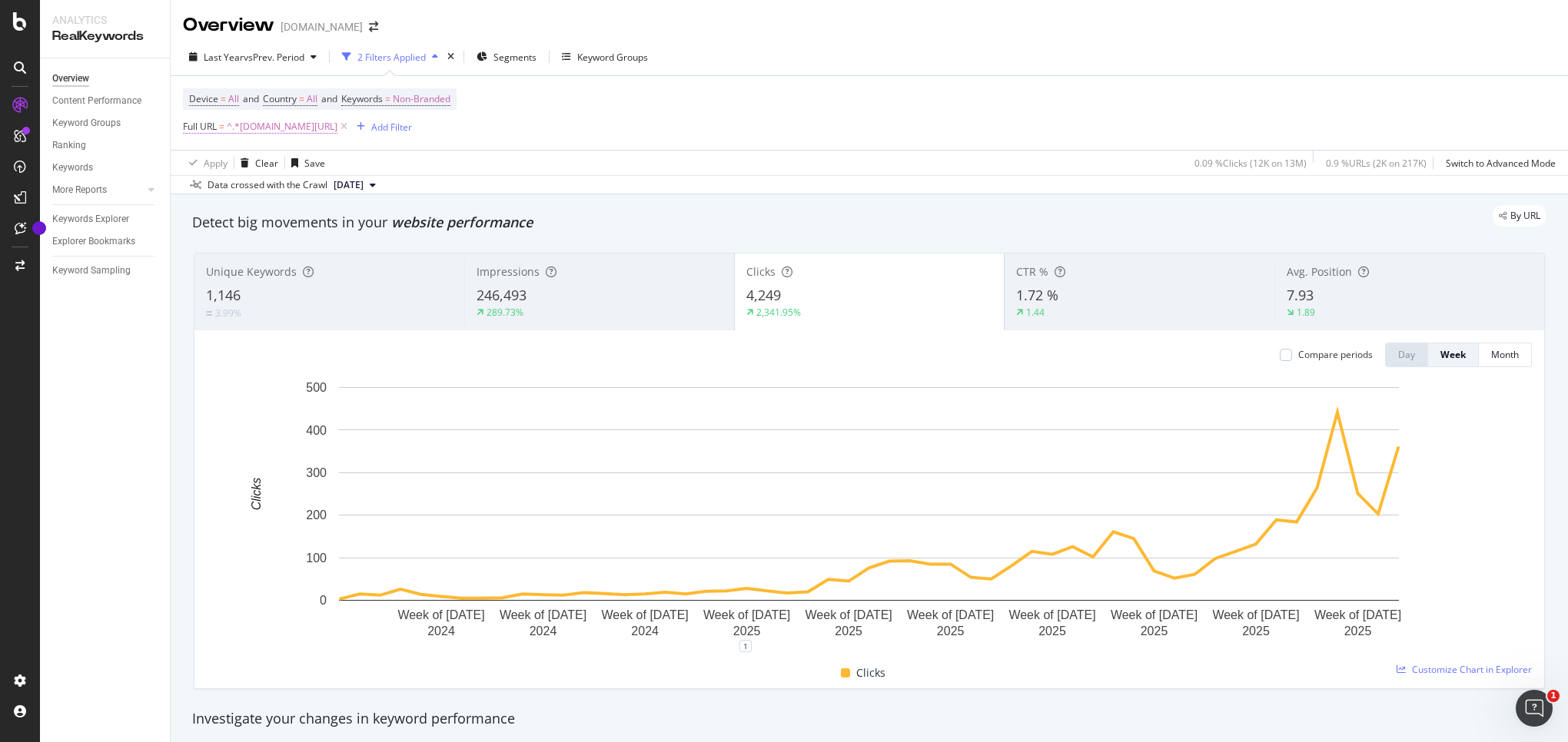
click at [272, 128] on span "^.*[DOMAIN_NAME][URL]" at bounding box center [282, 126] width 111 height 21
click at [295, 197] on input "[DOMAIN_NAME][URL]" at bounding box center [269, 192] width 145 height 24
type input "[DOMAIN_NAME][URL]"
click at [334, 222] on div "button" at bounding box center [330, 223] width 20 height 9
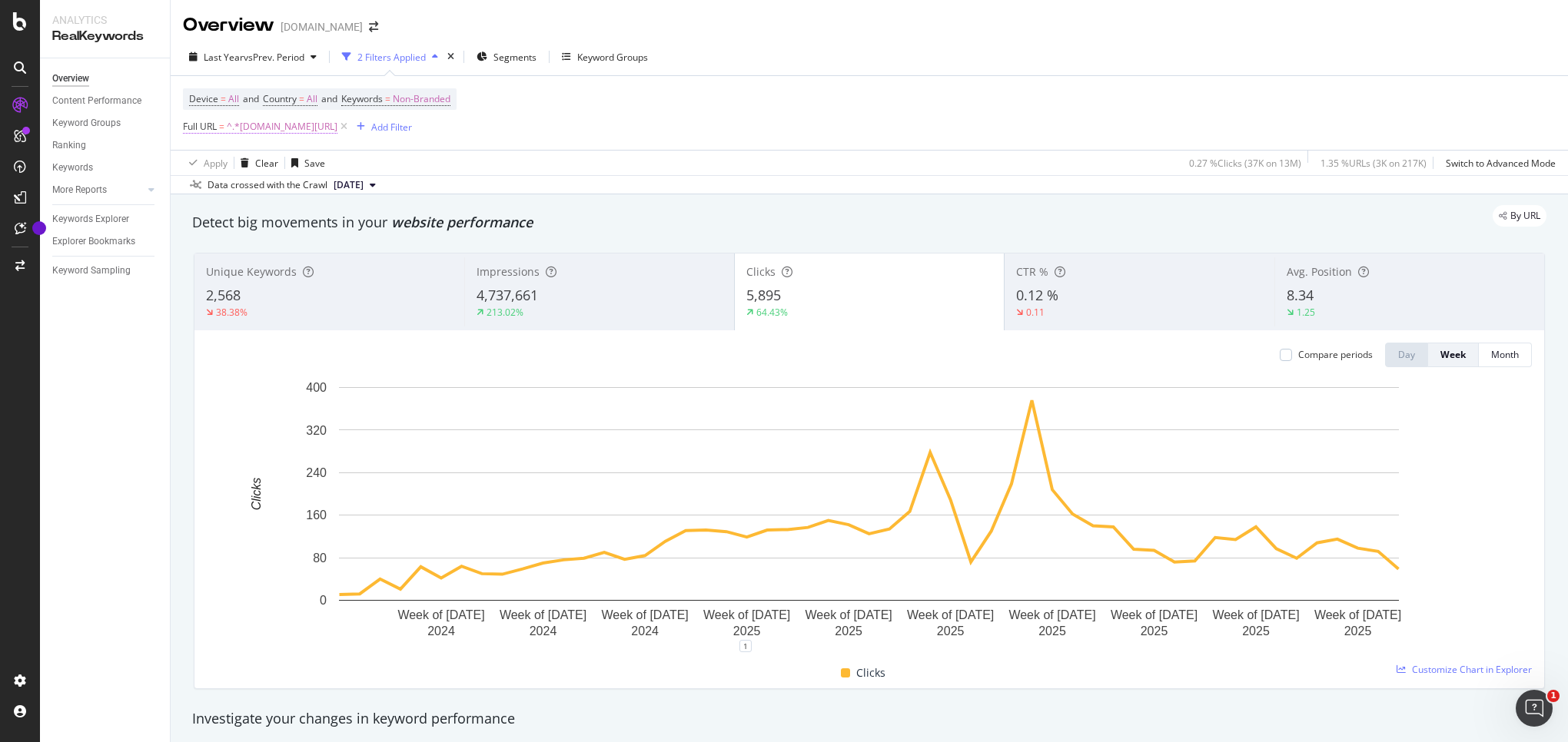
click at [272, 119] on span "^.*[DOMAIN_NAME][URL]" at bounding box center [282, 126] width 111 height 21
drag, startPoint x: 260, startPoint y: 193, endPoint x: 350, endPoint y: 214, distance: 92.4
click at [261, 193] on input "[DOMAIN_NAME][URL]" at bounding box center [269, 192] width 145 height 24
type input "[DOMAIN_NAME][URL]"
click at [335, 225] on div "button" at bounding box center [330, 223] width 20 height 9
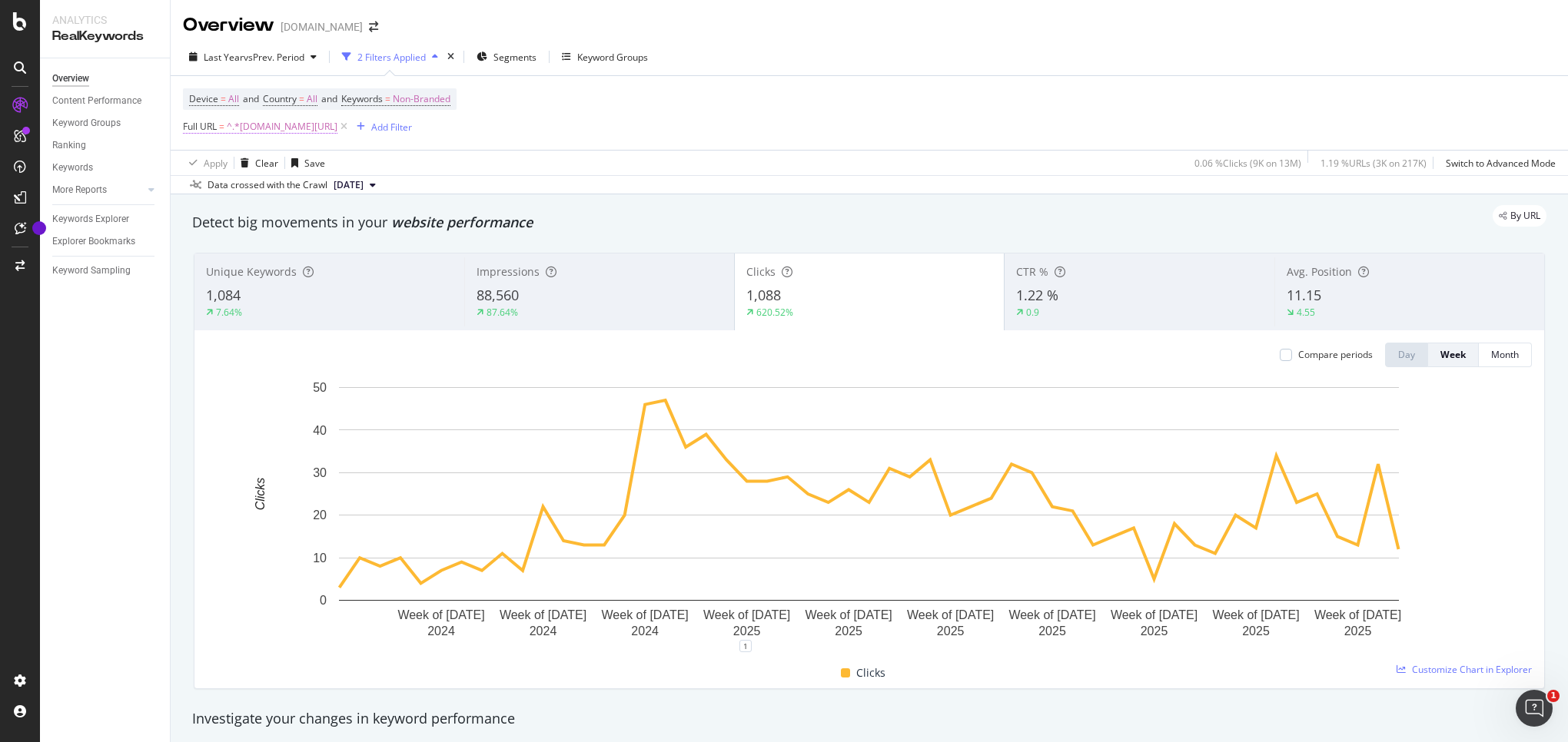
click at [283, 136] on span "^.*[DOMAIN_NAME][URL]" at bounding box center [282, 126] width 111 height 21
drag, startPoint x: 281, startPoint y: 187, endPoint x: 307, endPoint y: 194, distance: 26.9
click at [281, 187] on input "[DOMAIN_NAME][URL]" at bounding box center [269, 192] width 145 height 24
type input "[DOMAIN_NAME][URL]"
click at [341, 221] on div "Apply" at bounding box center [352, 224] width 24 height 13
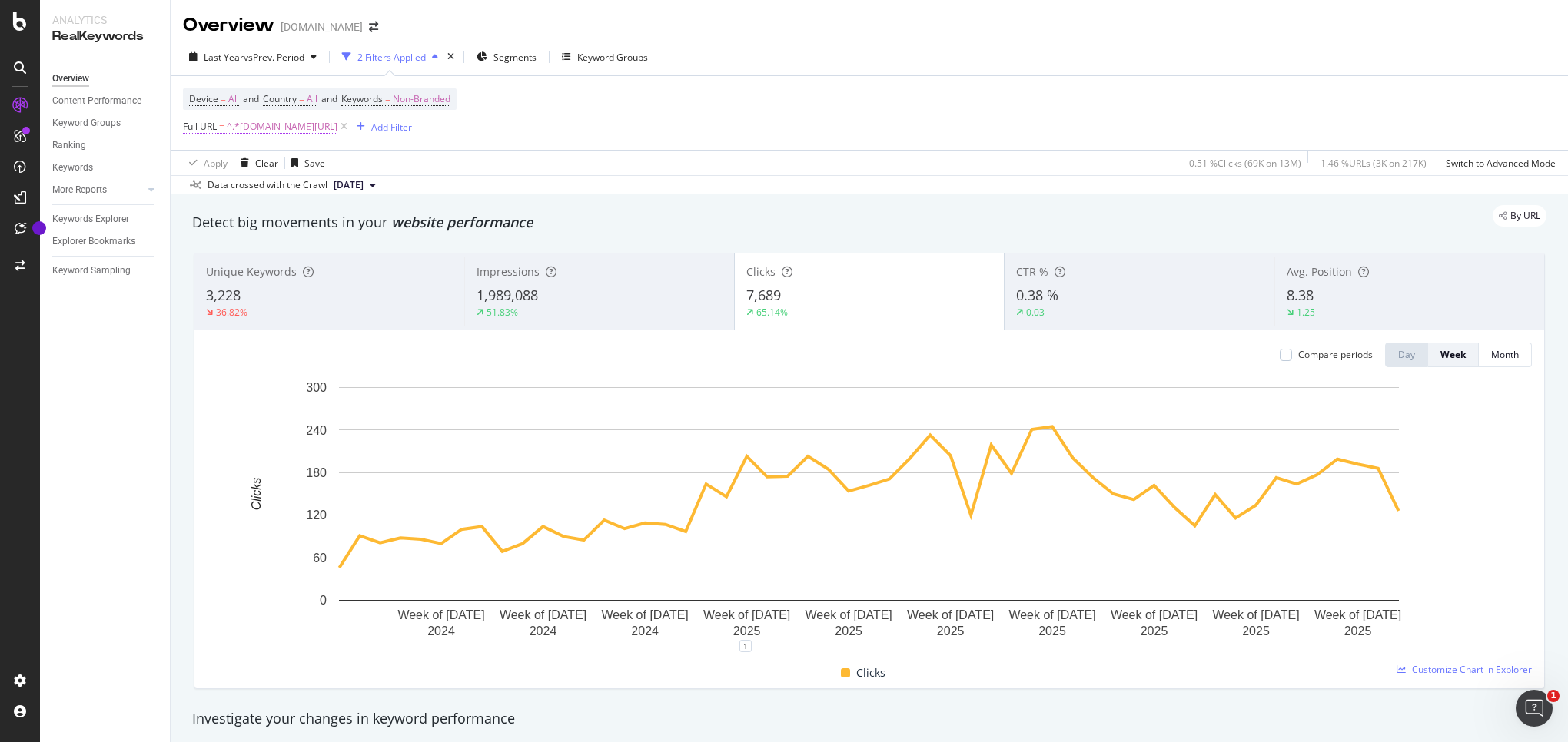
click at [298, 130] on span "^.*[DOMAIN_NAME][URL]" at bounding box center [282, 126] width 111 height 21
click at [286, 184] on input "[DOMAIN_NAME][URL]" at bounding box center [269, 192] width 145 height 24
click at [308, 195] on input "[DOMAIN_NAME][URL]" at bounding box center [269, 192] width 145 height 24
type input "[DOMAIN_NAME][URL]"
drag, startPoint x: 334, startPoint y: 223, endPoint x: 342, endPoint y: 42, distance: 181.2
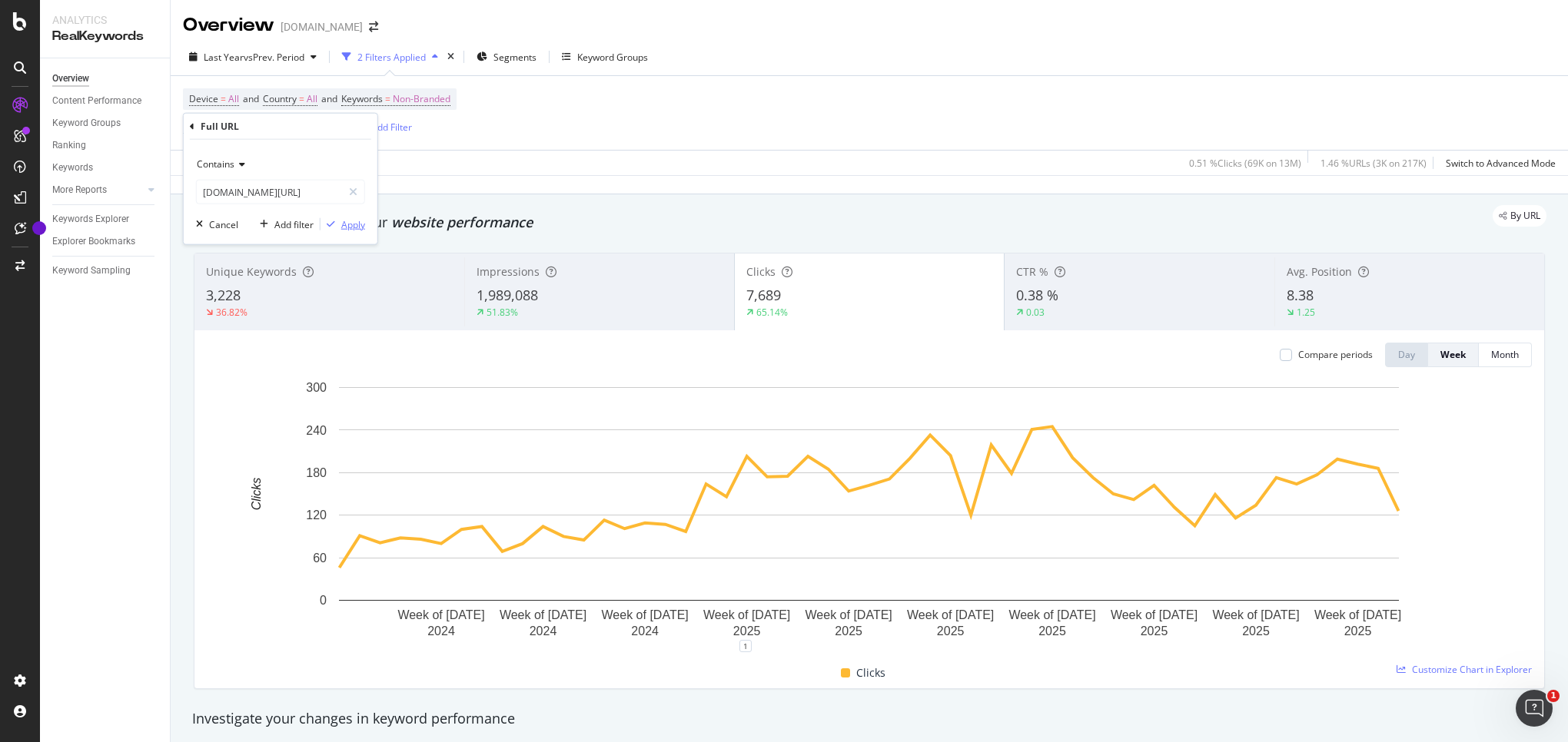
click at [334, 223] on icon "button" at bounding box center [330, 223] width 8 height 9
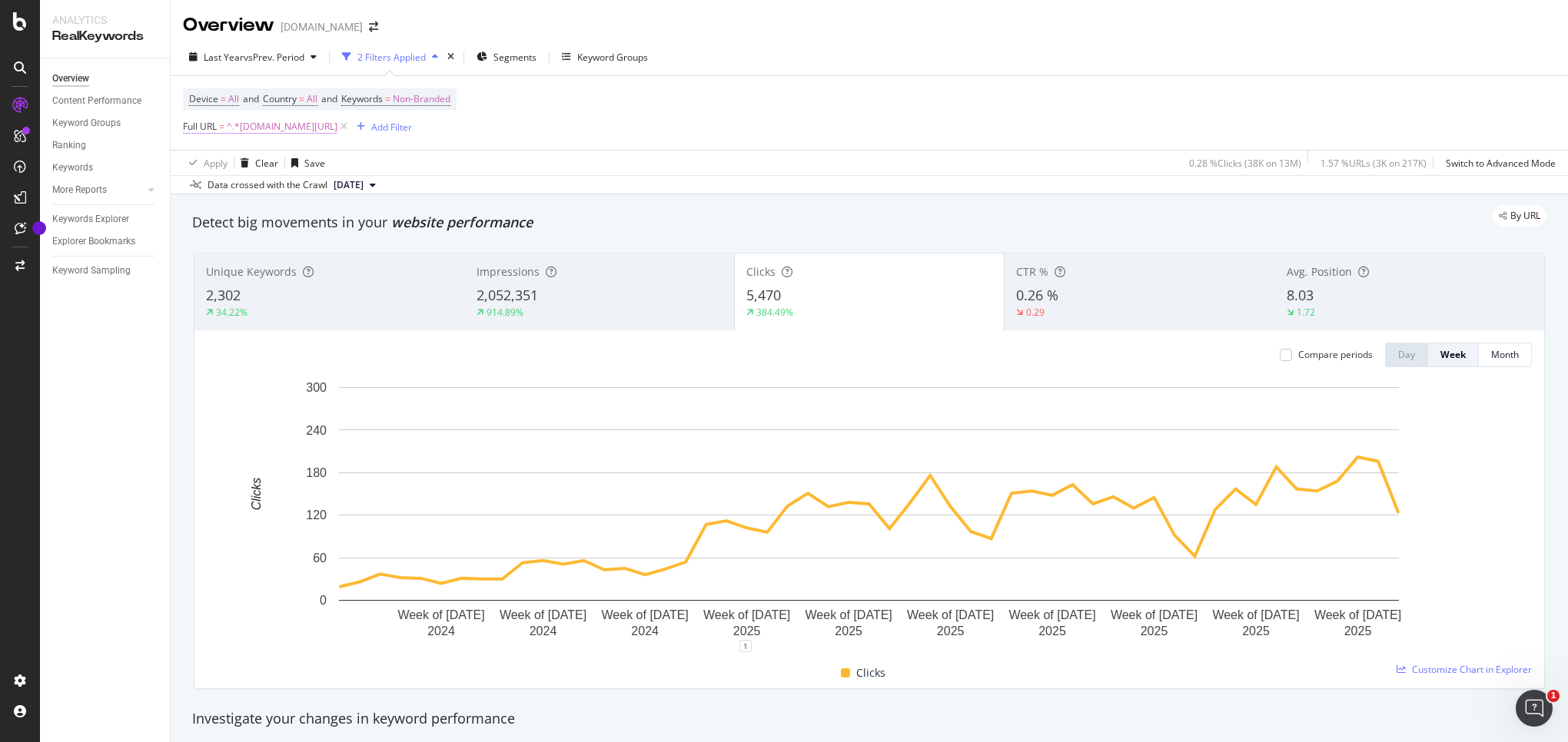
click at [298, 133] on span "^.*[DOMAIN_NAME][URL]" at bounding box center [282, 126] width 111 height 21
click at [308, 192] on input "[DOMAIN_NAME][URL]" at bounding box center [269, 192] width 145 height 24
type input "[DOMAIN_NAME][URL]"
drag, startPoint x: 339, startPoint y: 229, endPoint x: 362, endPoint y: 4, distance: 226.2
click at [339, 229] on div "Apply" at bounding box center [343, 224] width 45 height 14
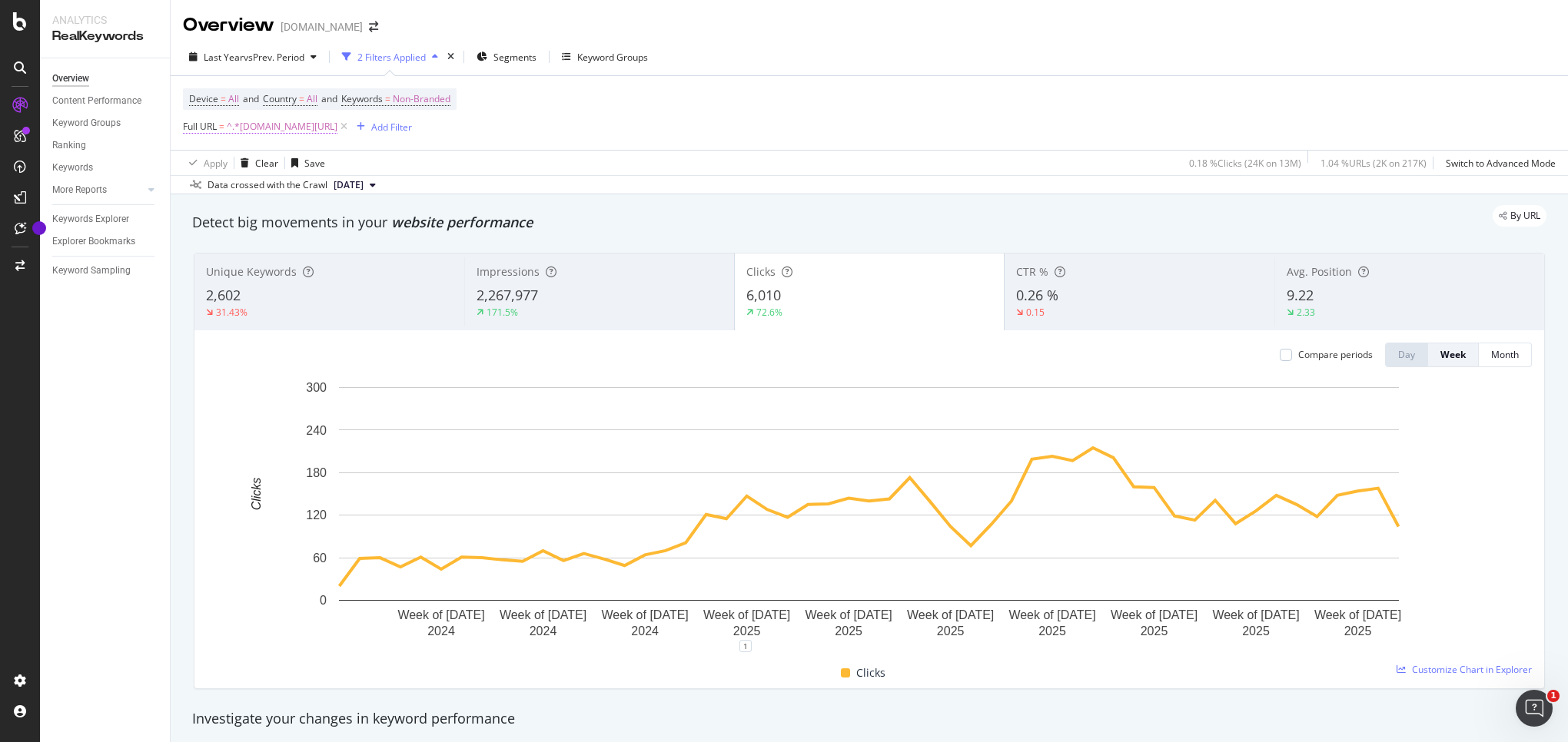
click at [290, 131] on span "^.*[DOMAIN_NAME][URL]" at bounding box center [282, 126] width 111 height 21
click at [277, 192] on input "[DOMAIN_NAME][URL]" at bounding box center [269, 192] width 145 height 24
type input "[DOMAIN_NAME][URL]"
click at [343, 224] on div "Apply" at bounding box center [352, 224] width 24 height 13
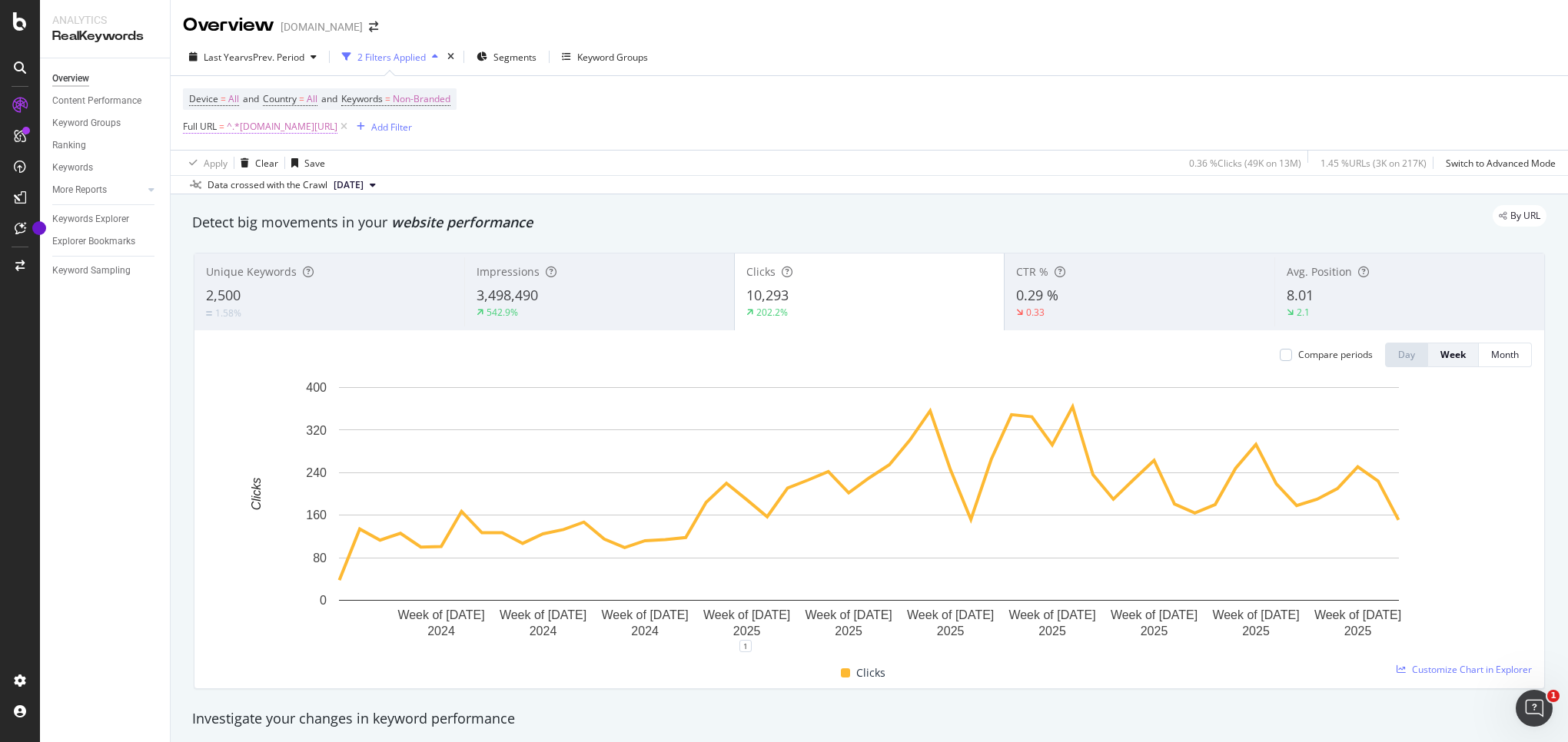
click at [303, 129] on span "^.*[DOMAIN_NAME][URL]" at bounding box center [282, 126] width 111 height 21
click at [286, 190] on input "[DOMAIN_NAME][URL]" at bounding box center [269, 192] width 145 height 24
type input "[DOMAIN_NAME][URL]"
click at [346, 233] on div "Contains [DOMAIN_NAME][URL] Cancel Add filter Apply" at bounding box center [280, 192] width 193 height 104
click at [357, 222] on div "Apply" at bounding box center [352, 224] width 24 height 13
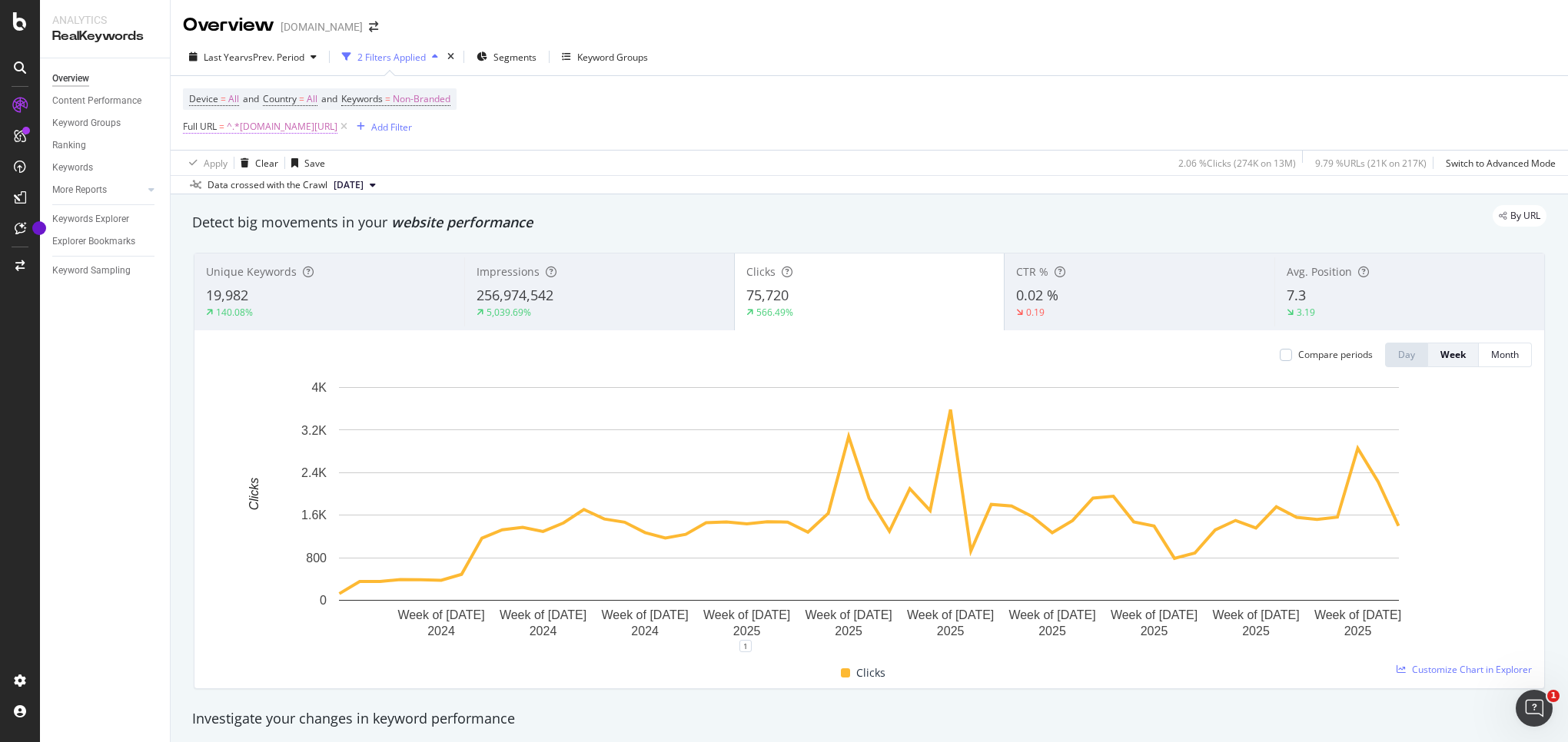
click at [268, 131] on span "^.*[DOMAIN_NAME][URL]" at bounding box center [282, 126] width 111 height 21
click at [262, 190] on input "[DOMAIN_NAME][URL]" at bounding box center [269, 192] width 145 height 24
type input "[DOMAIN_NAME][URL]"
click at [342, 227] on div "Apply" at bounding box center [352, 224] width 24 height 13
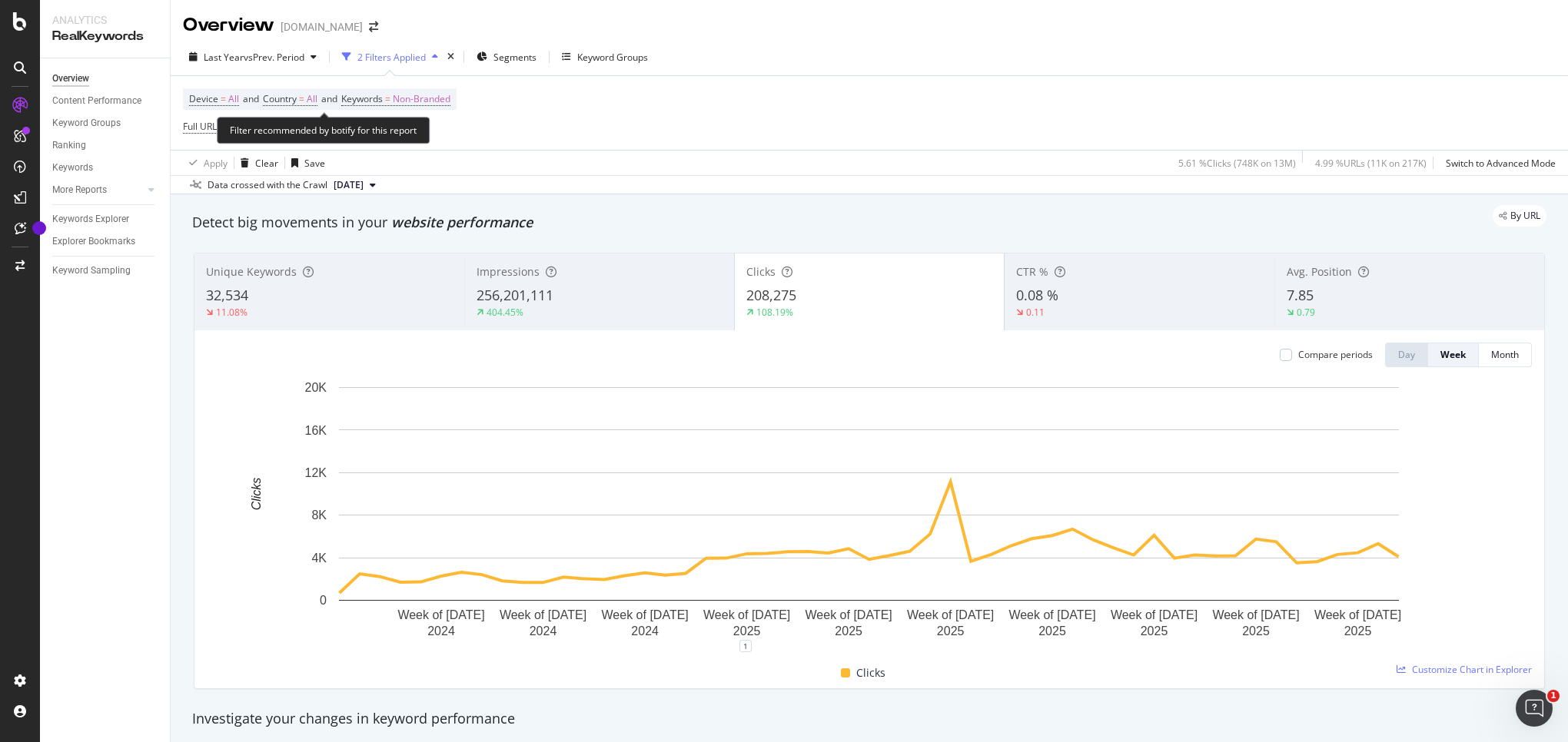
click at [293, 126] on div "Filter recommended by botify for this report" at bounding box center [323, 130] width 213 height 27
click at [297, 131] on span "^.*[DOMAIN_NAME][URL]" at bounding box center [282, 126] width 111 height 21
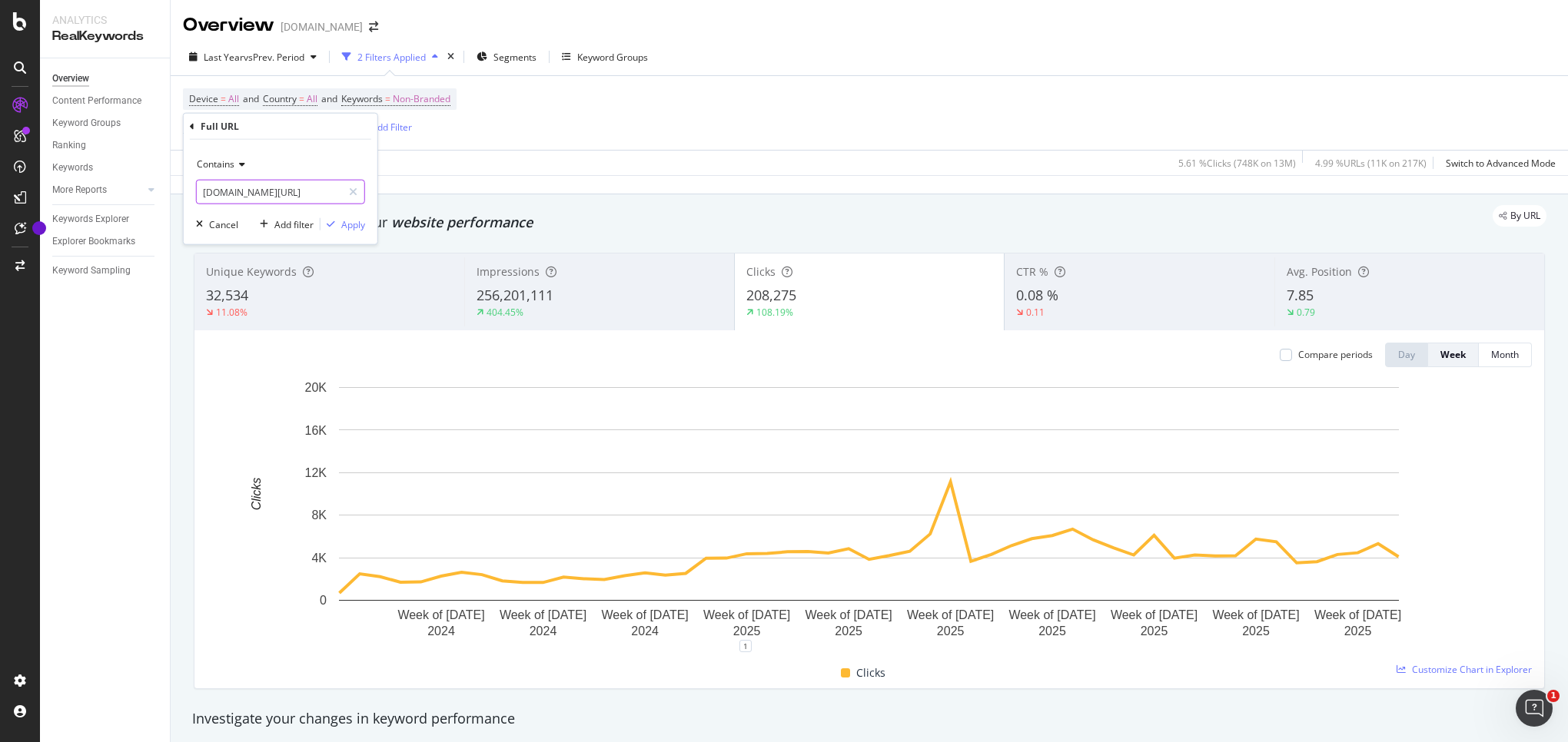
click at [268, 191] on input "[DOMAIN_NAME][URL]" at bounding box center [269, 192] width 145 height 24
type input "[DOMAIN_NAME][URL]"
click at [339, 226] on div "button" at bounding box center [330, 223] width 20 height 9
